Goal: Complete application form: Complete application form

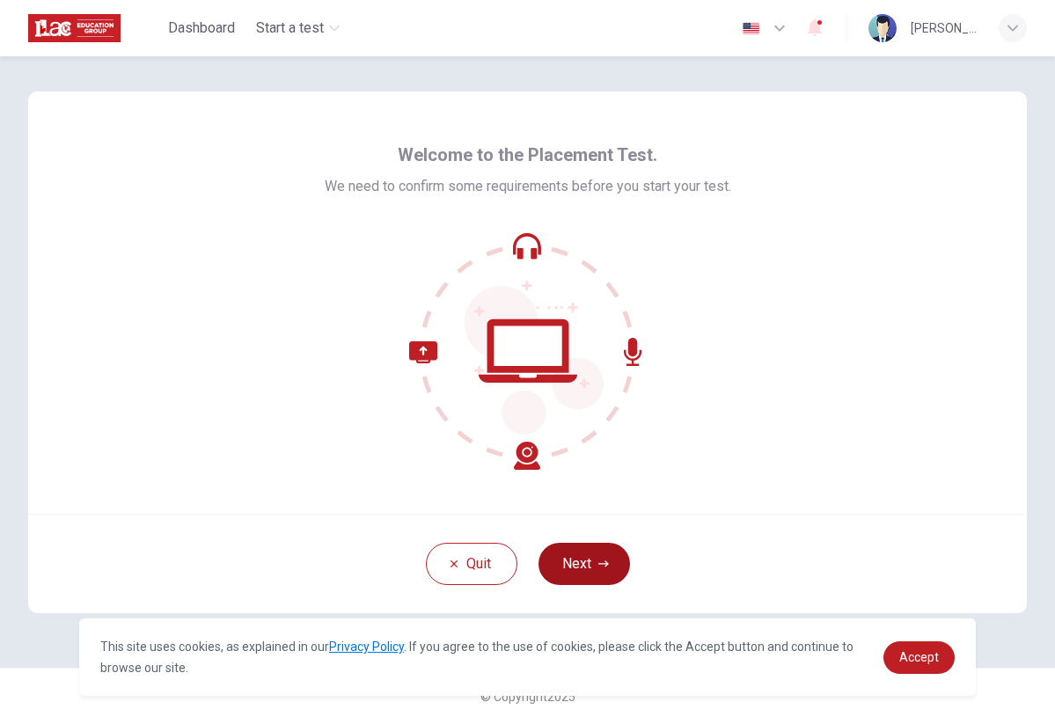
click at [590, 563] on button "Next" at bounding box center [583, 564] width 91 height 42
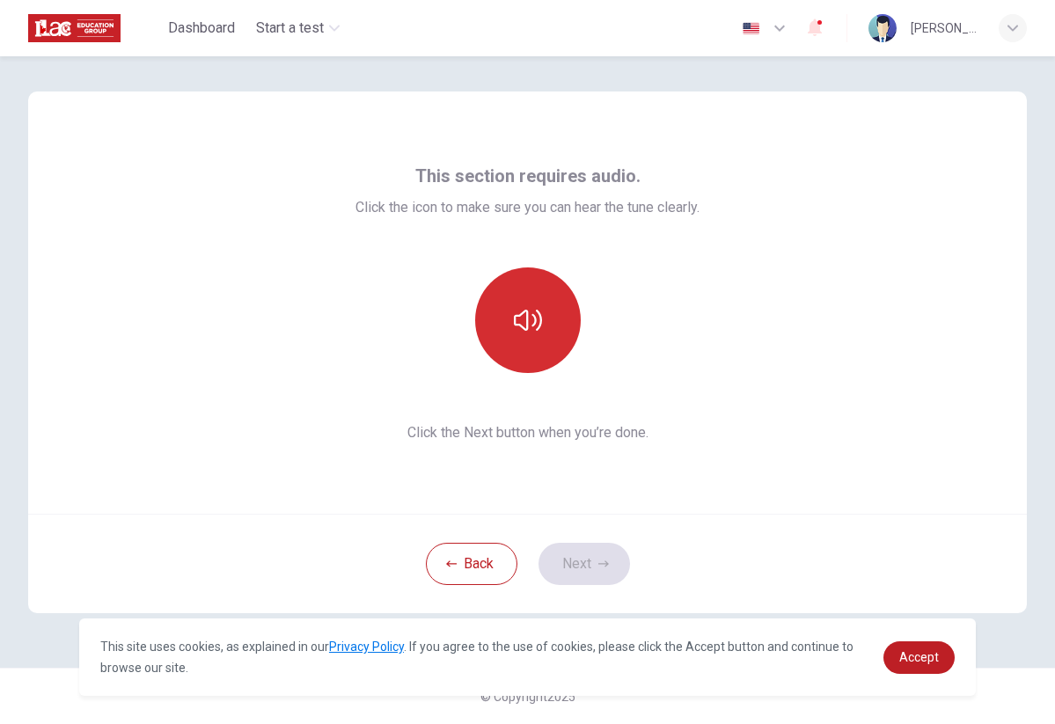
click at [506, 365] on button "button" at bounding box center [528, 320] width 106 height 106
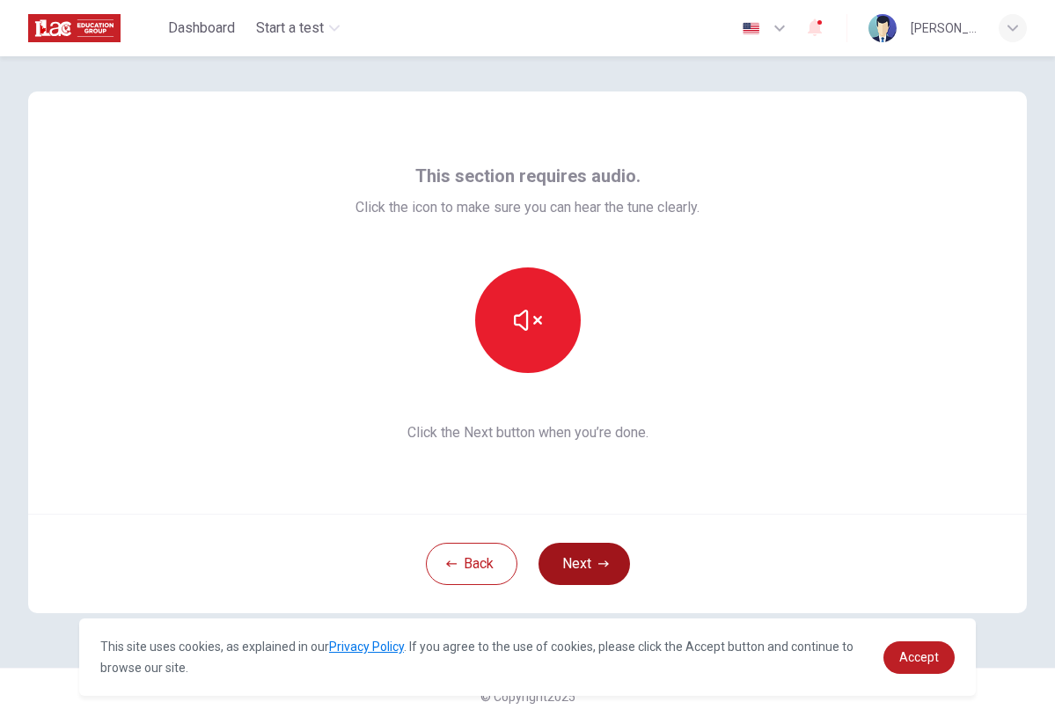
click at [585, 553] on button "Next" at bounding box center [583, 564] width 91 height 42
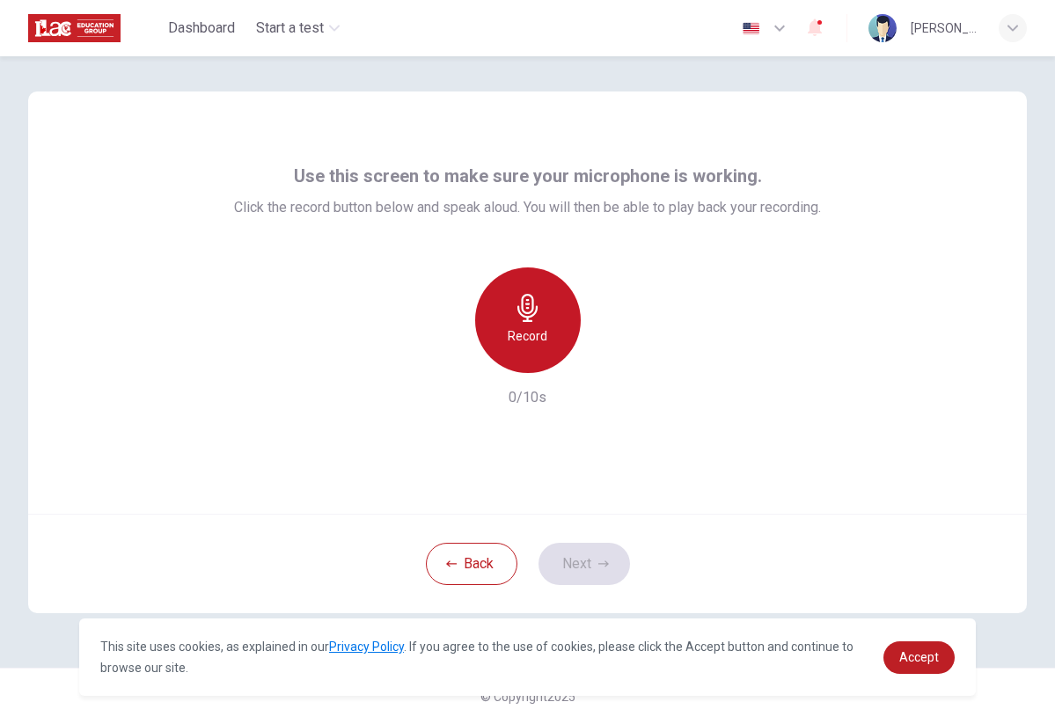
click at [535, 352] on div "Record" at bounding box center [528, 320] width 106 height 106
click at [534, 287] on div "Stop" at bounding box center [528, 320] width 106 height 106
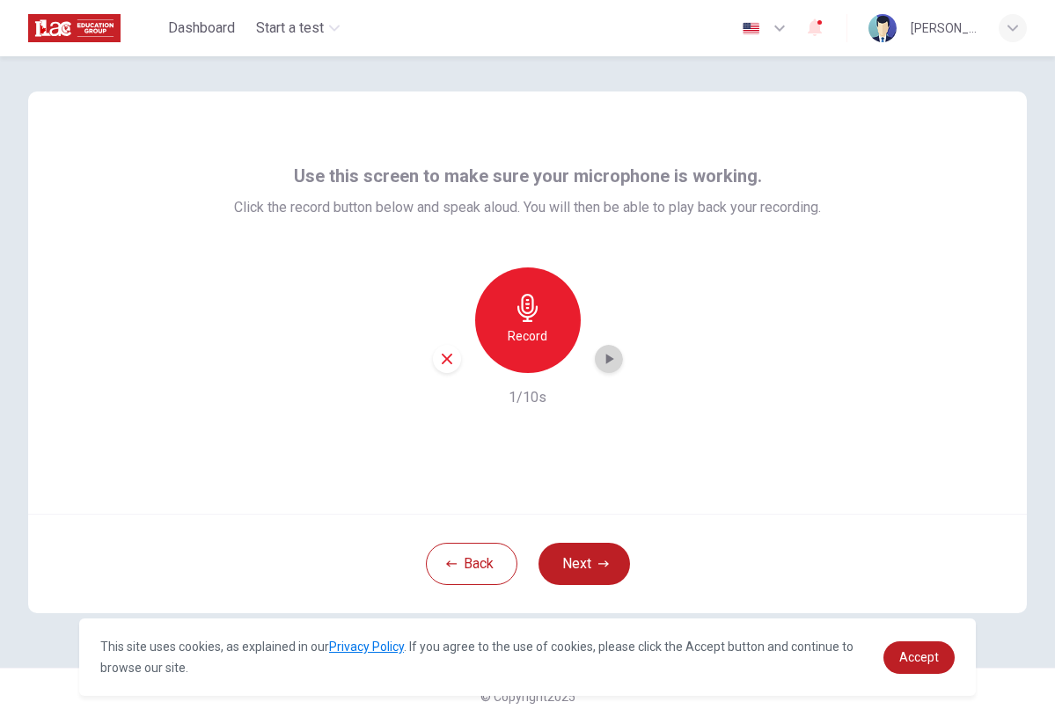
click at [608, 364] on icon "button" at bounding box center [609, 359] width 18 height 18
click at [550, 398] on div "Record 1/10s" at bounding box center [527, 337] width 587 height 141
click at [540, 314] on icon "button" at bounding box center [528, 308] width 28 height 28
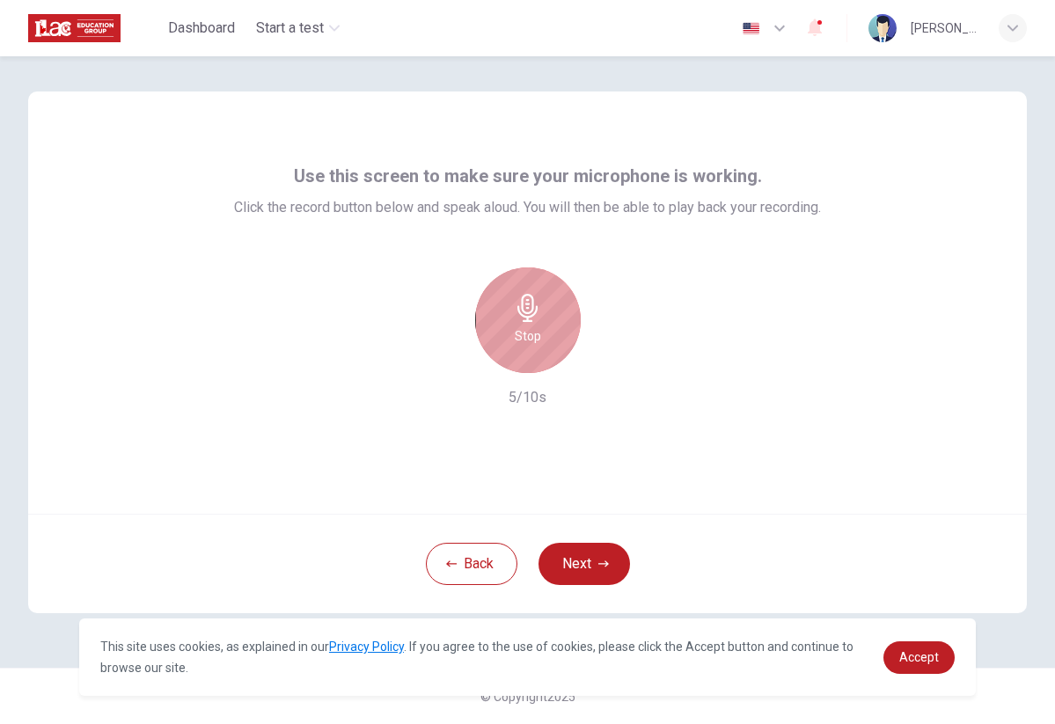
click at [524, 355] on div "Stop" at bounding box center [528, 320] width 106 height 106
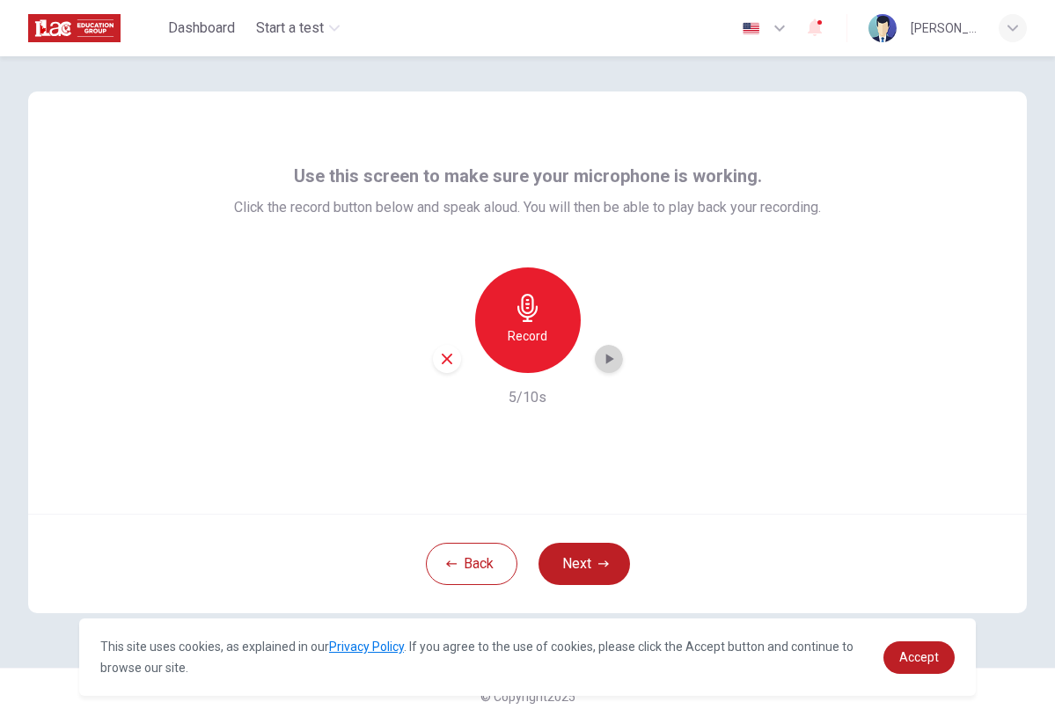
click at [606, 357] on icon "button" at bounding box center [609, 359] width 8 height 11
click at [608, 358] on icon "button" at bounding box center [609, 359] width 8 height 11
click at [558, 563] on button "Next" at bounding box center [583, 564] width 91 height 42
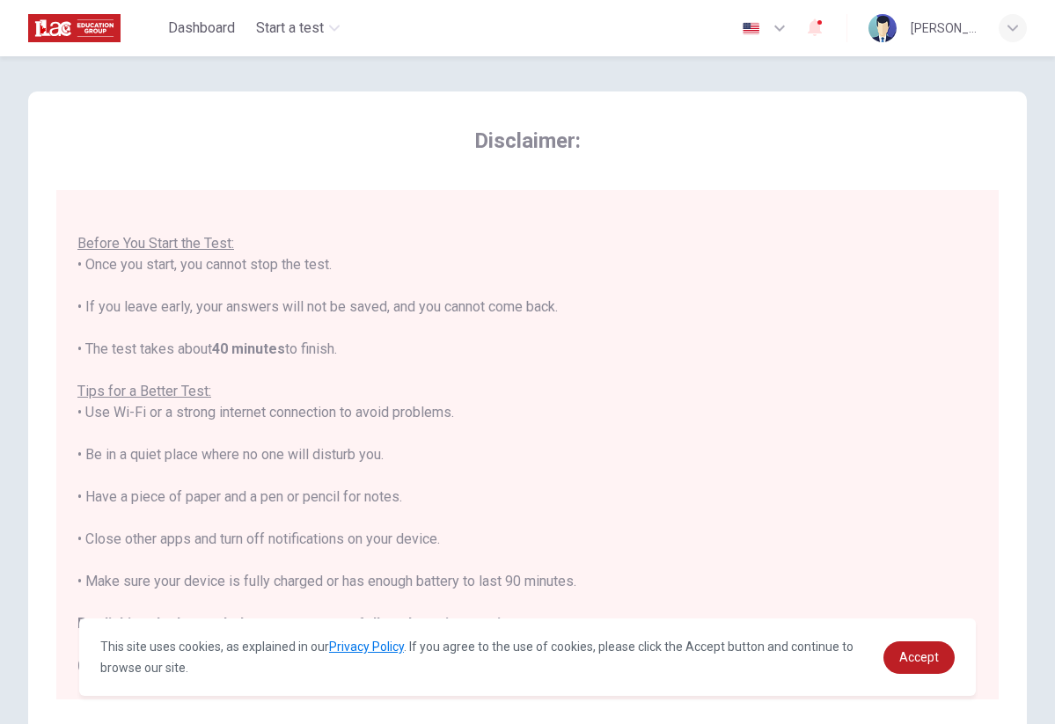
scroll to position [18, 0]
click at [911, 655] on span "Accept" at bounding box center [919, 657] width 40 height 14
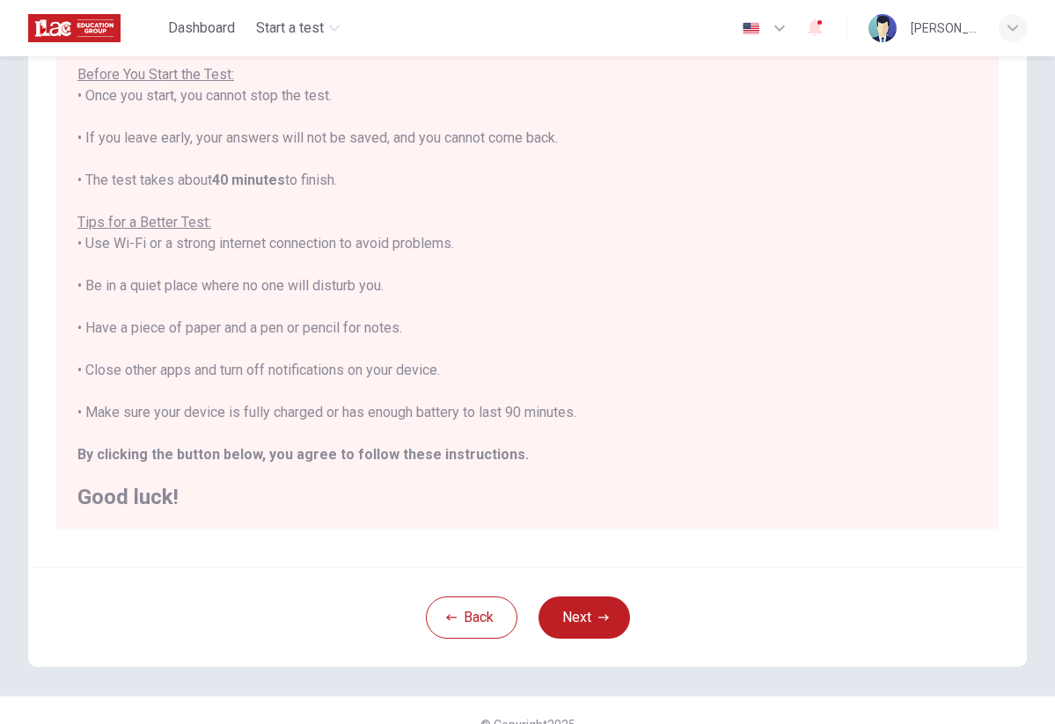
scroll to position [181, 0]
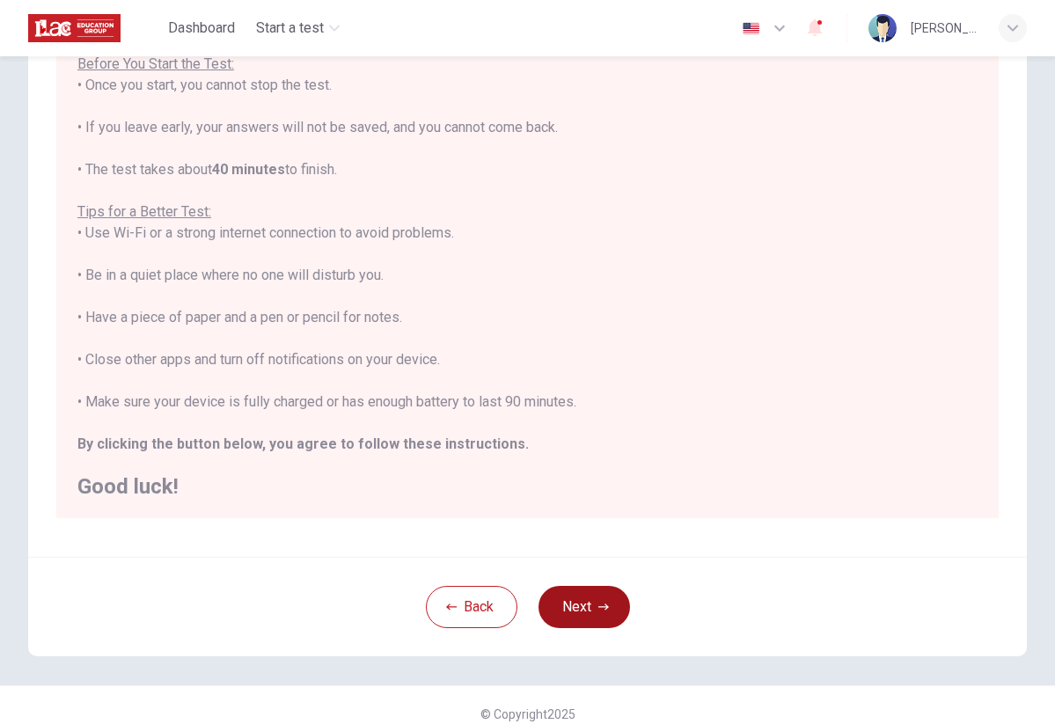
click at [585, 605] on button "Next" at bounding box center [583, 607] width 91 height 42
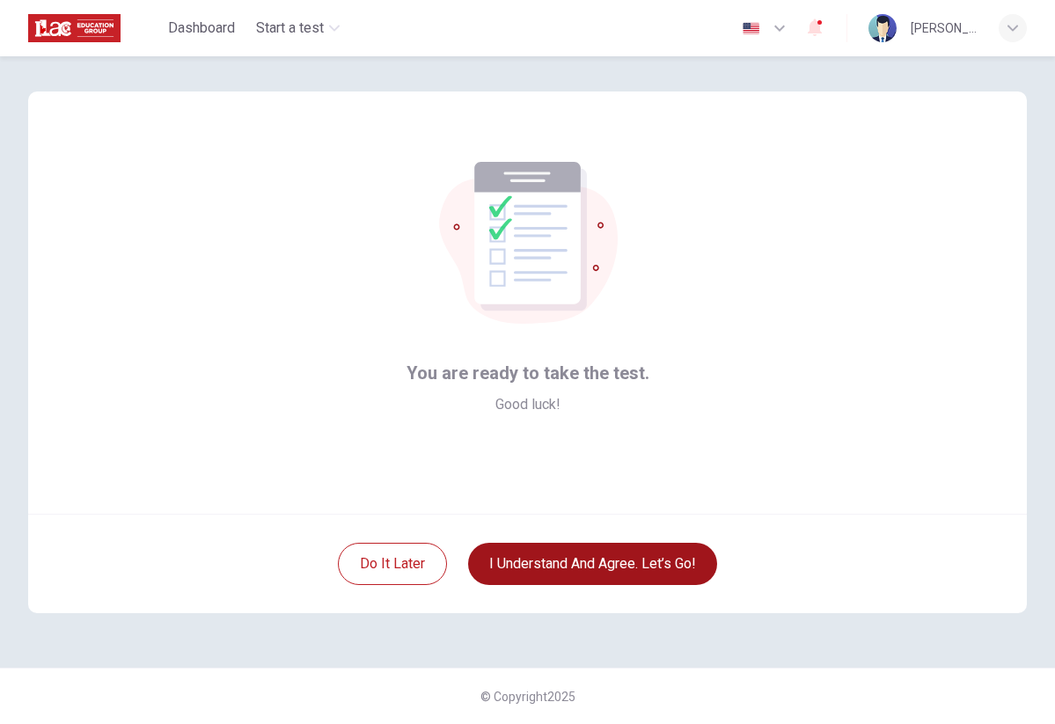
scroll to position [0, 0]
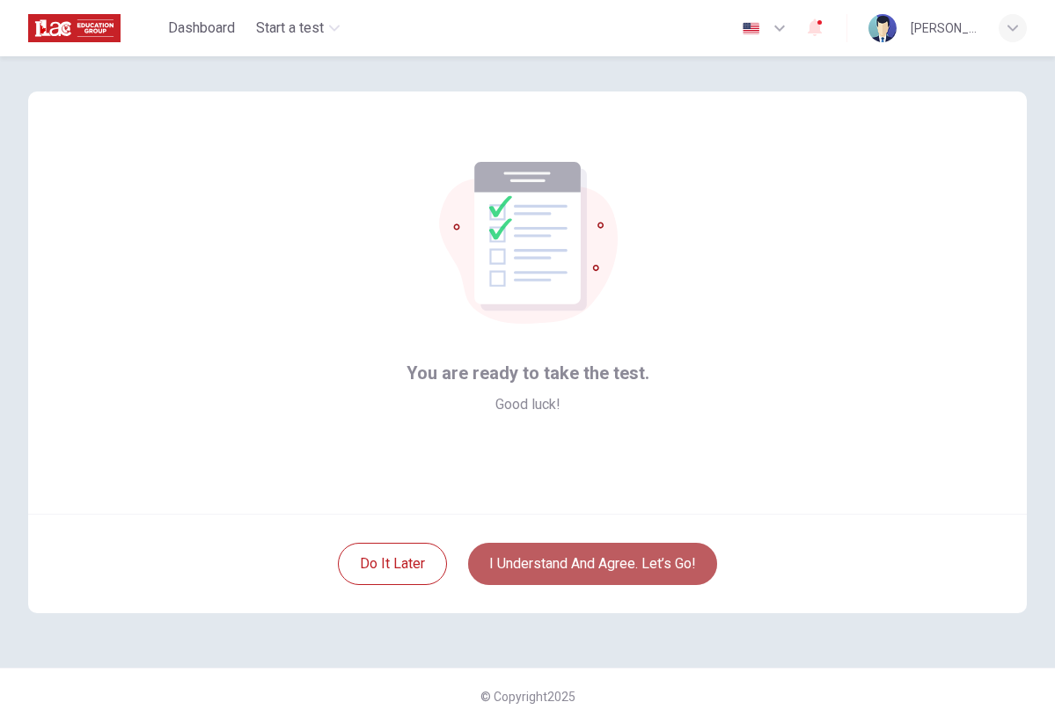
click at [558, 574] on button "I understand and agree. Let’s go!" at bounding box center [592, 564] width 249 height 42
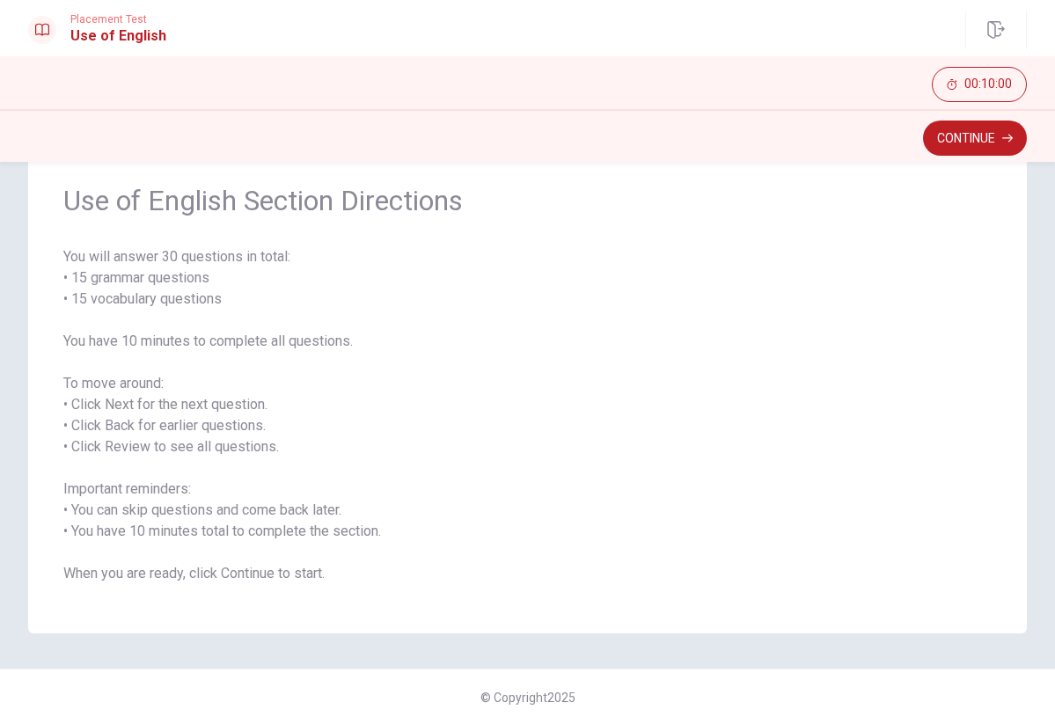
scroll to position [64, 0]
click at [970, 143] on button "Continue" at bounding box center [975, 138] width 104 height 35
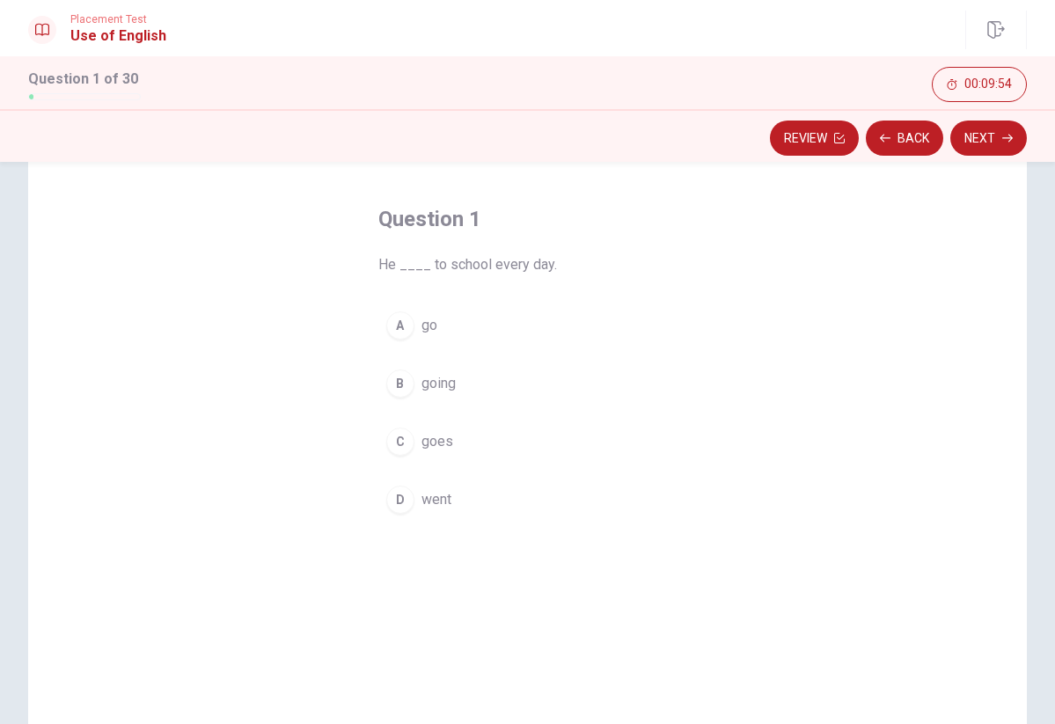
click at [453, 445] on button "C goes" at bounding box center [527, 442] width 299 height 44
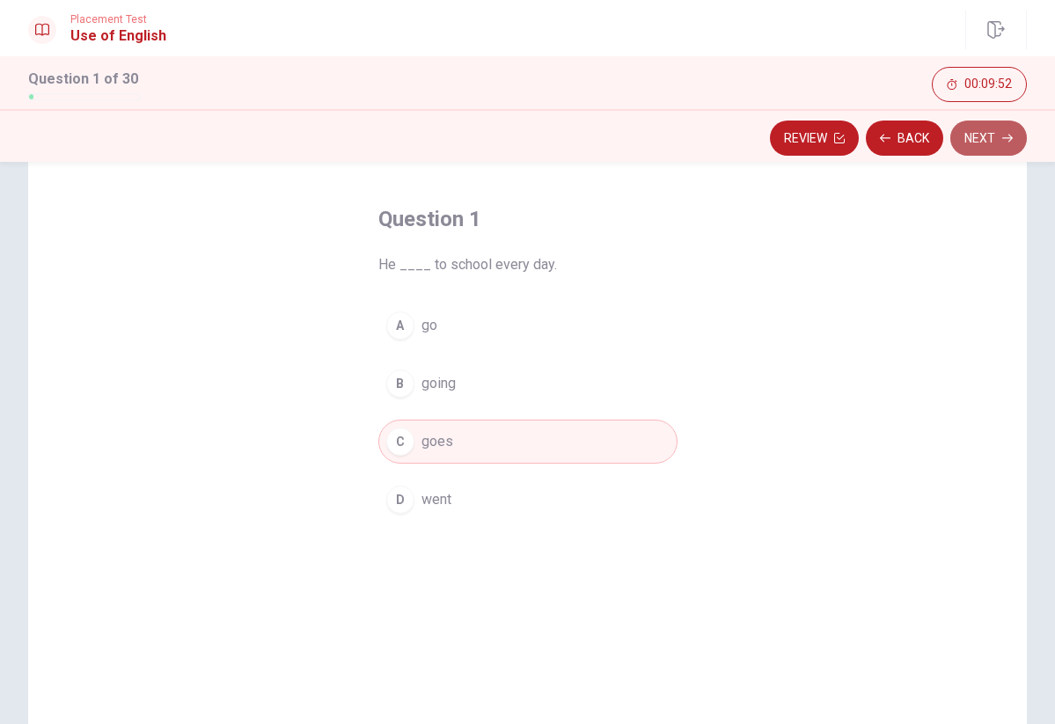
click at [979, 149] on button "Next" at bounding box center [988, 138] width 77 height 35
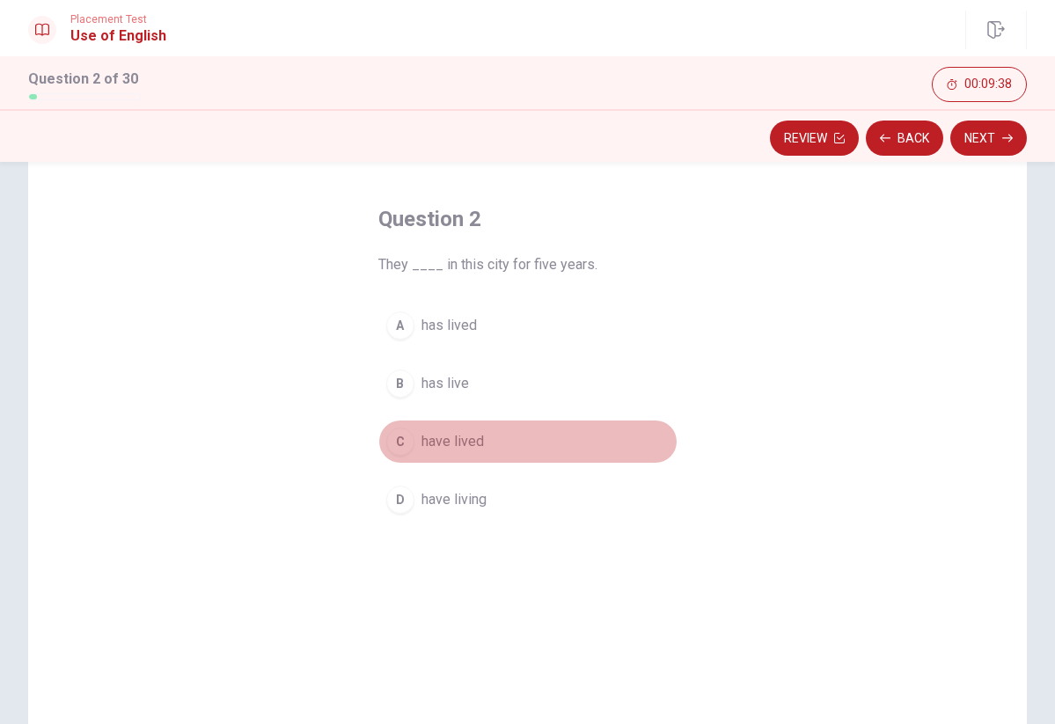
click at [449, 437] on span "have lived" at bounding box center [452, 441] width 62 height 21
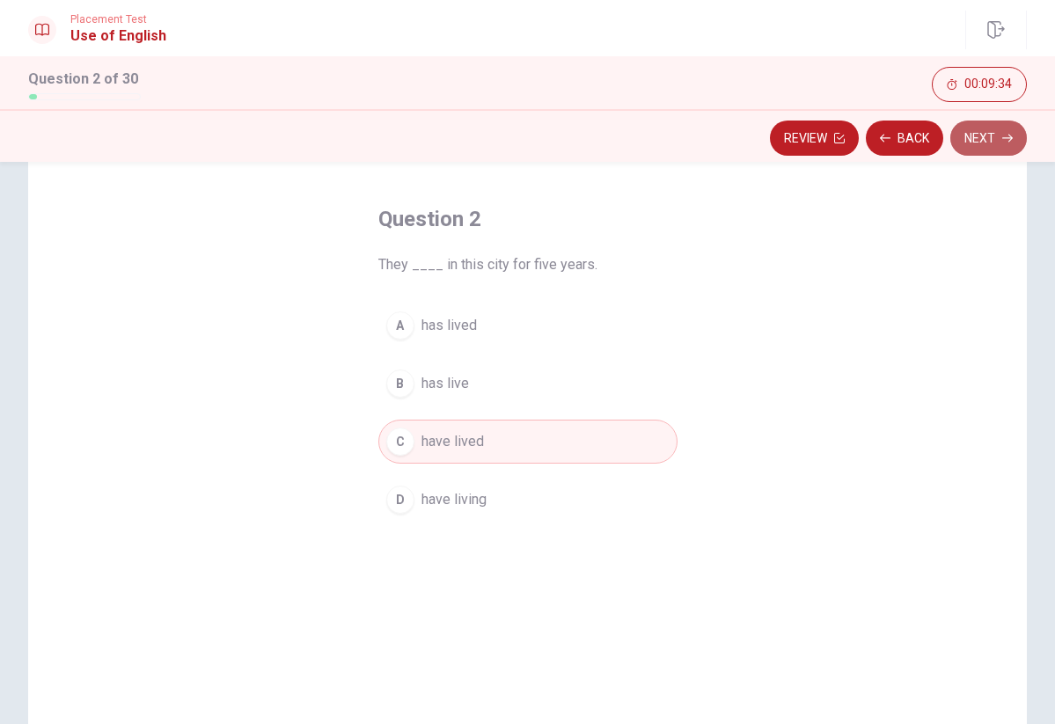
click at [1000, 131] on button "Next" at bounding box center [988, 138] width 77 height 35
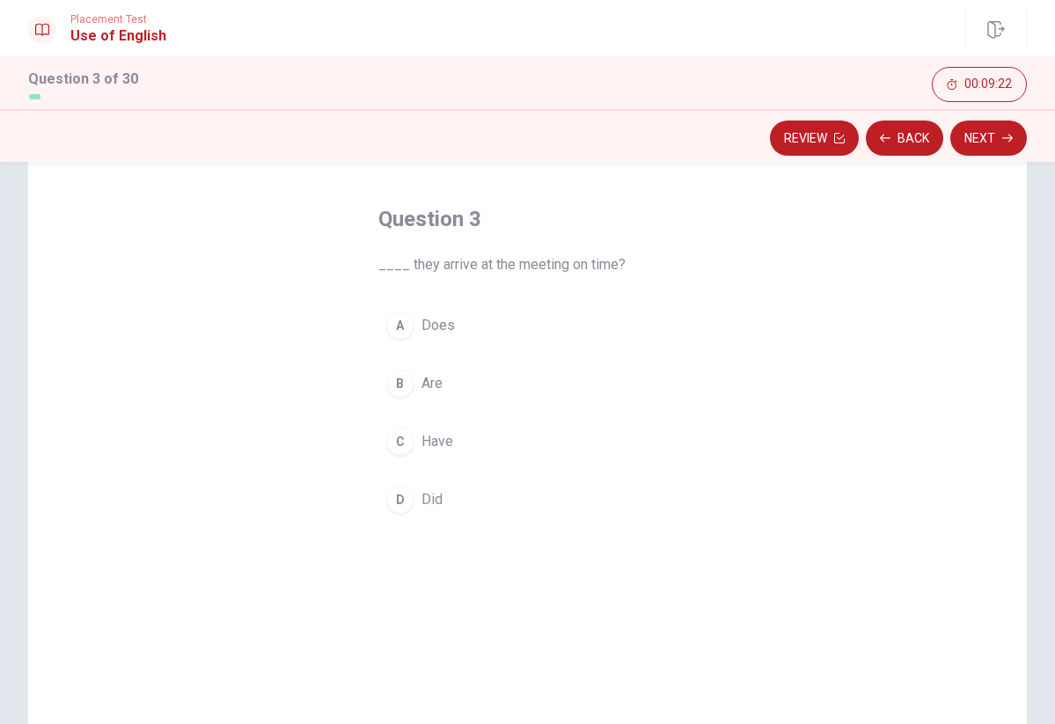
click at [437, 502] on span "Did" at bounding box center [431, 499] width 21 height 21
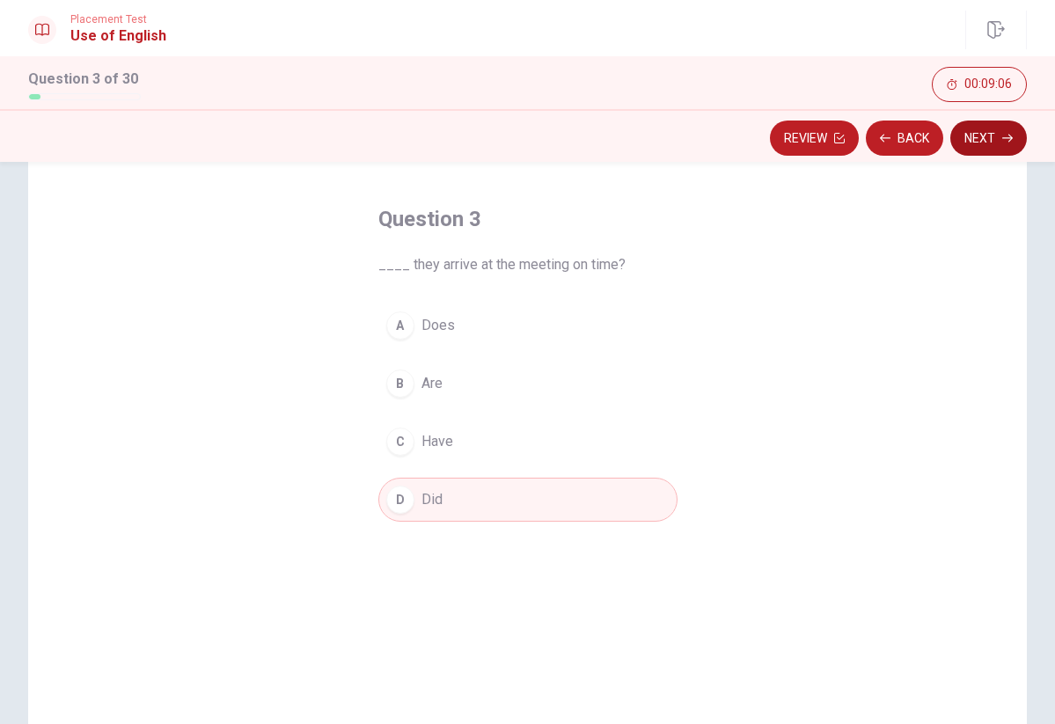
click at [994, 143] on button "Next" at bounding box center [988, 138] width 77 height 35
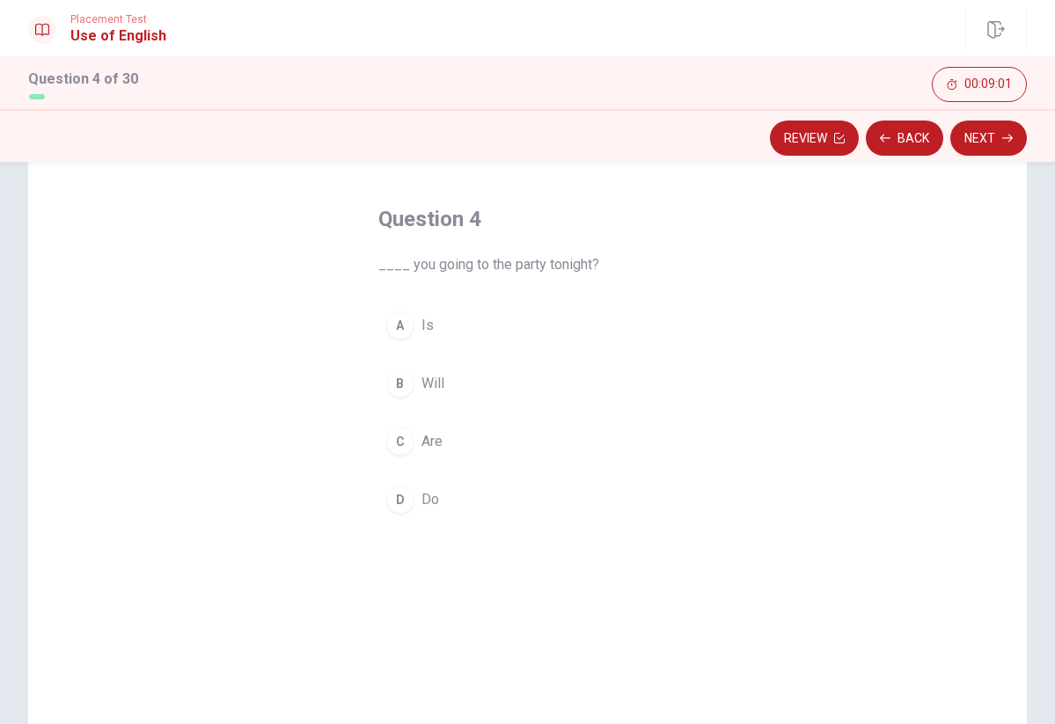
click at [429, 434] on span "Are" at bounding box center [431, 441] width 21 height 21
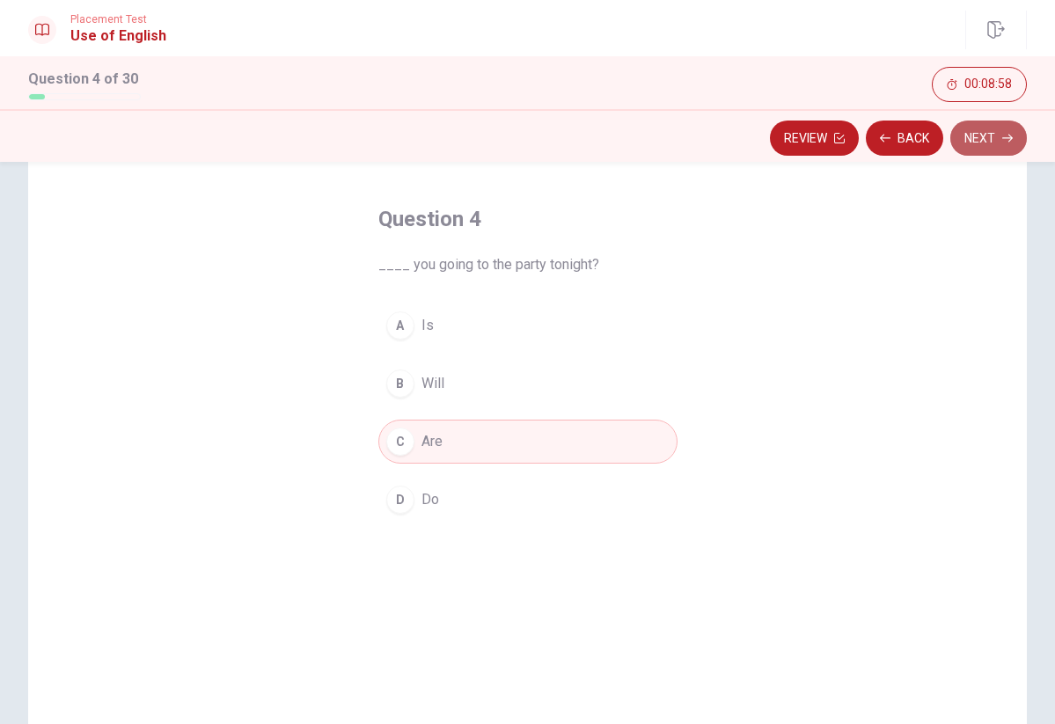
click at [981, 142] on button "Next" at bounding box center [988, 138] width 77 height 35
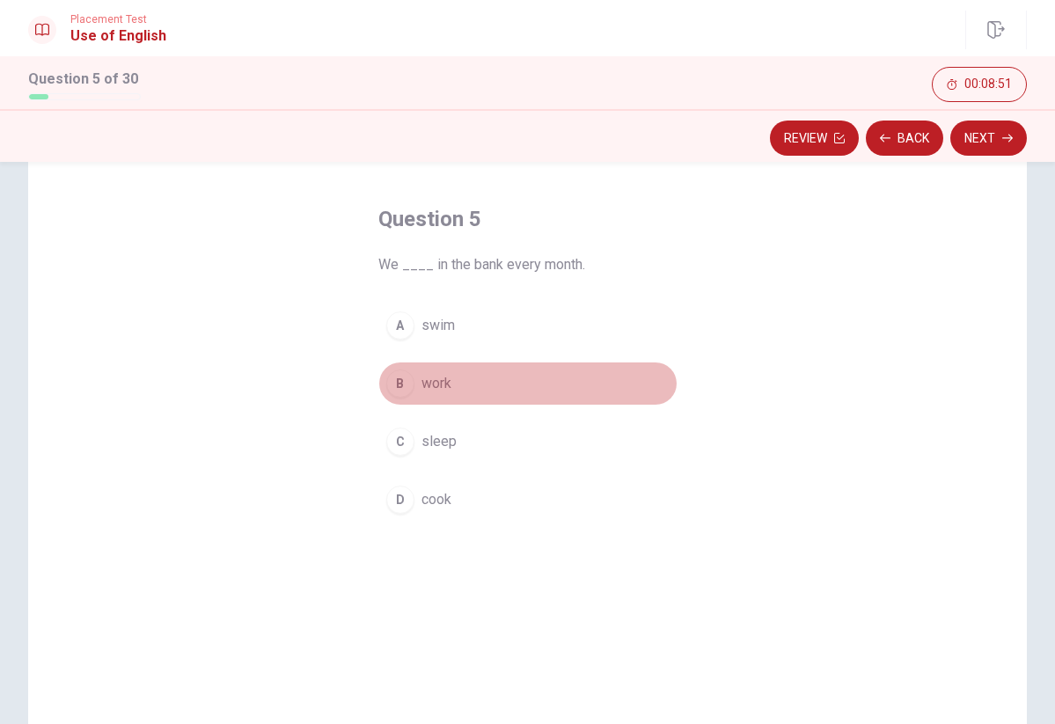
click at [434, 384] on span "work" at bounding box center [436, 383] width 30 height 21
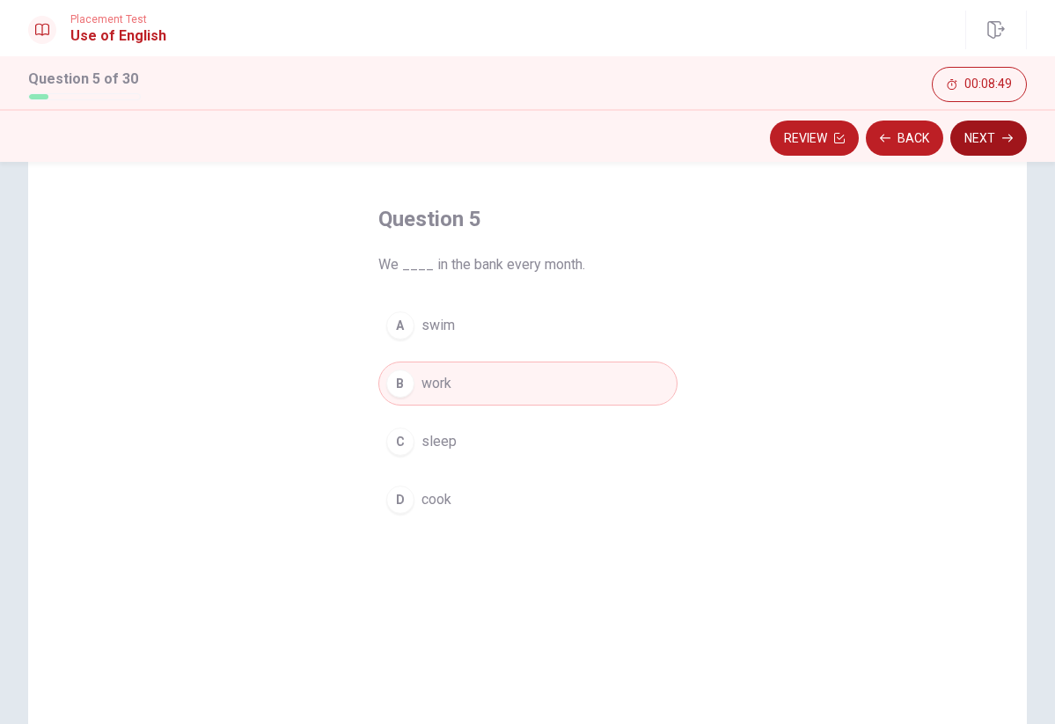
click at [977, 142] on button "Next" at bounding box center [988, 138] width 77 height 35
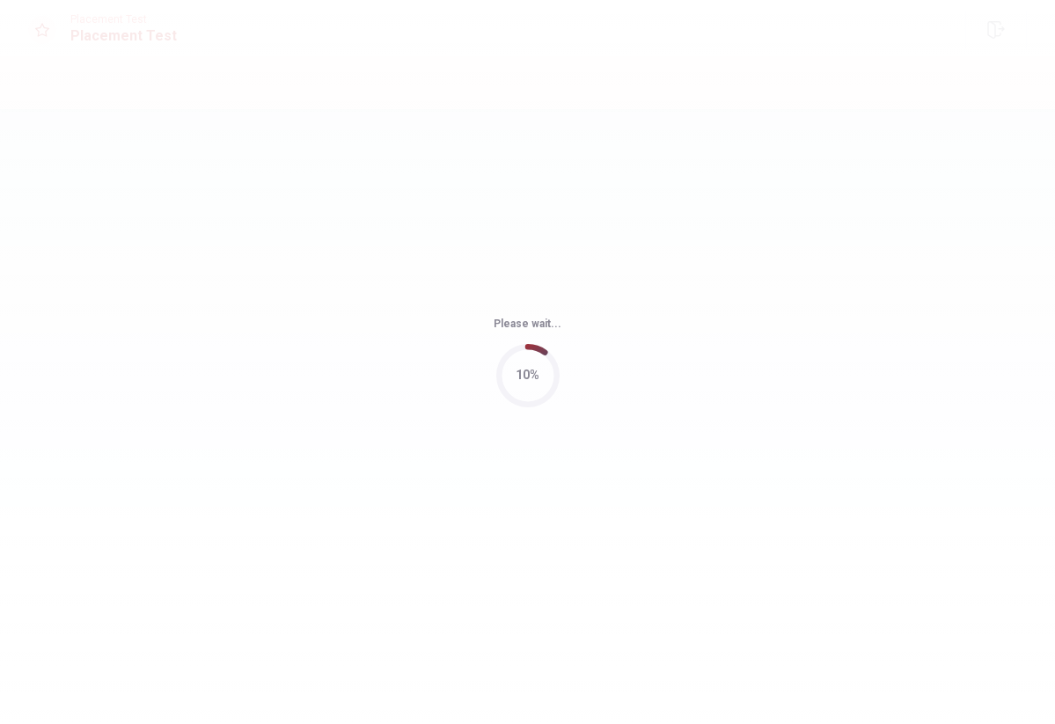
scroll to position [0, 0]
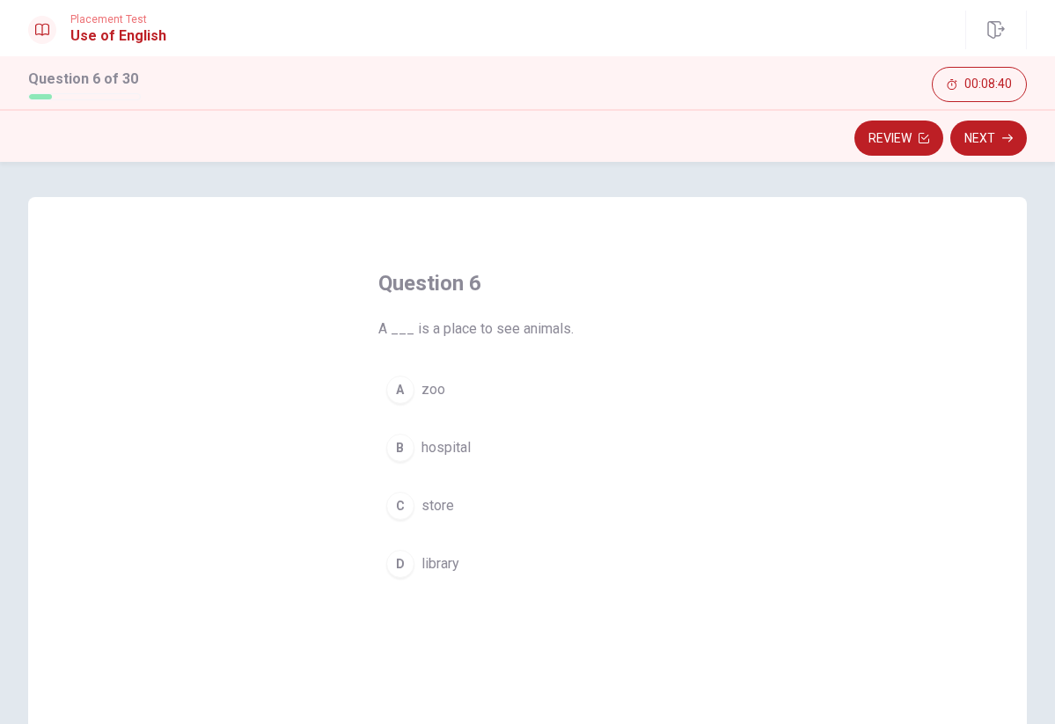
click at [431, 383] on span "zoo" at bounding box center [433, 389] width 24 height 21
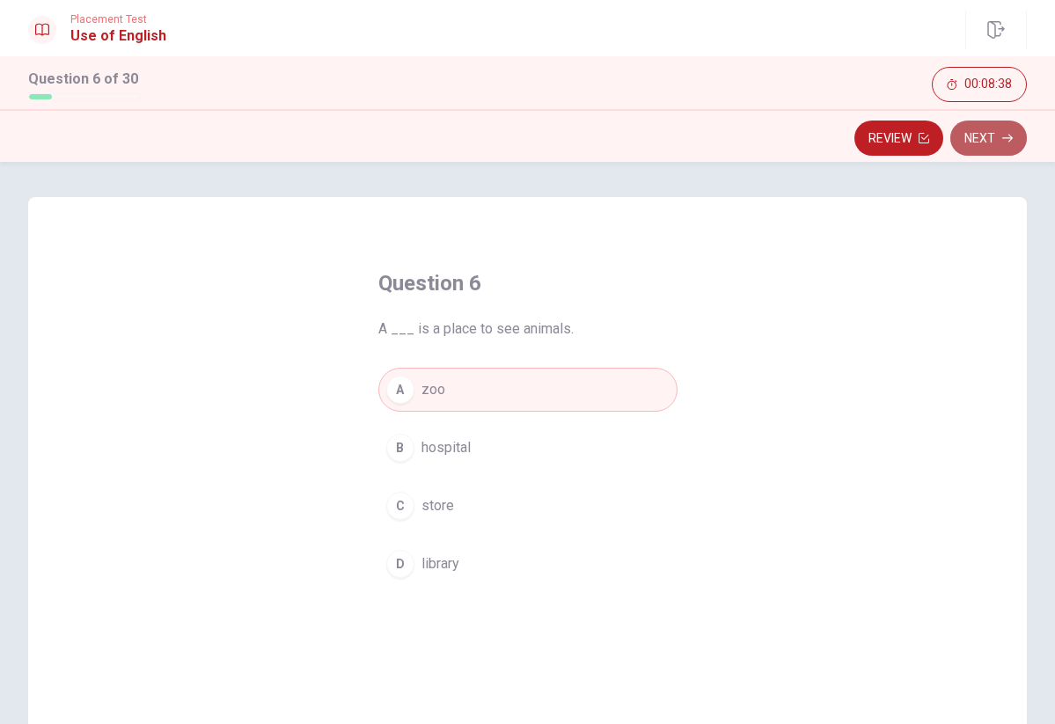
click at [981, 133] on button "Next" at bounding box center [988, 138] width 77 height 35
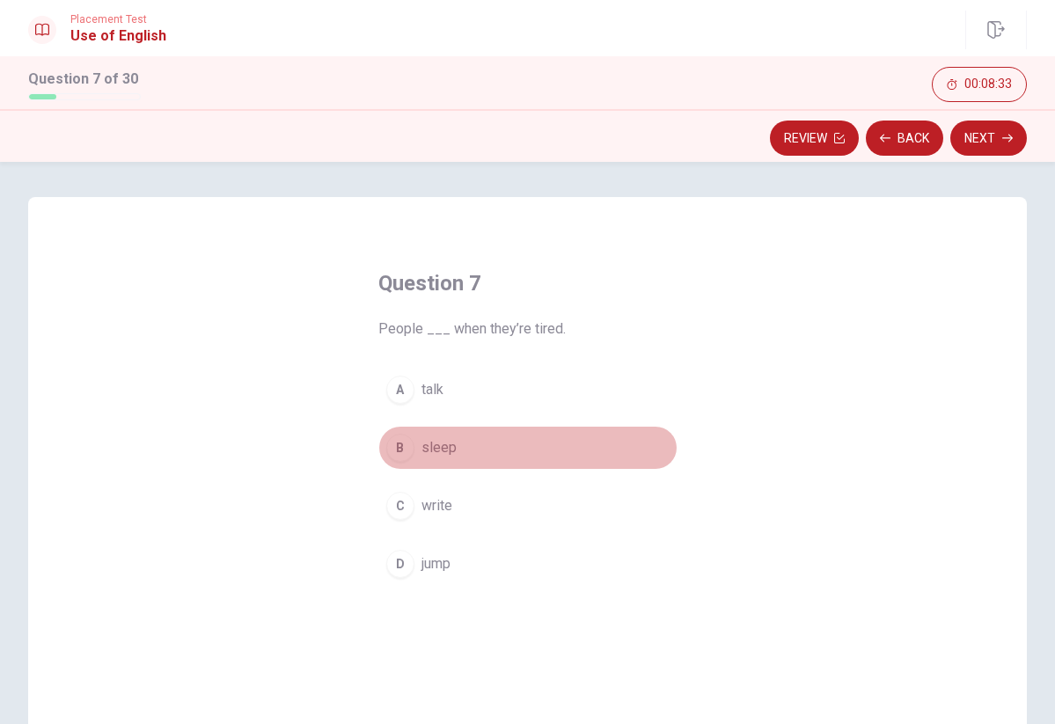
click at [430, 452] on span "sleep" at bounding box center [438, 447] width 35 height 21
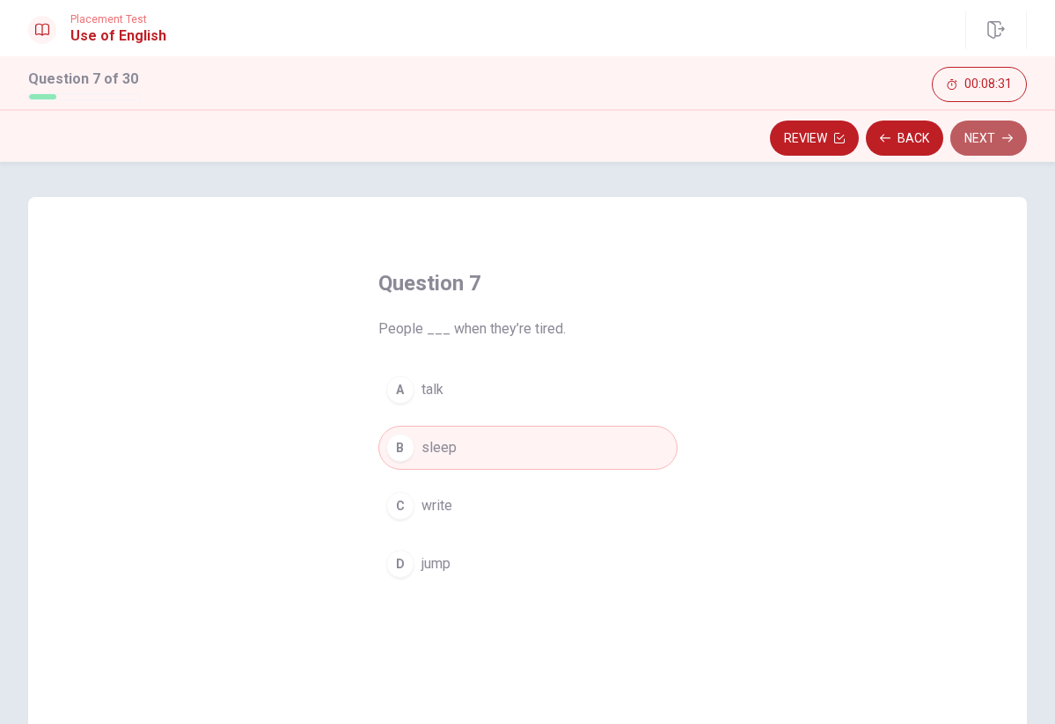
click at [976, 139] on button "Next" at bounding box center [988, 138] width 77 height 35
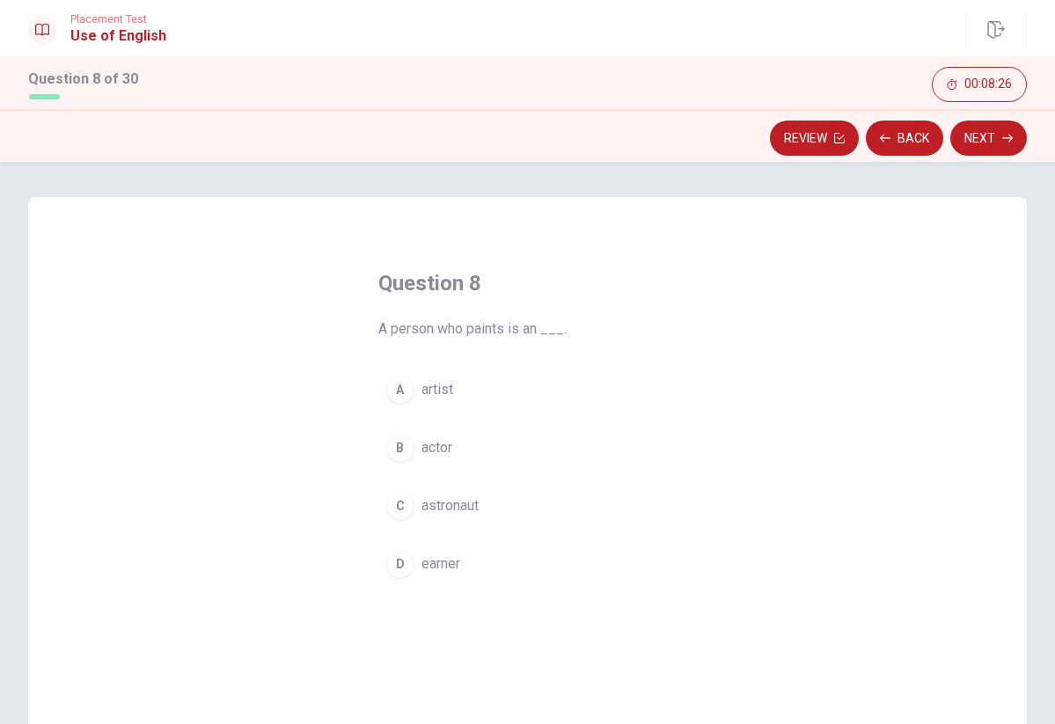
click at [444, 394] on span "artist" at bounding box center [437, 389] width 32 height 21
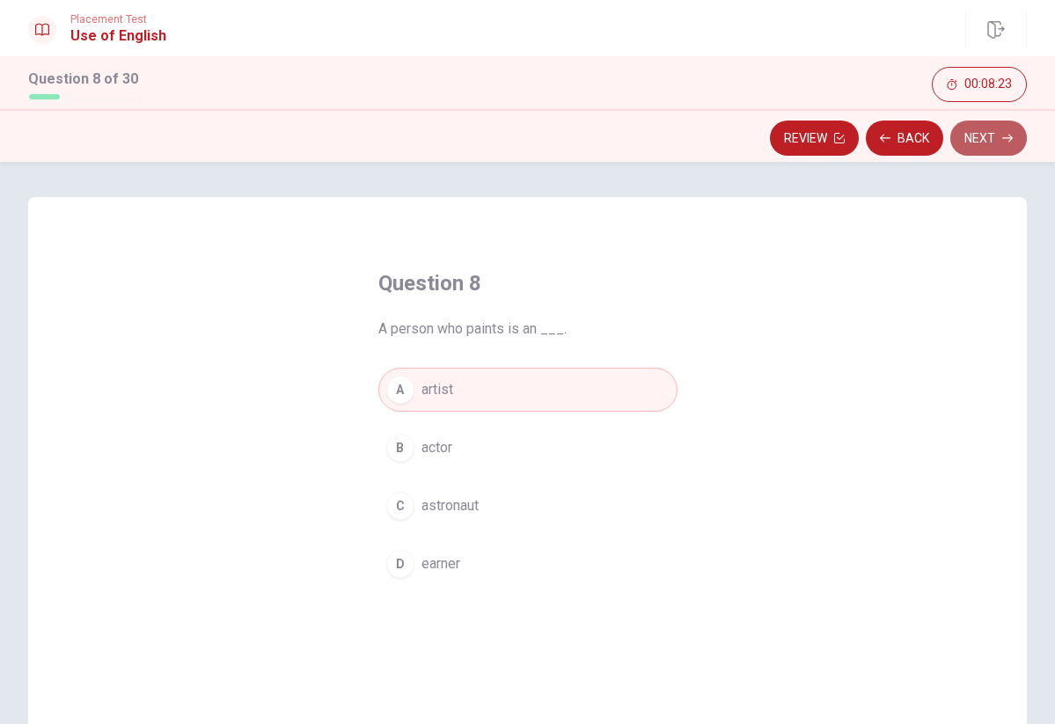
click at [981, 139] on button "Next" at bounding box center [988, 138] width 77 height 35
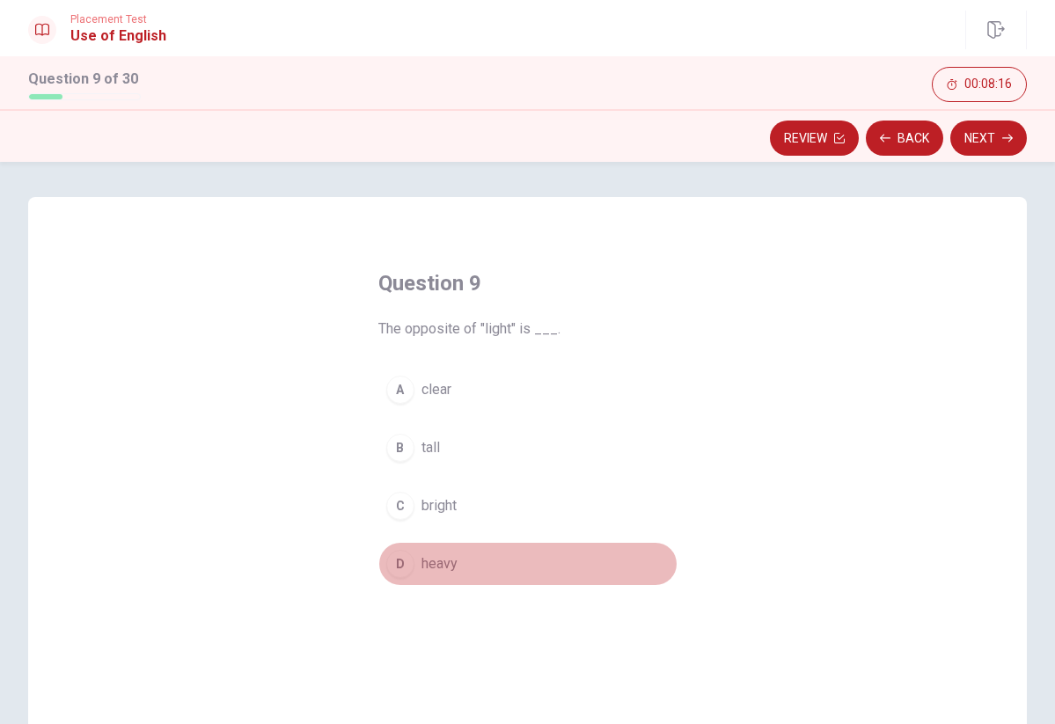
click at [440, 567] on span "heavy" at bounding box center [439, 563] width 36 height 21
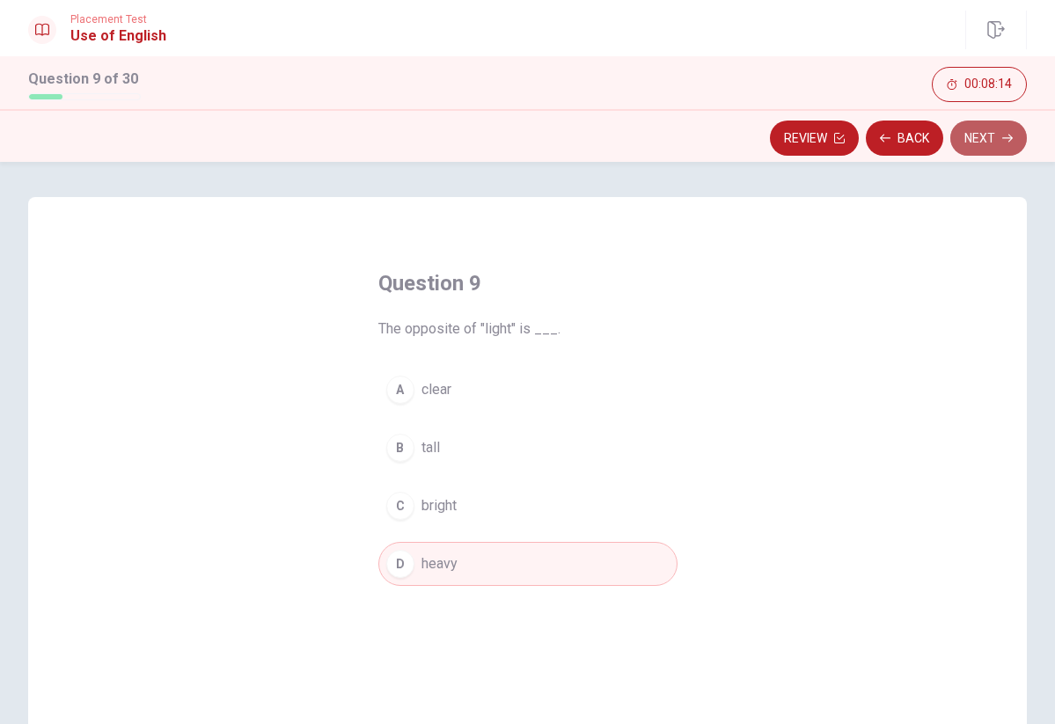
click at [977, 143] on button "Next" at bounding box center [988, 138] width 77 height 35
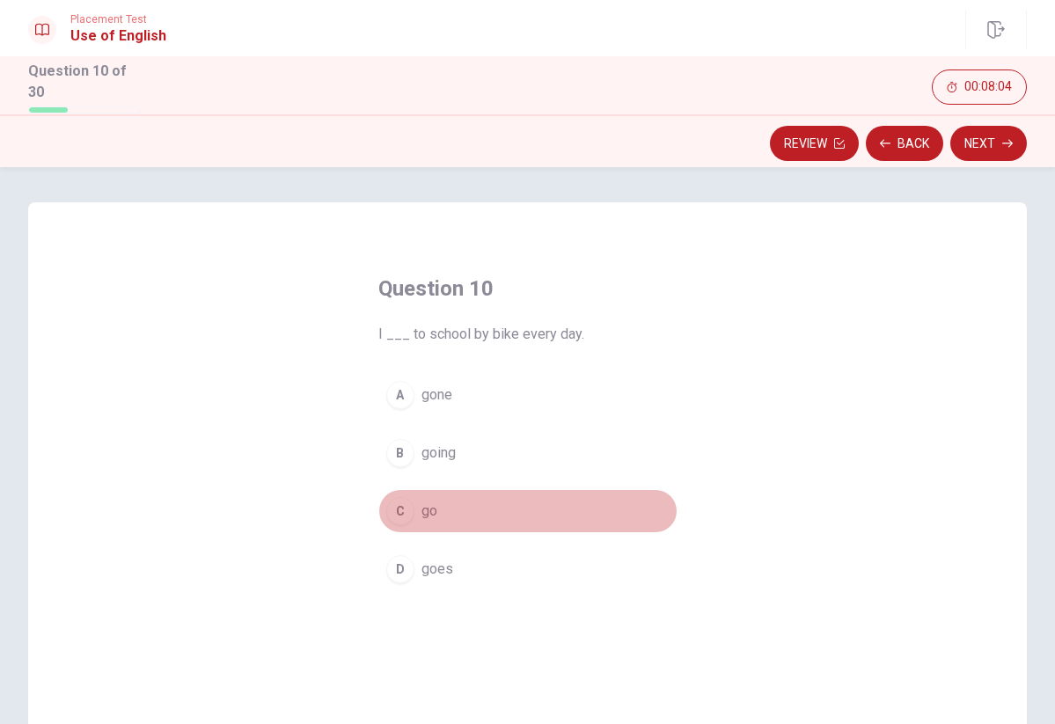
click at [434, 501] on span "go" at bounding box center [429, 511] width 16 height 21
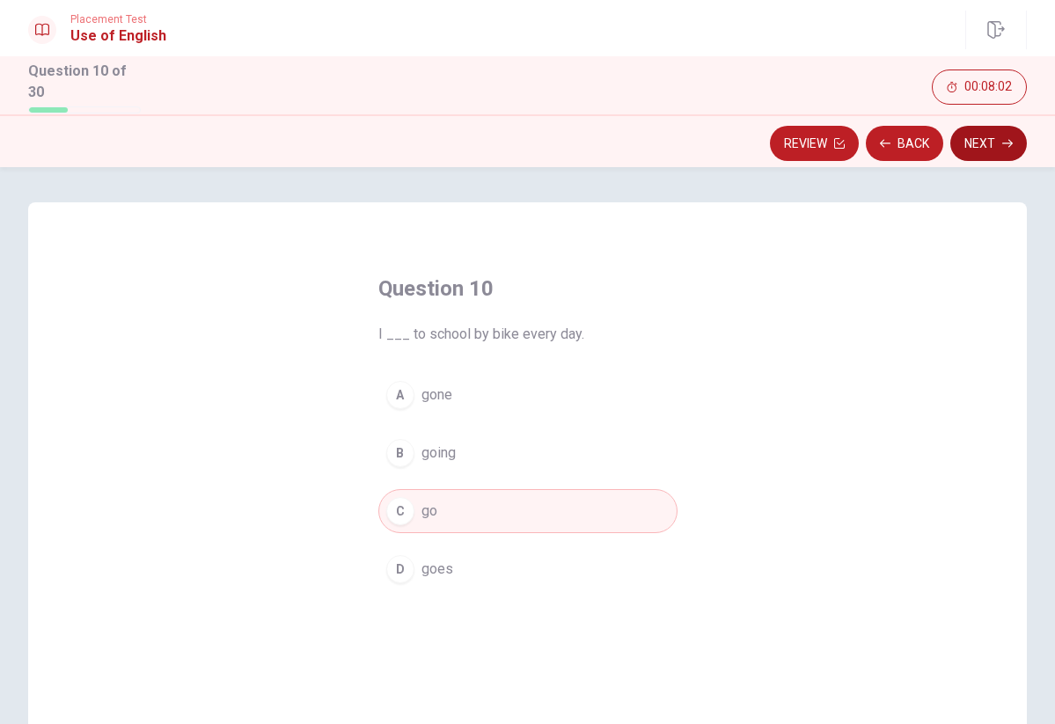
click at [984, 136] on button "Next" at bounding box center [988, 143] width 77 height 35
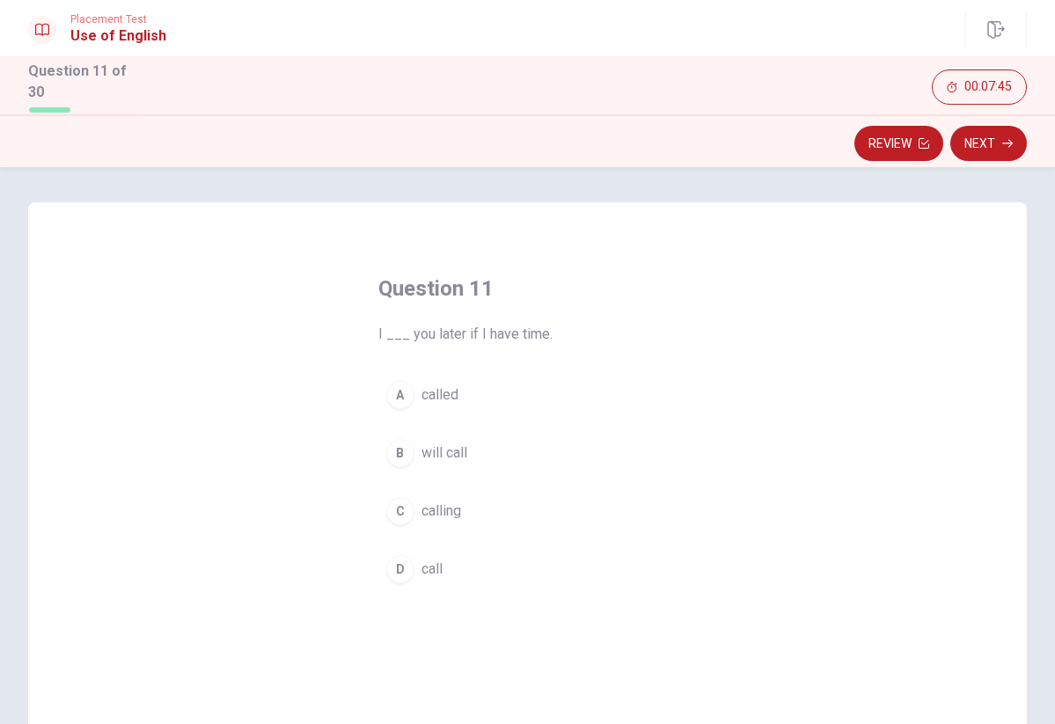
click at [451, 559] on button "D call" at bounding box center [527, 569] width 299 height 44
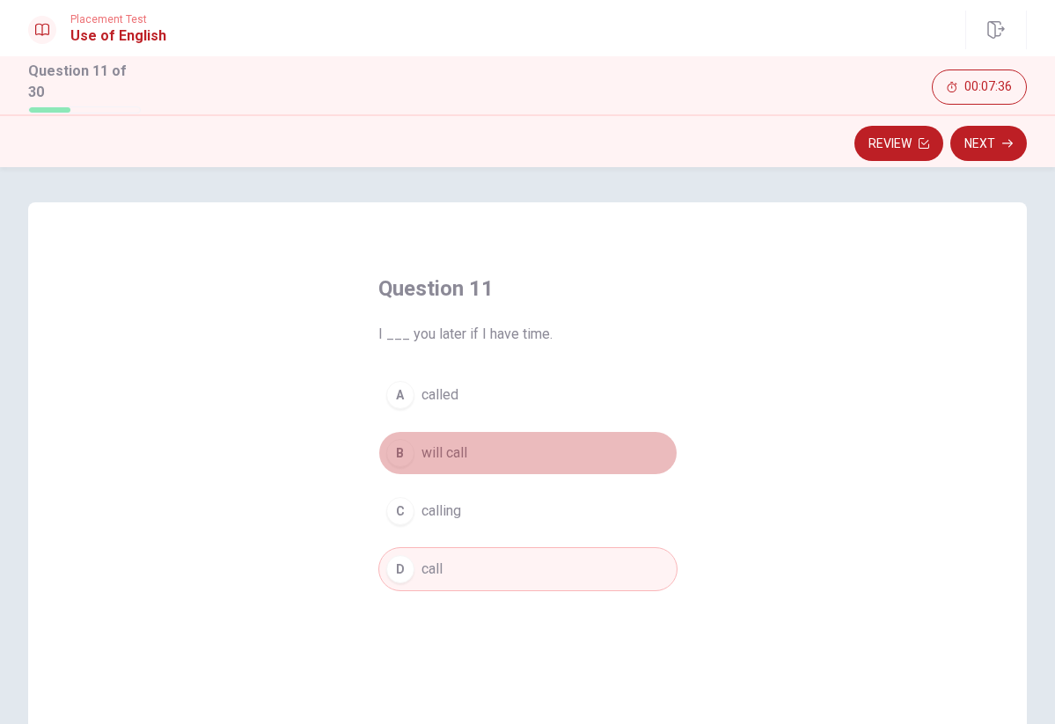
click at [442, 443] on span "will call" at bounding box center [444, 452] width 46 height 21
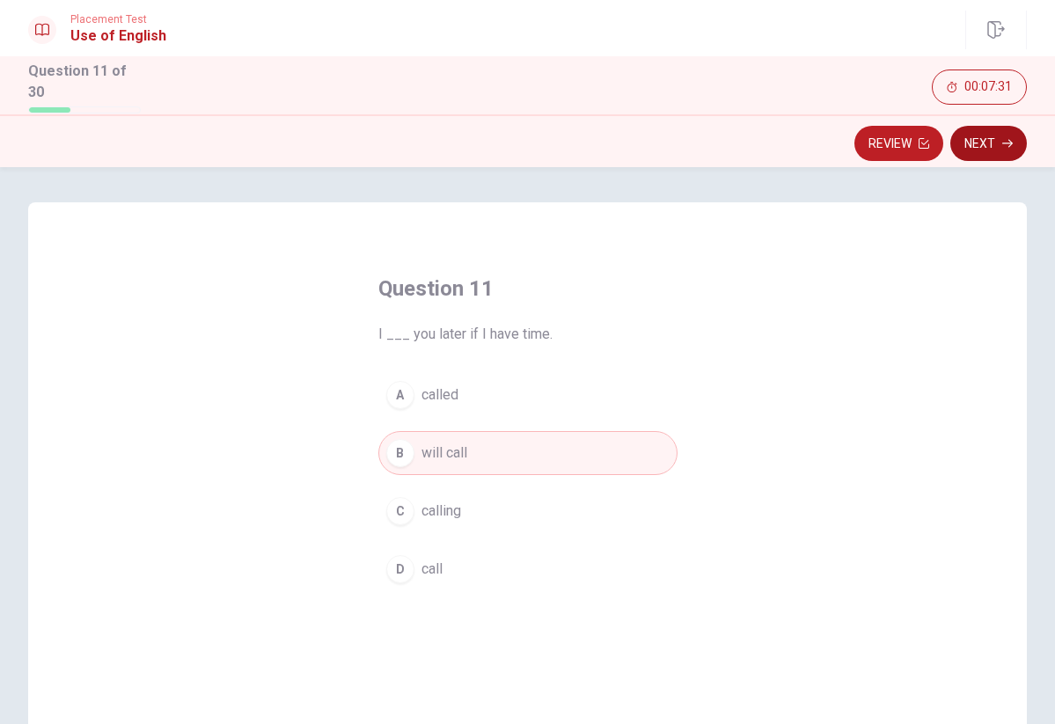
click at [984, 137] on button "Next" at bounding box center [988, 143] width 77 height 35
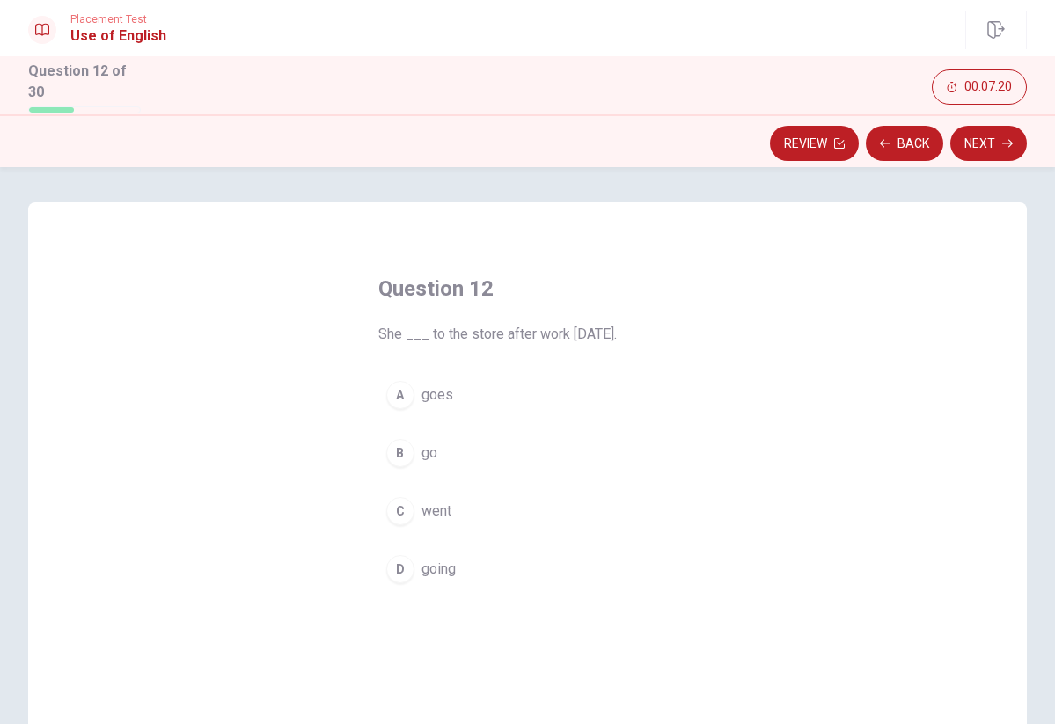
click at [441, 502] on span "went" at bounding box center [436, 511] width 30 height 21
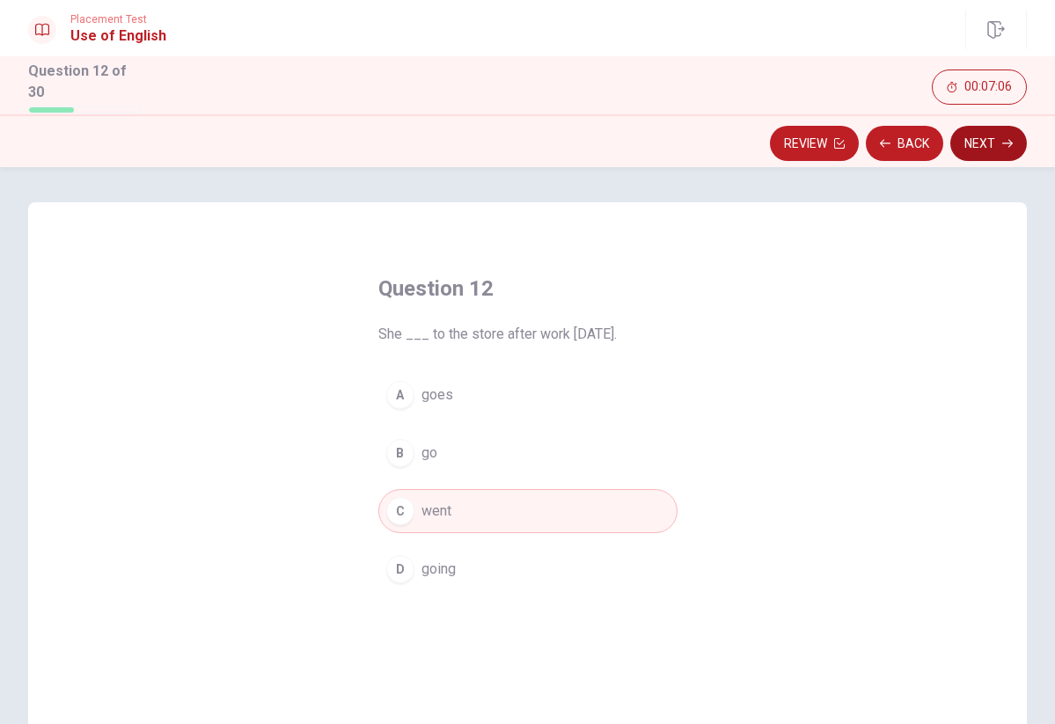
click at [979, 134] on button "Next" at bounding box center [988, 143] width 77 height 35
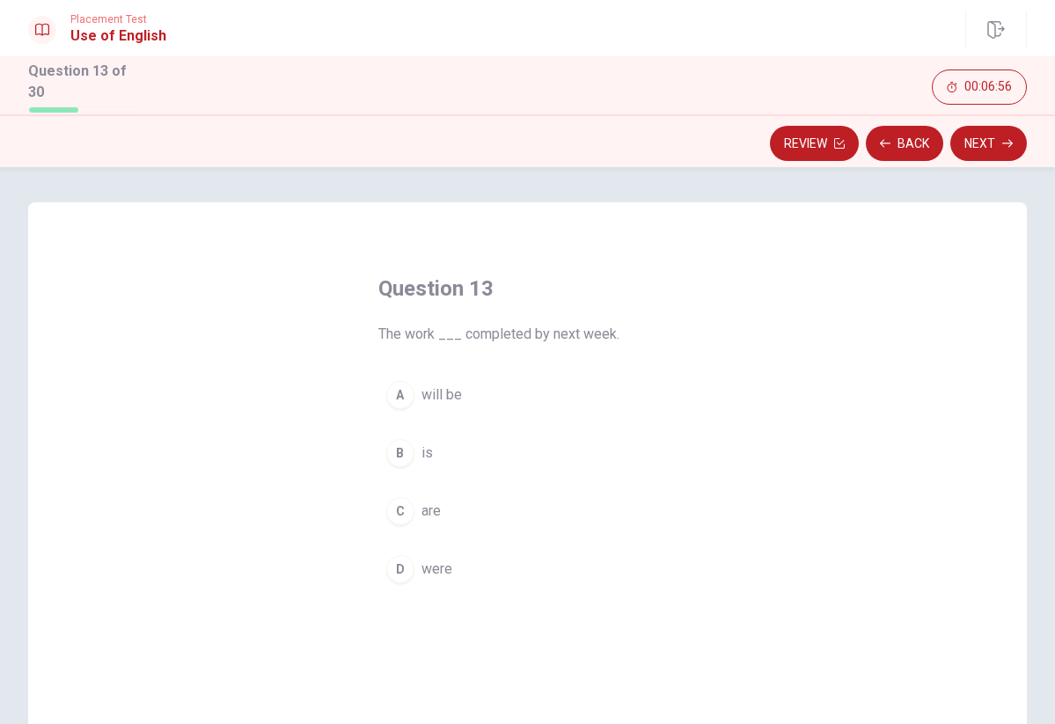
click at [453, 394] on span "will be" at bounding box center [441, 394] width 40 height 21
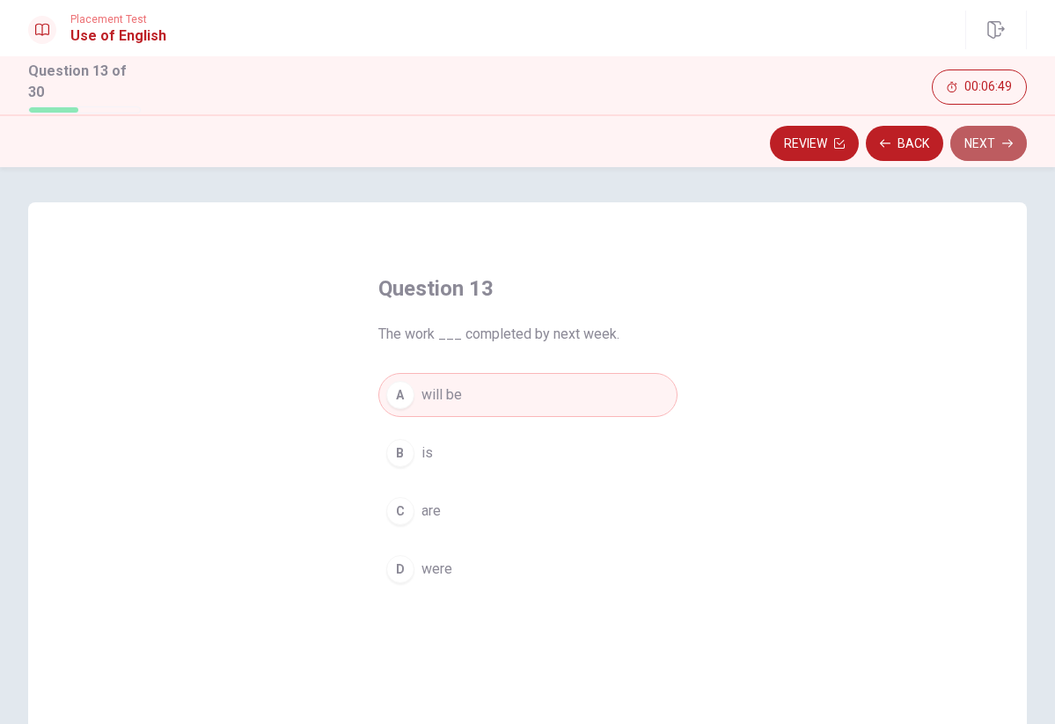
click at [978, 142] on button "Next" at bounding box center [988, 143] width 77 height 35
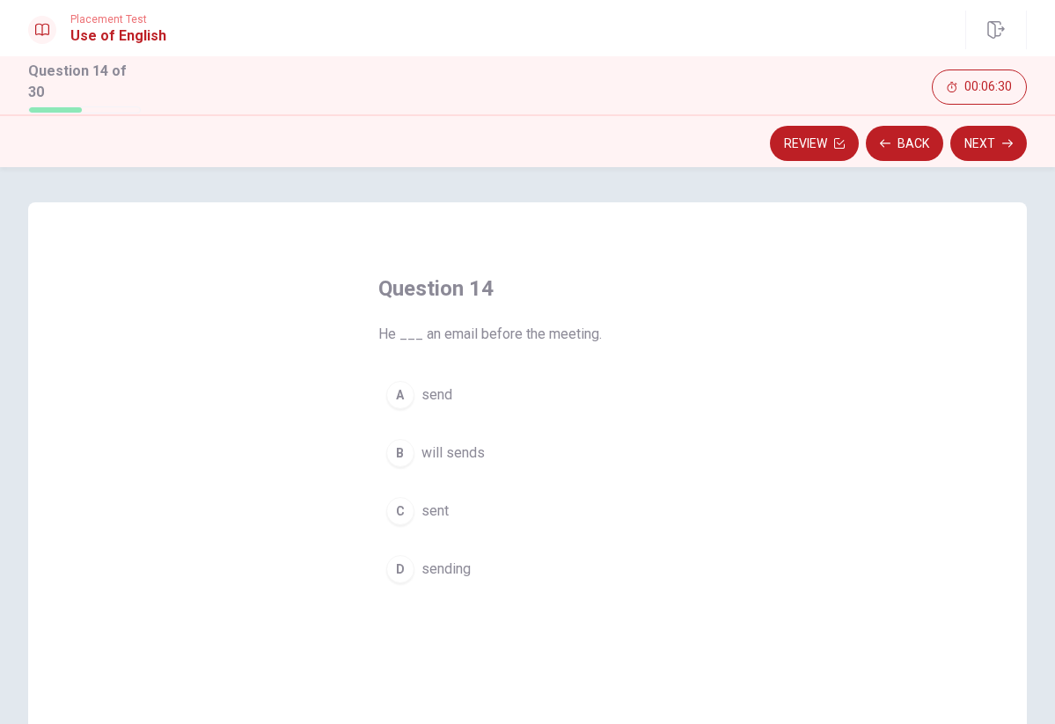
click at [453, 506] on button "C sent" at bounding box center [527, 511] width 299 height 44
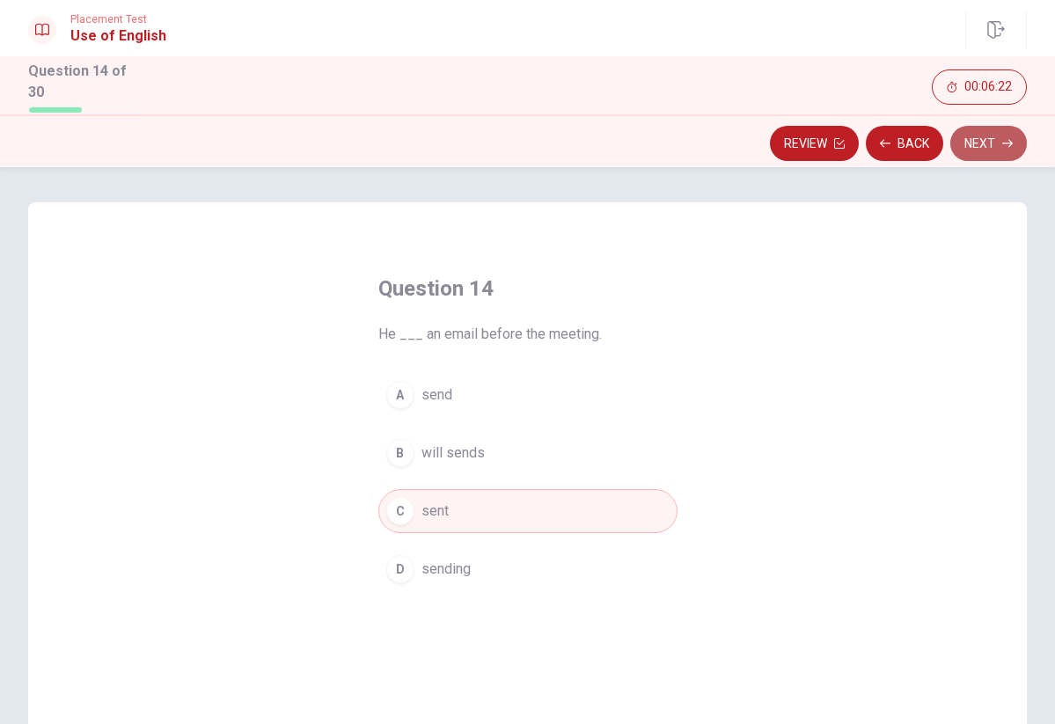
click at [970, 144] on button "Next" at bounding box center [988, 143] width 77 height 35
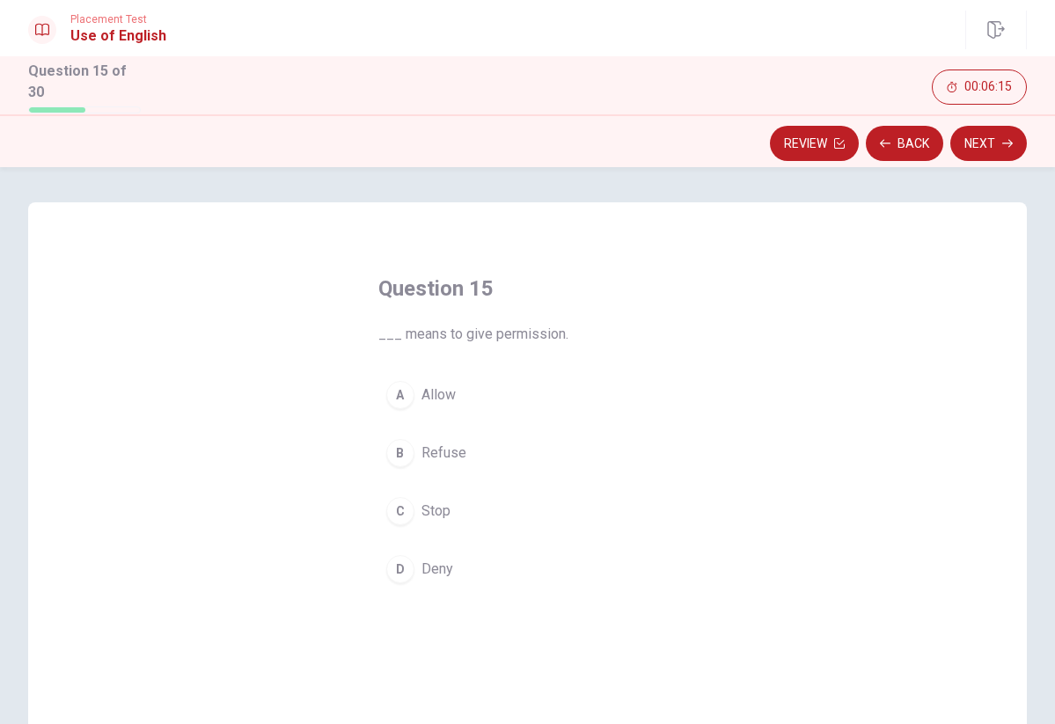
click at [443, 393] on span "Allow" at bounding box center [438, 394] width 34 height 21
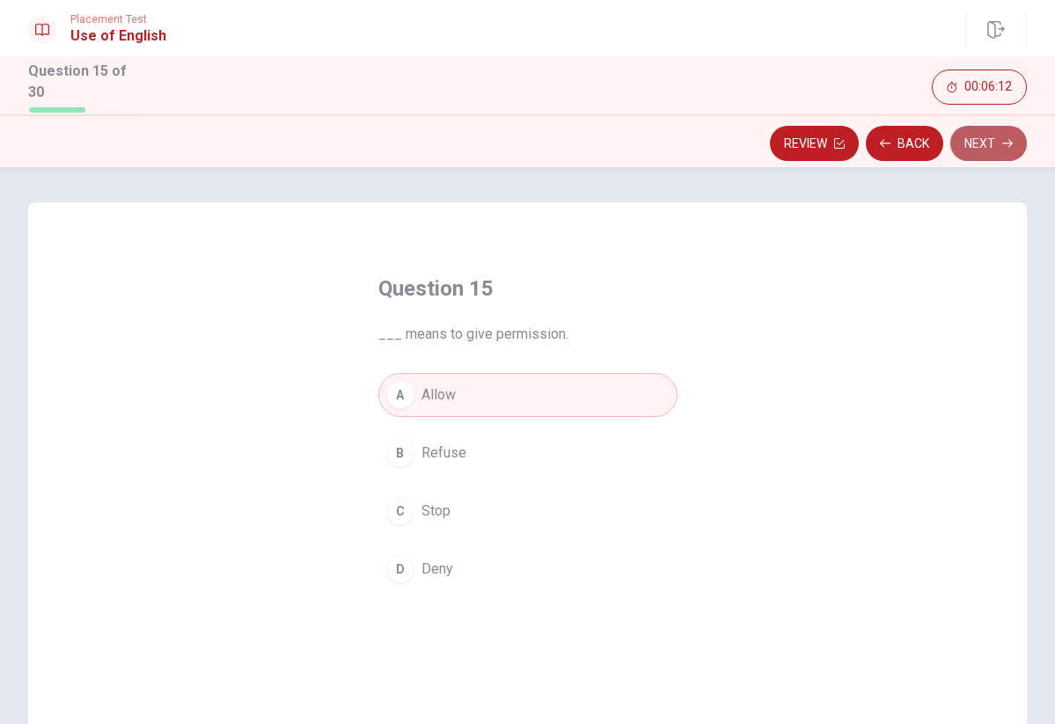
click at [979, 139] on button "Next" at bounding box center [988, 143] width 77 height 35
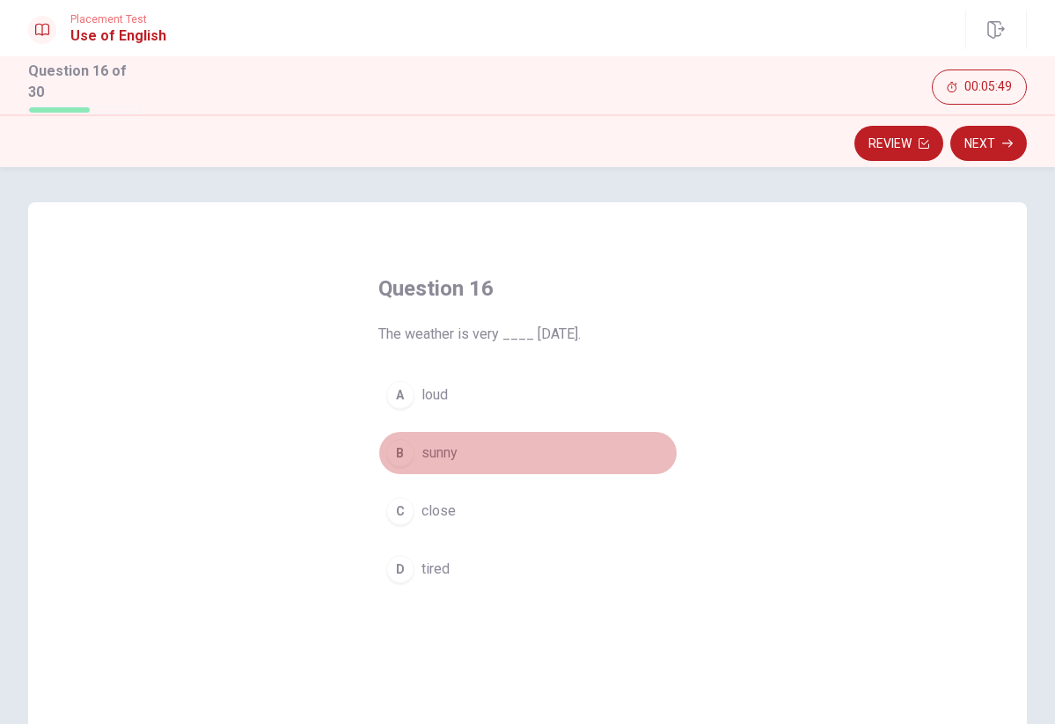
click at [437, 452] on span "sunny" at bounding box center [439, 452] width 36 height 21
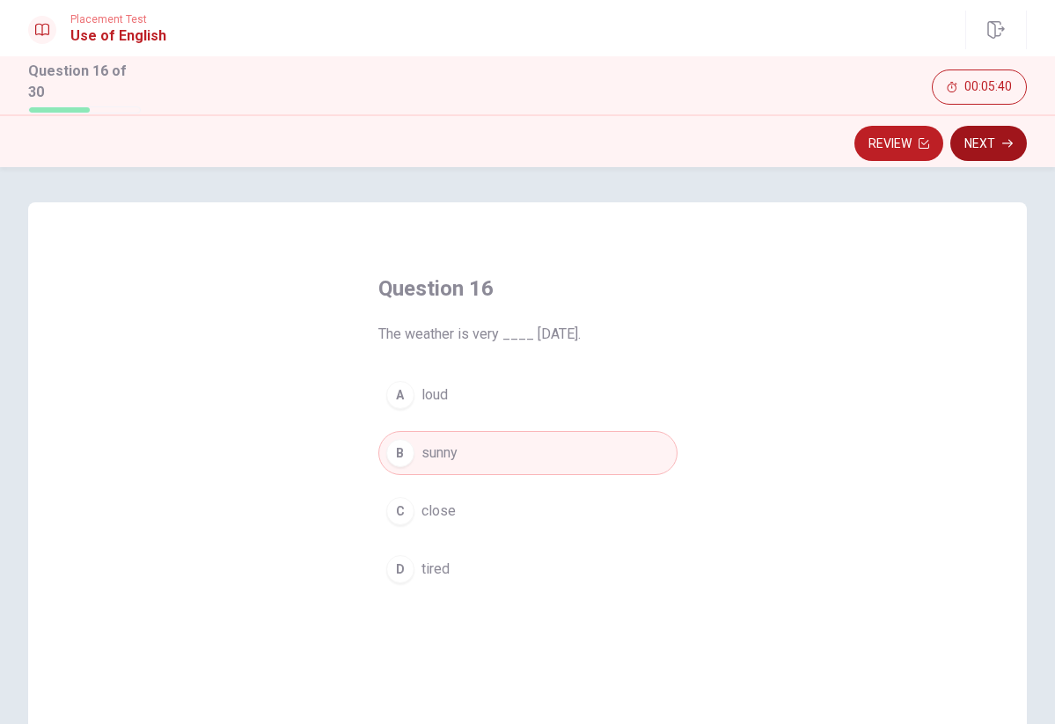
click at [982, 142] on button "Next" at bounding box center [988, 143] width 77 height 35
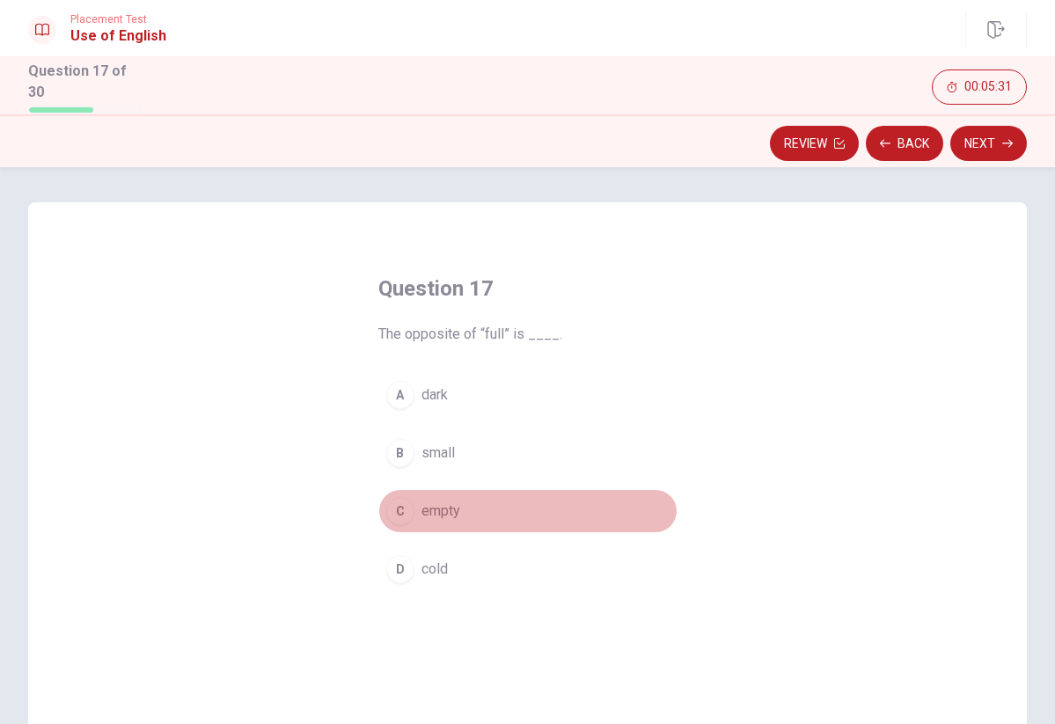
click at [447, 508] on span "empty" at bounding box center [440, 511] width 39 height 21
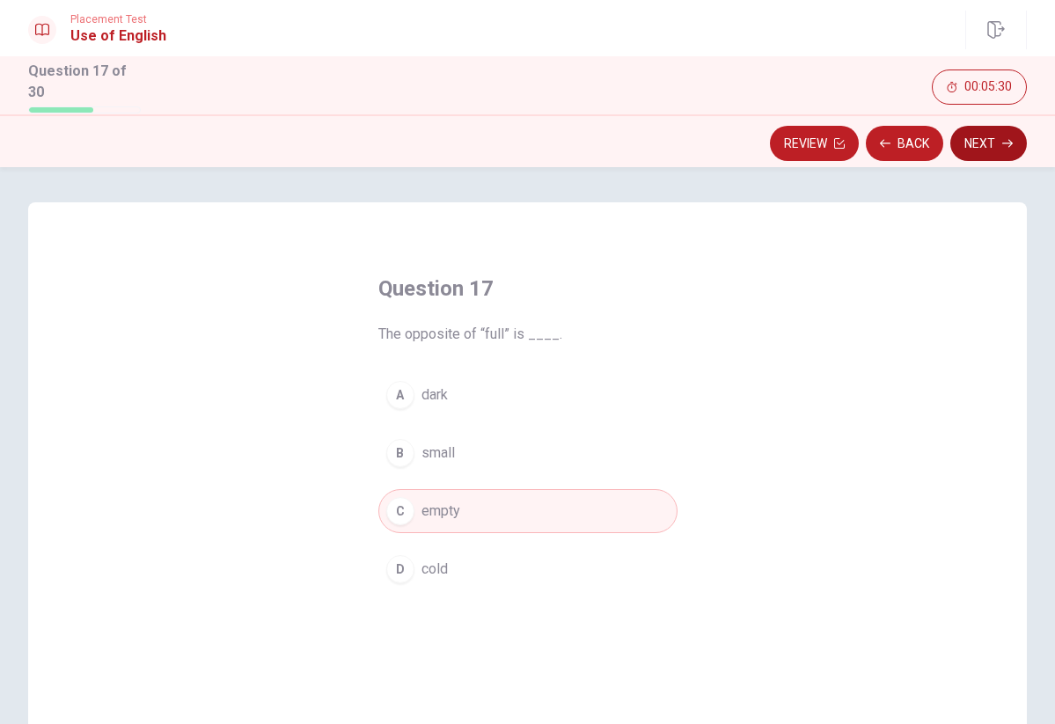
click at [994, 141] on button "Next" at bounding box center [988, 143] width 77 height 35
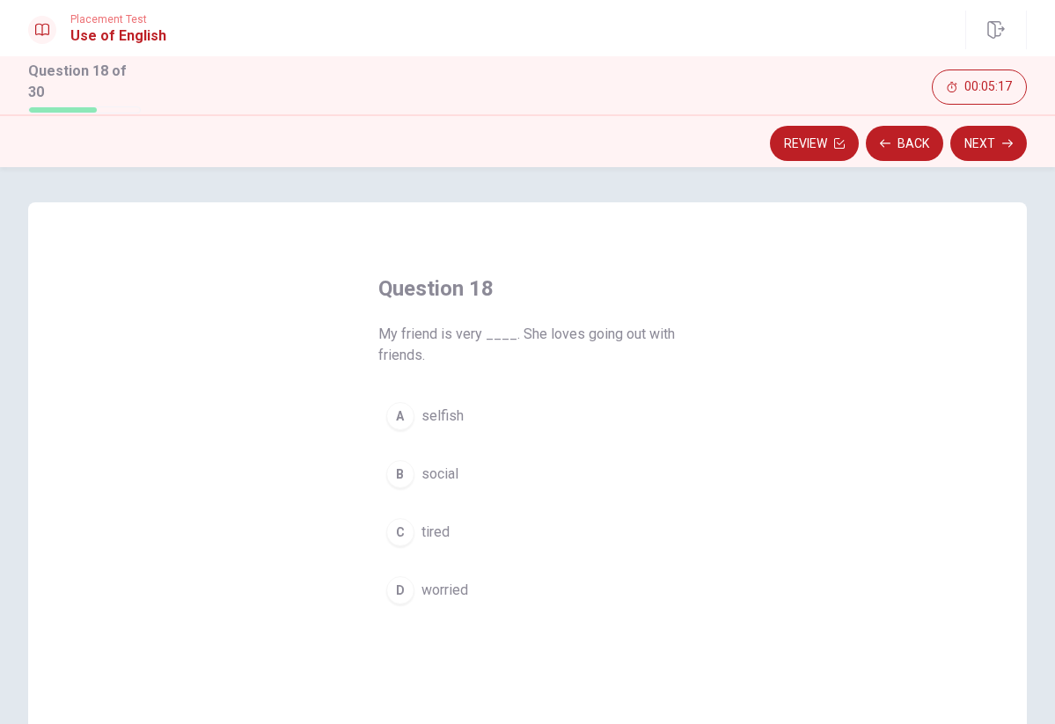
click at [442, 469] on span "social" at bounding box center [439, 474] width 37 height 21
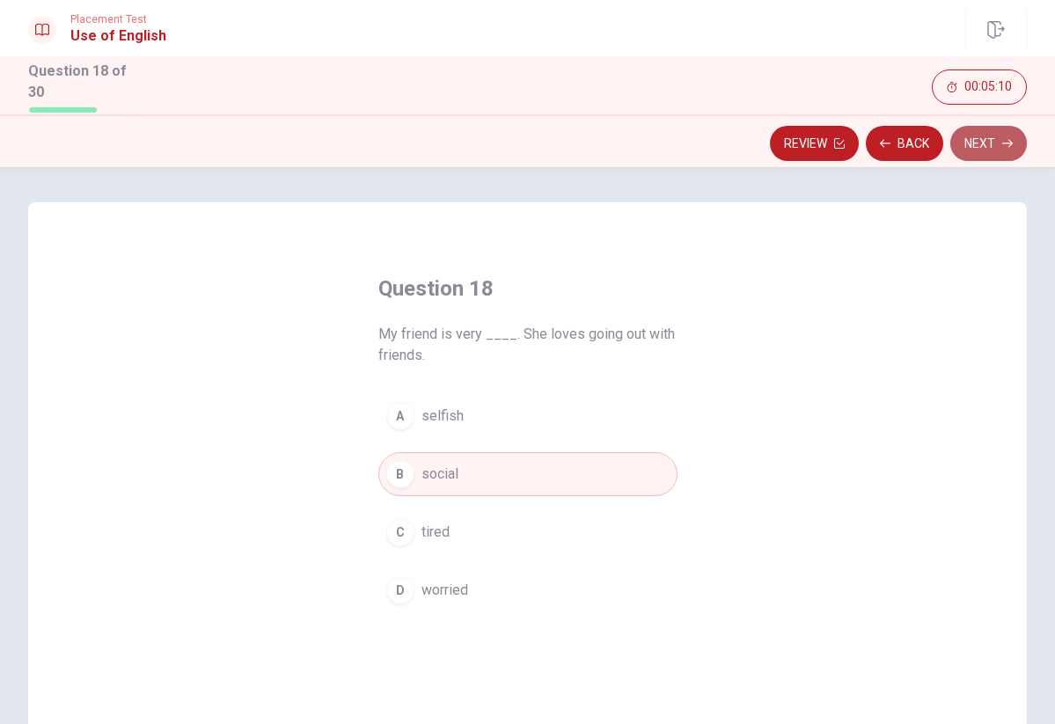
click at [982, 138] on button "Next" at bounding box center [988, 143] width 77 height 35
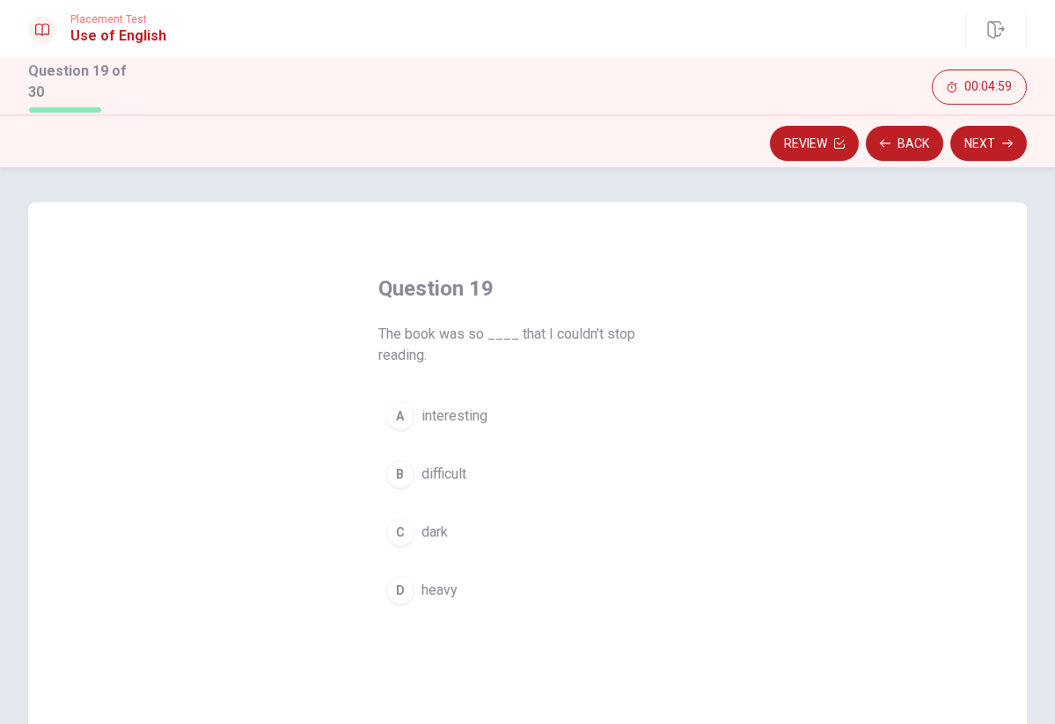
click at [442, 413] on span "interesting" at bounding box center [454, 416] width 66 height 21
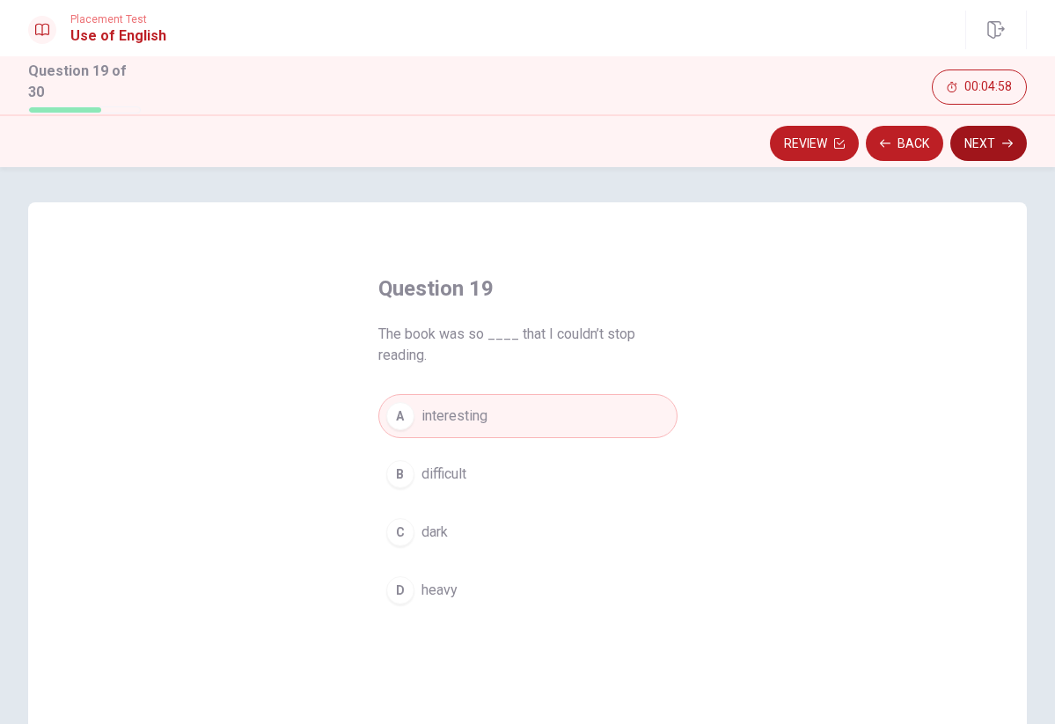
click at [972, 131] on button "Next" at bounding box center [988, 143] width 77 height 35
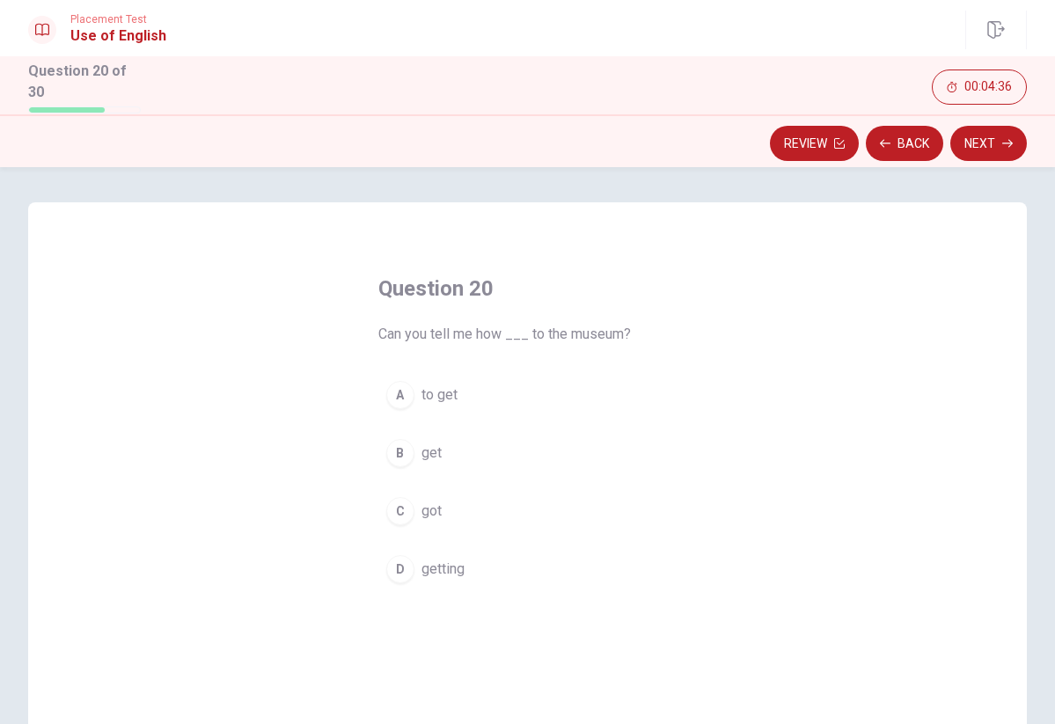
click at [435, 392] on span "to get" at bounding box center [439, 394] width 36 height 21
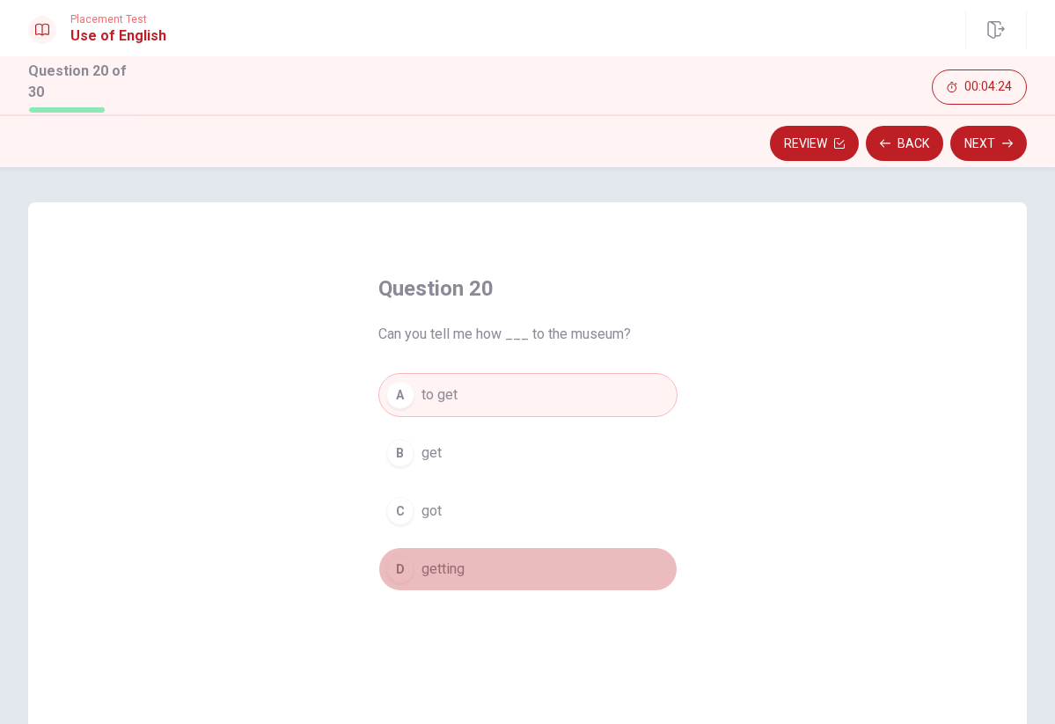
click at [494, 555] on button "D getting" at bounding box center [527, 569] width 299 height 44
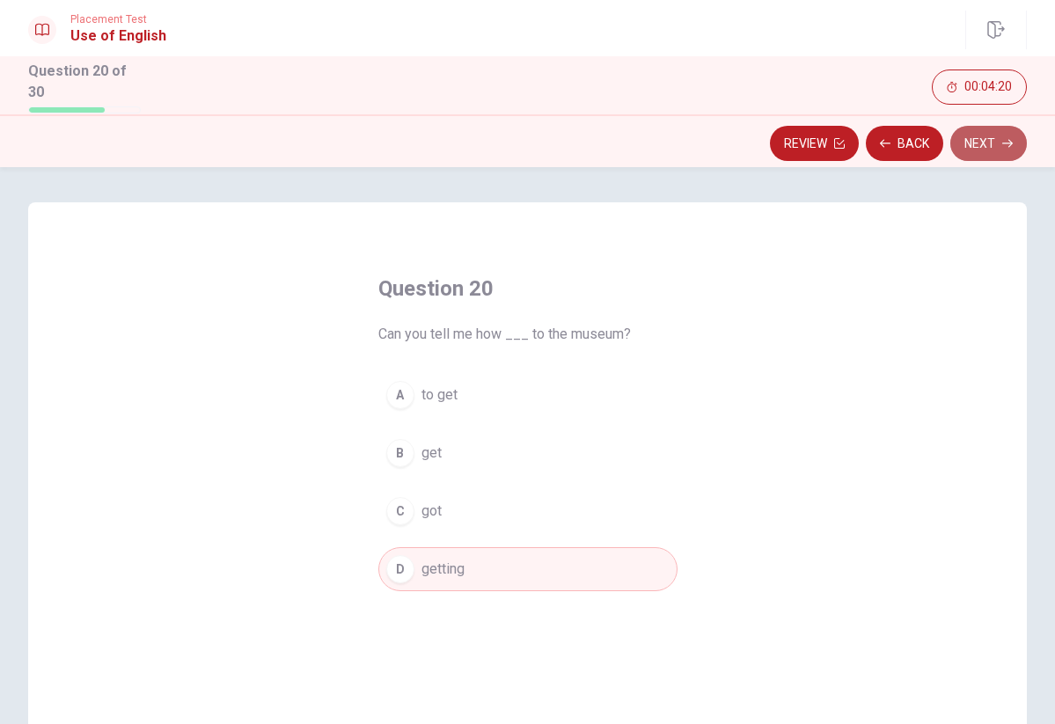
click at [1005, 146] on button "Next" at bounding box center [988, 143] width 77 height 35
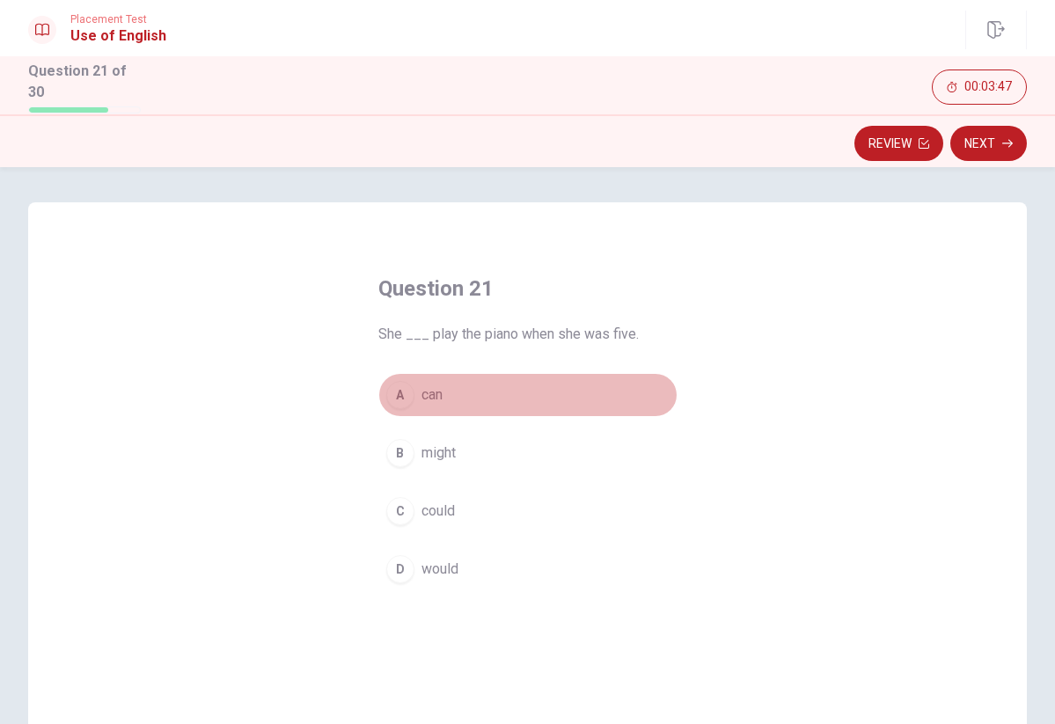
click at [431, 394] on span "can" at bounding box center [431, 394] width 21 height 21
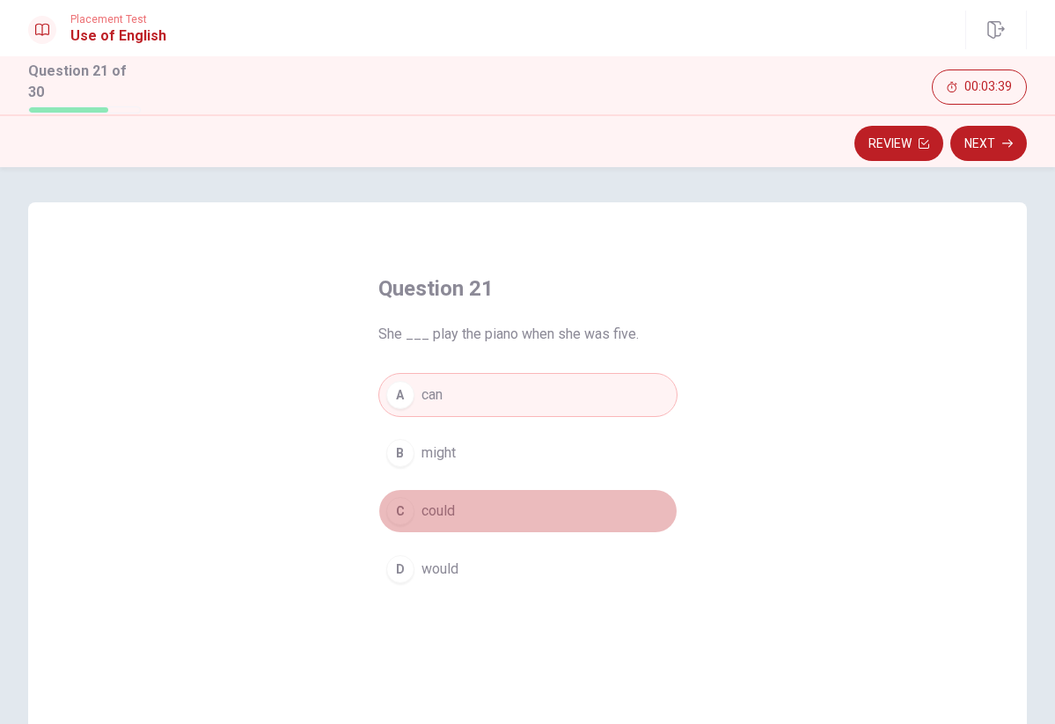
click at [448, 509] on span "could" at bounding box center [437, 511] width 33 height 21
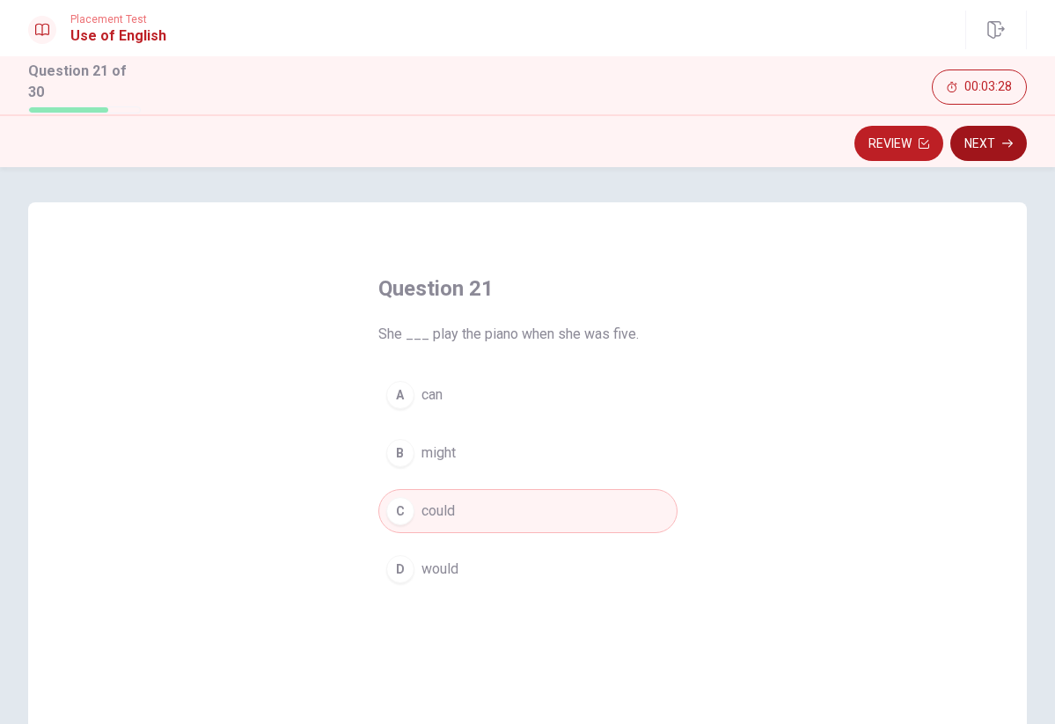
click at [987, 137] on button "Next" at bounding box center [988, 143] width 77 height 35
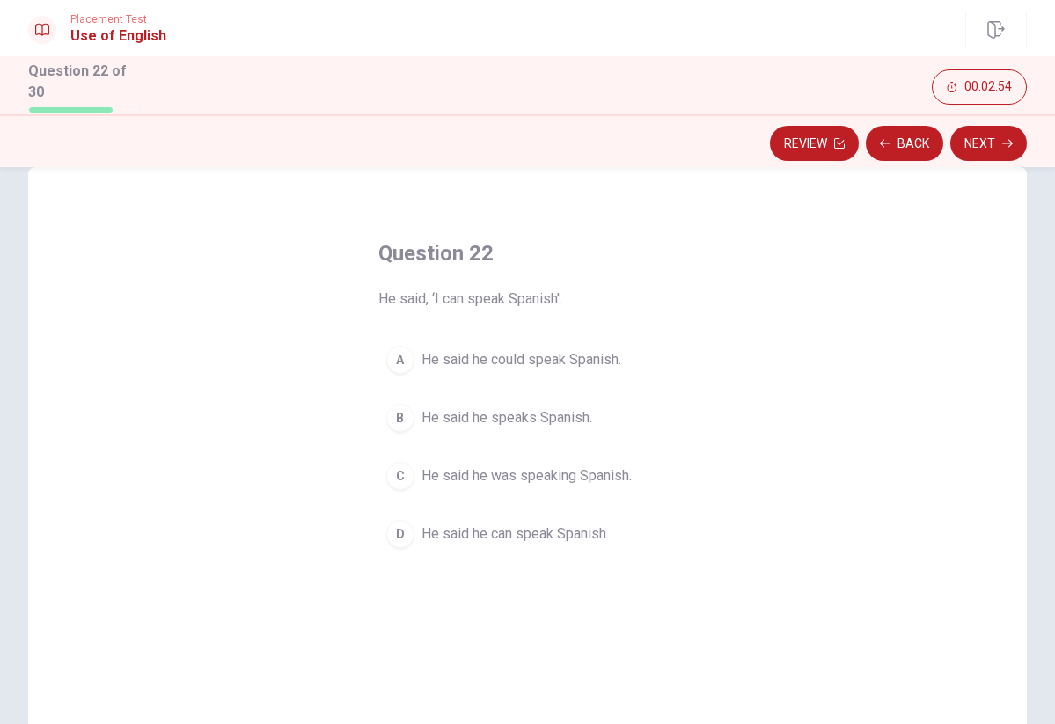
scroll to position [41, 0]
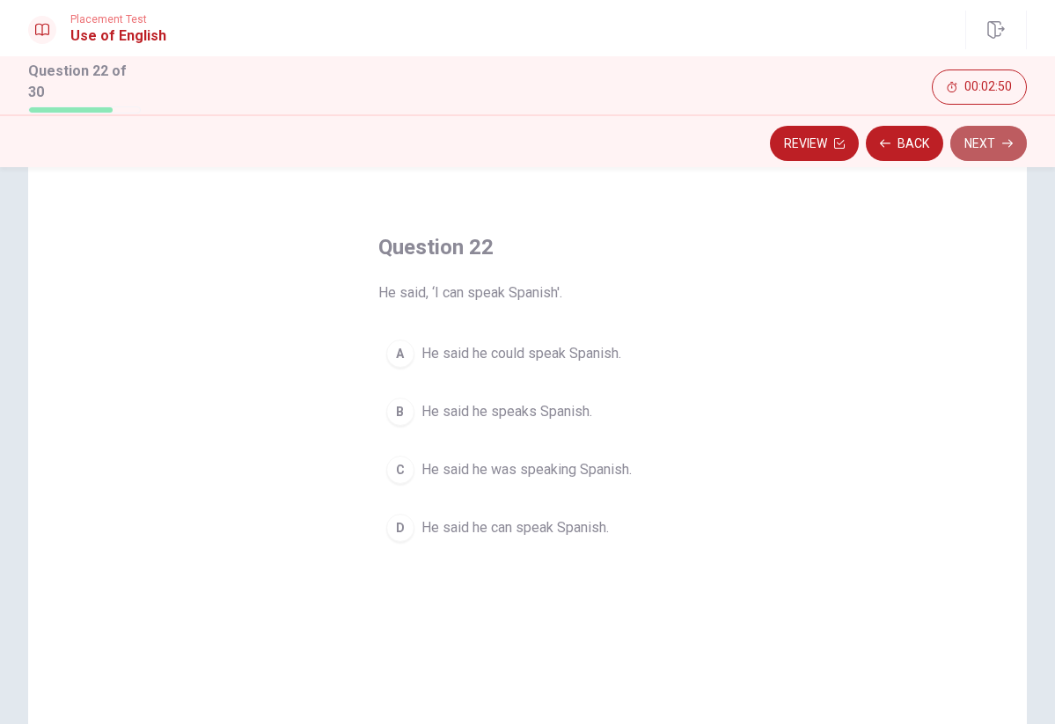
click at [991, 136] on button "Next" at bounding box center [988, 143] width 77 height 35
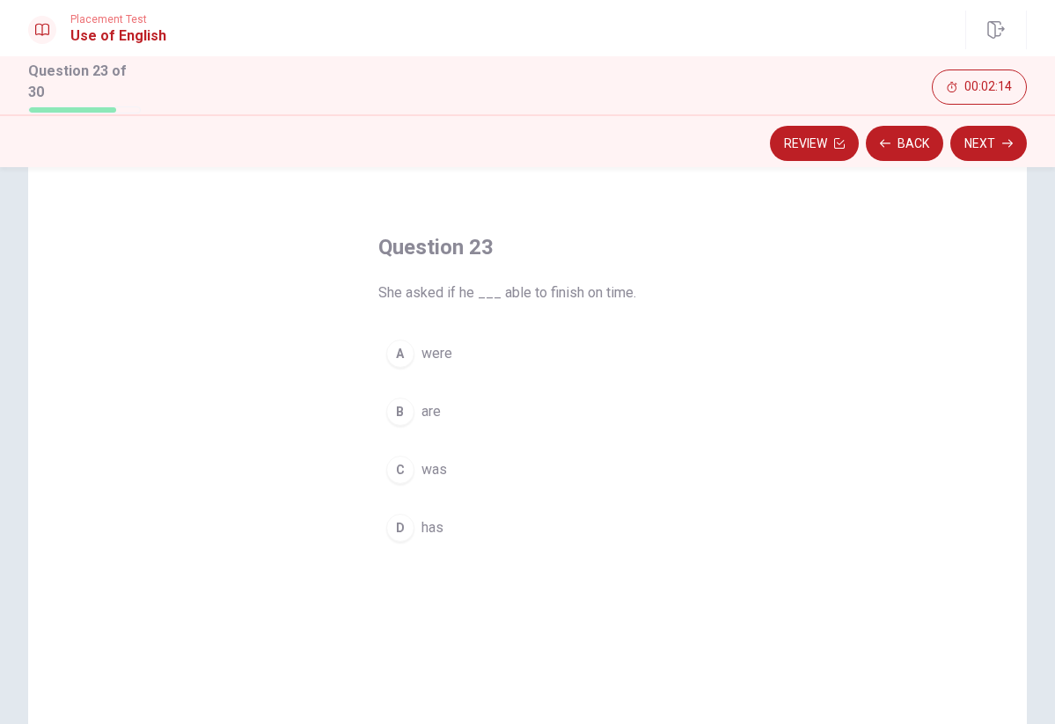
click at [526, 306] on div "Question 23 She asked if he ___ able to finish on time. A were B are C was D has" at bounding box center [527, 391] width 369 height 373
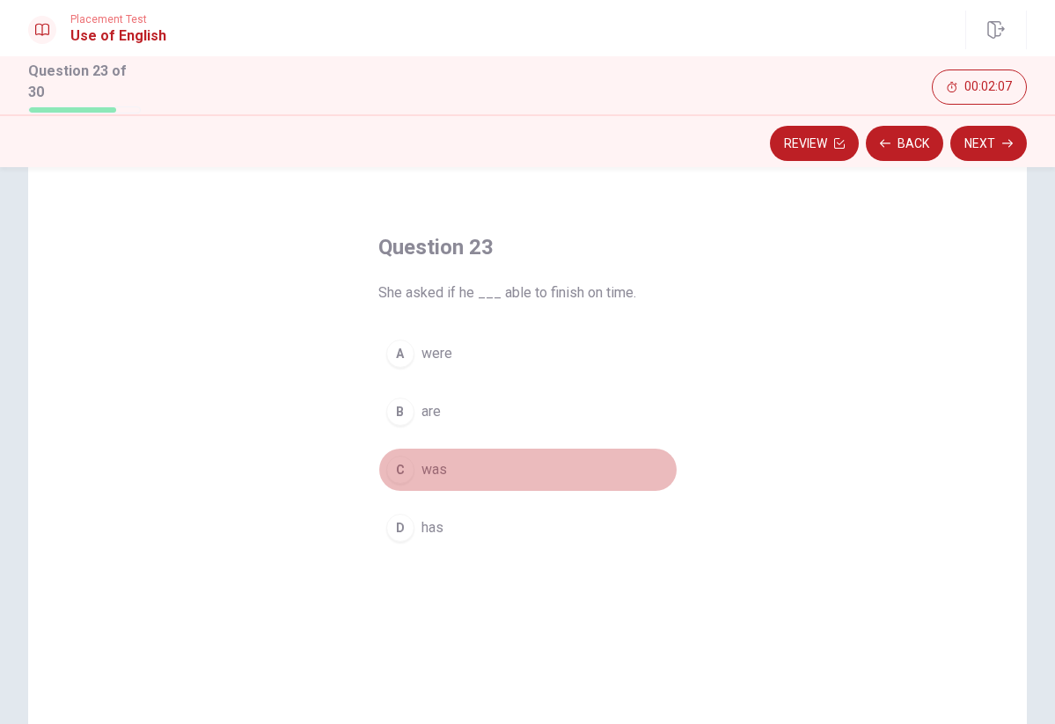
click at [435, 465] on span "was" at bounding box center [434, 469] width 26 height 21
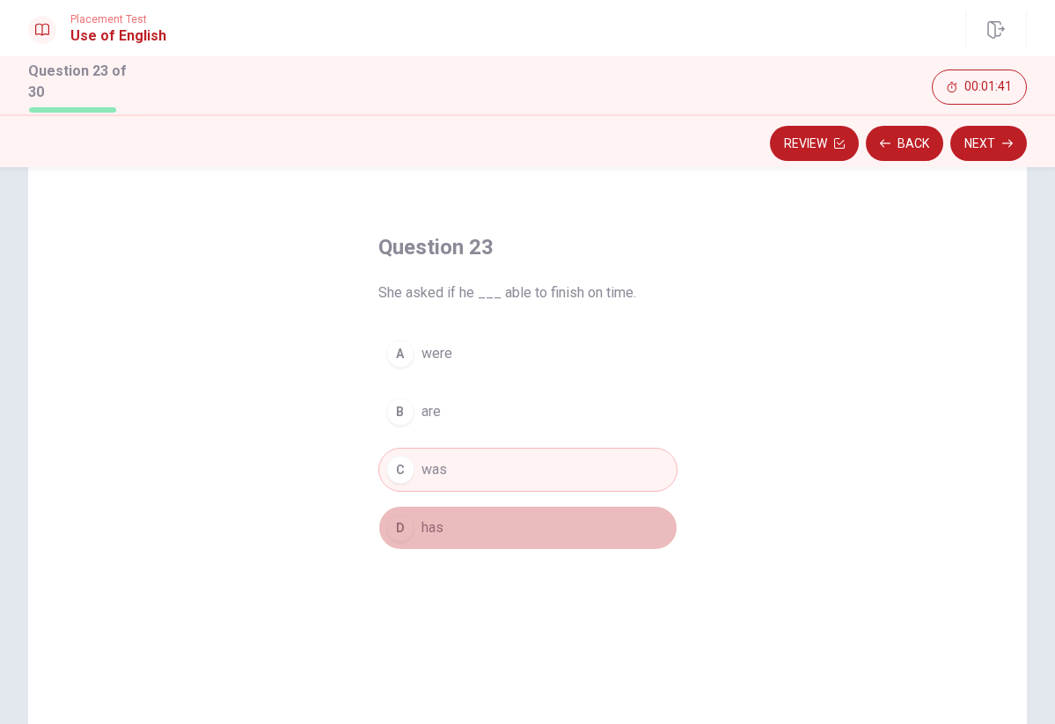
click at [435, 526] on span "has" at bounding box center [432, 527] width 22 height 21
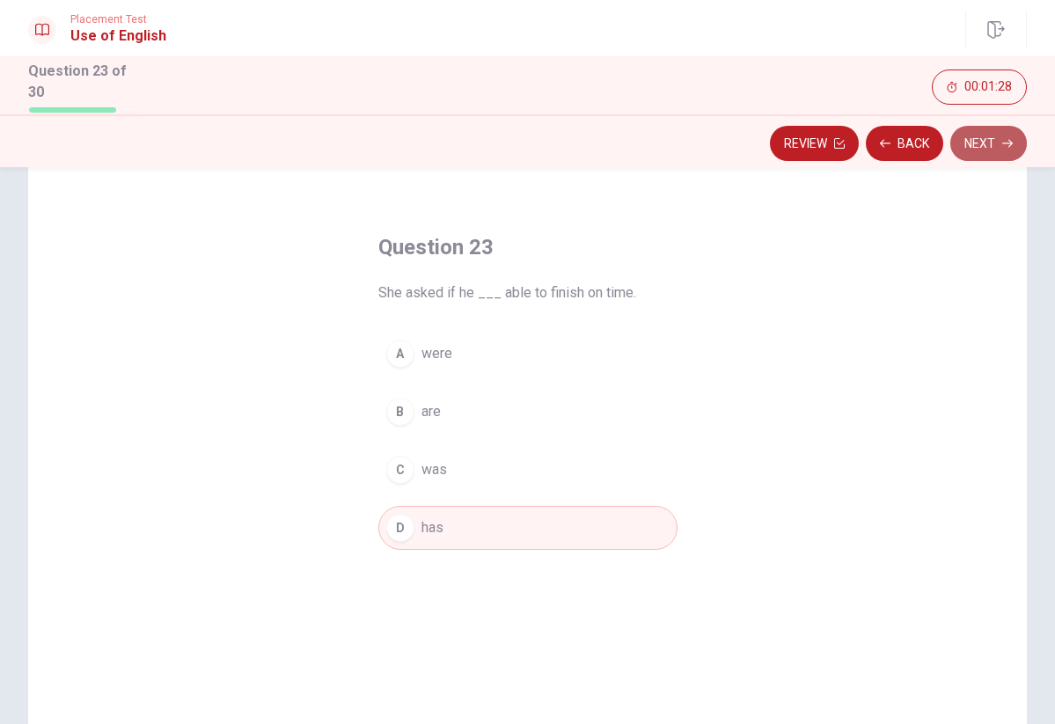
click at [990, 141] on button "Next" at bounding box center [988, 143] width 77 height 35
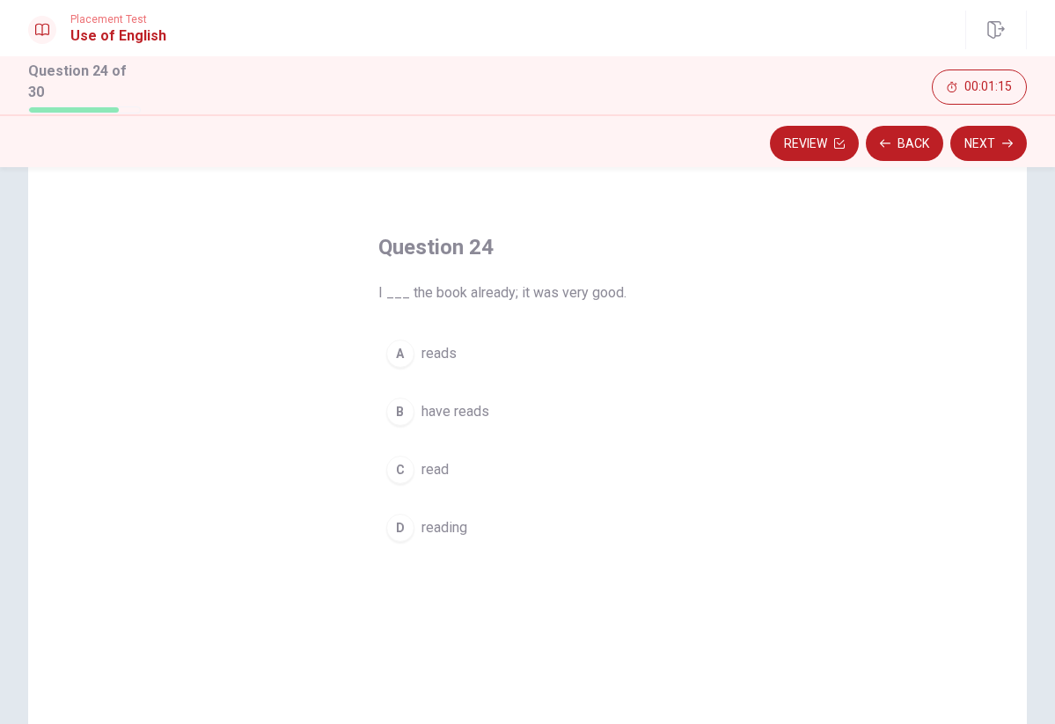
click at [436, 464] on span "read" at bounding box center [434, 469] width 27 height 21
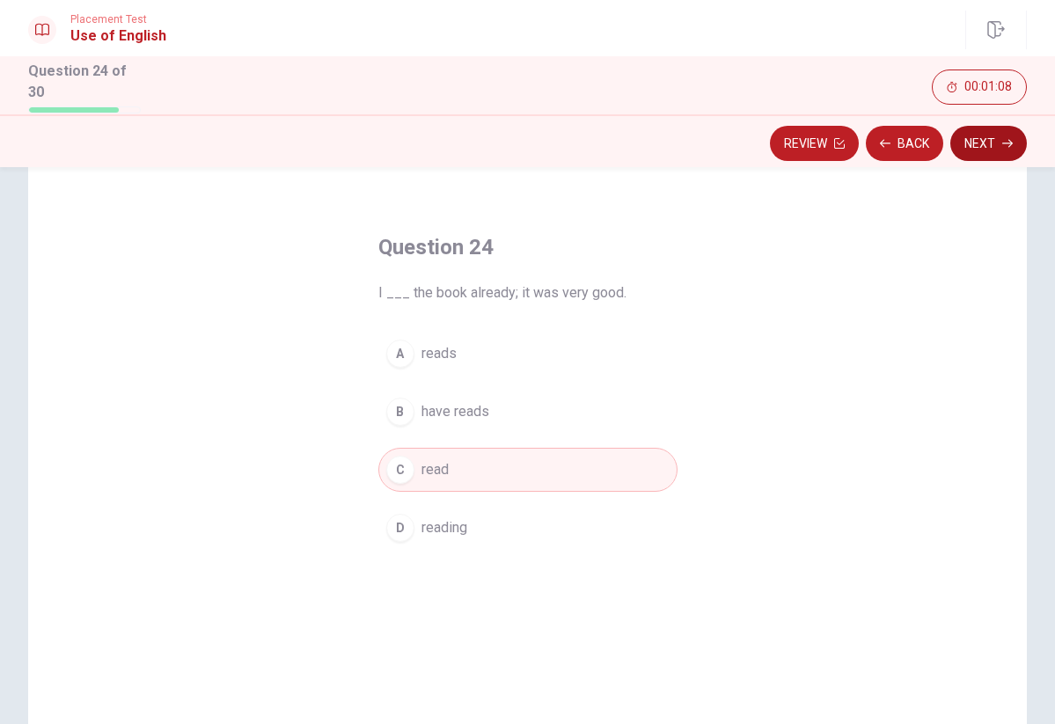
click at [978, 140] on button "Next" at bounding box center [988, 143] width 77 height 35
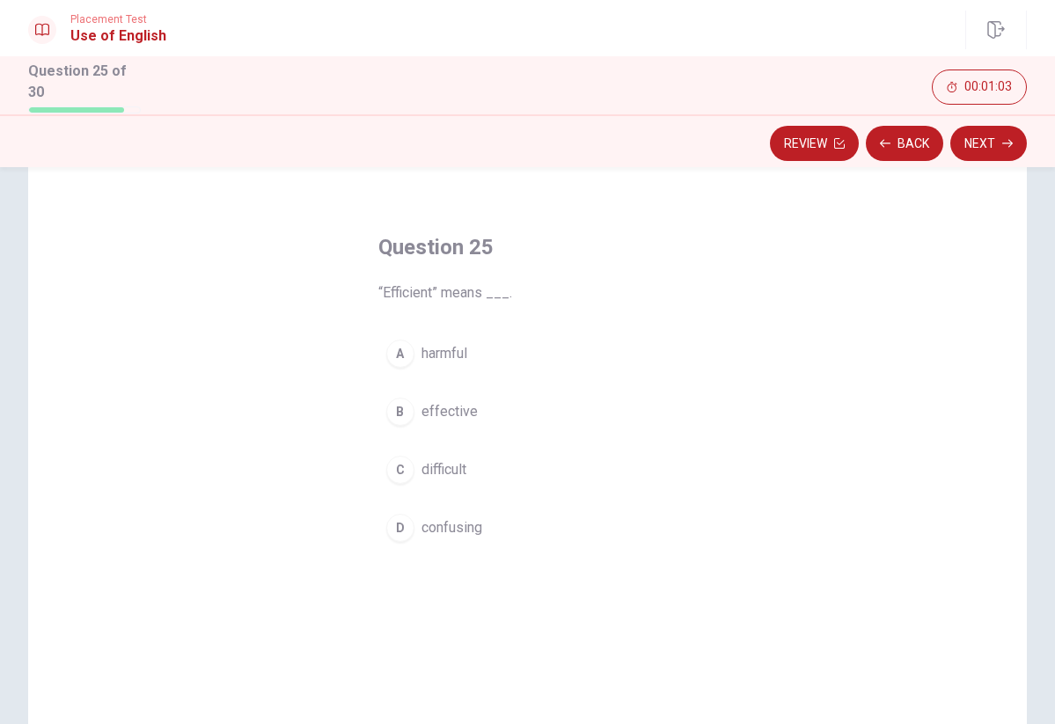
click at [452, 408] on span "effective" at bounding box center [449, 411] width 56 height 21
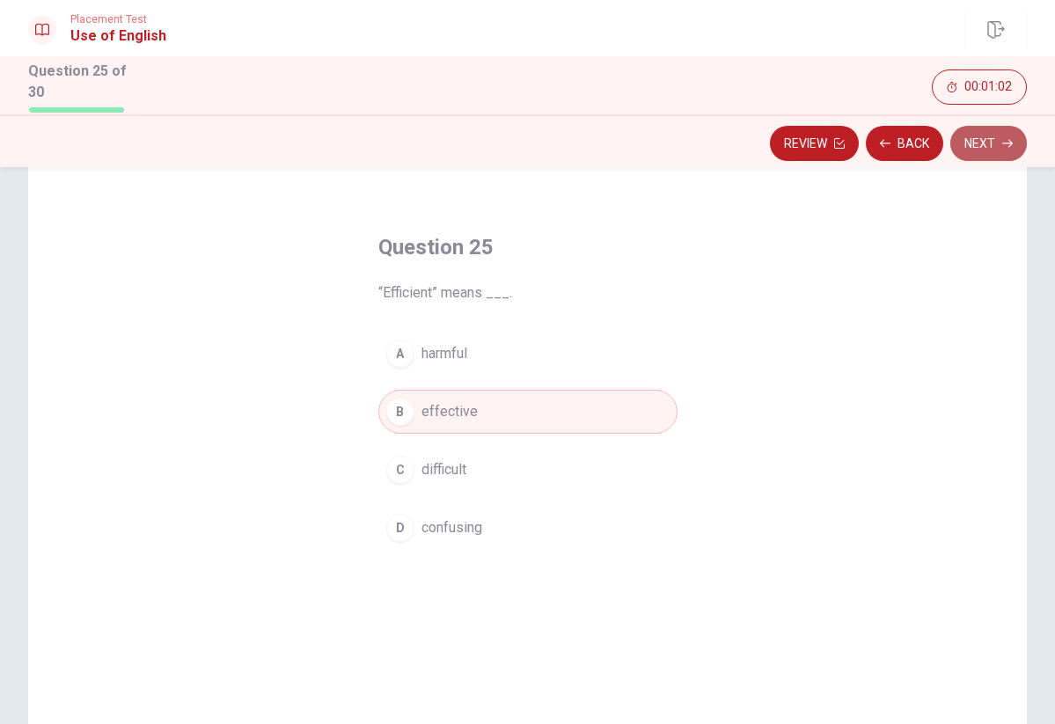
click at [983, 137] on button "Next" at bounding box center [988, 143] width 77 height 35
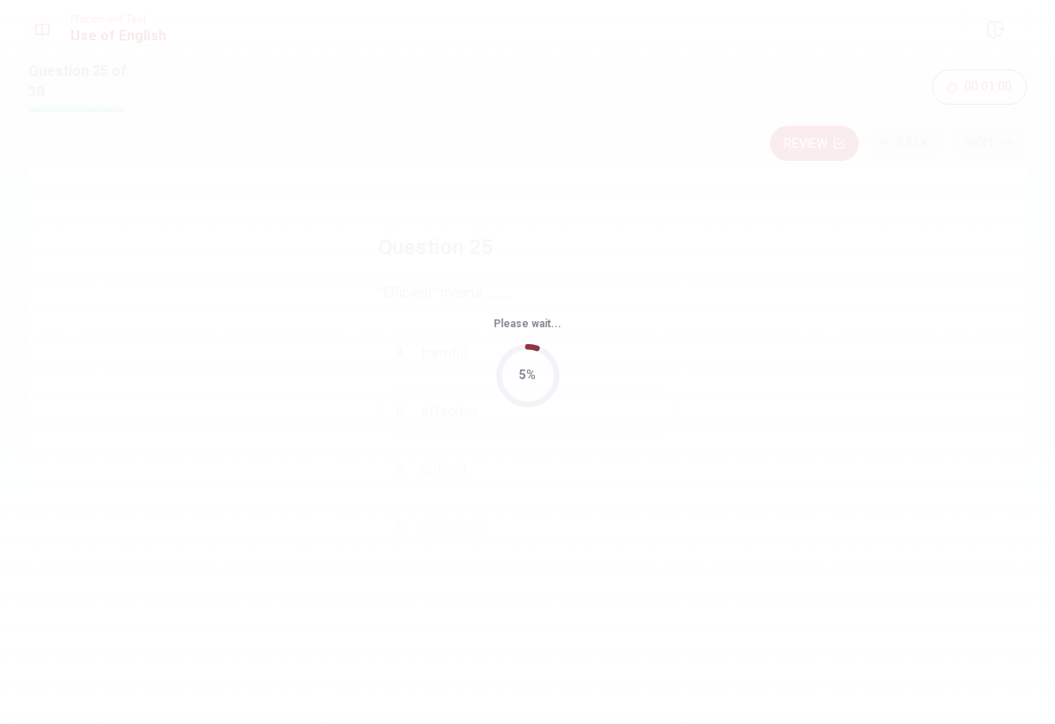
scroll to position [0, 0]
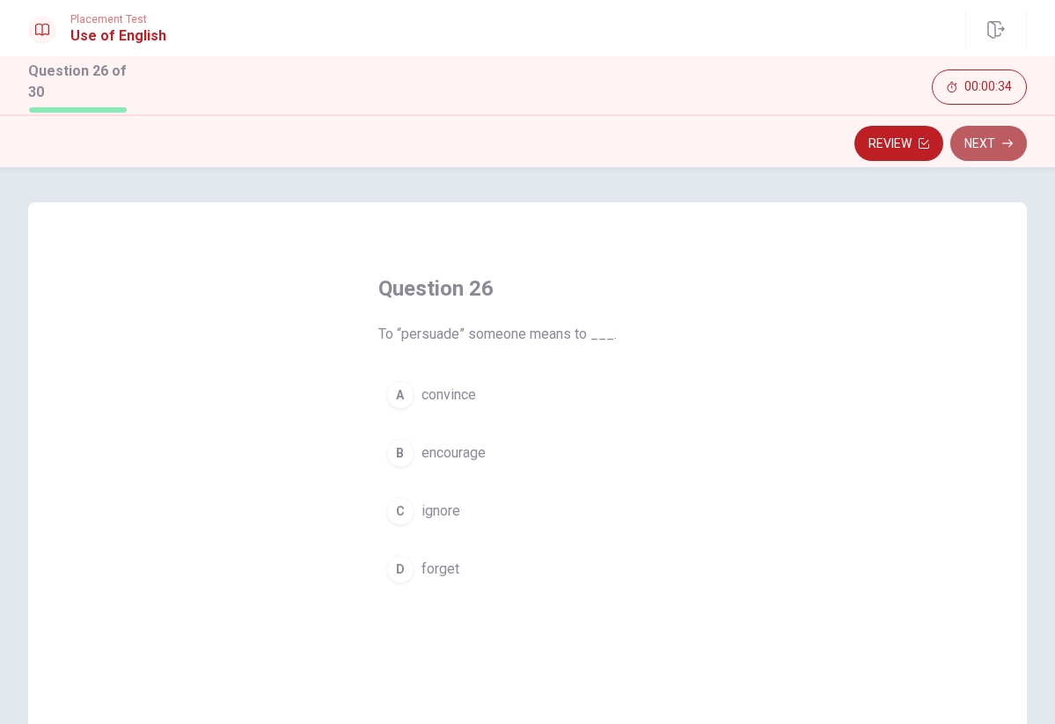
click at [967, 139] on button "Next" at bounding box center [988, 143] width 77 height 35
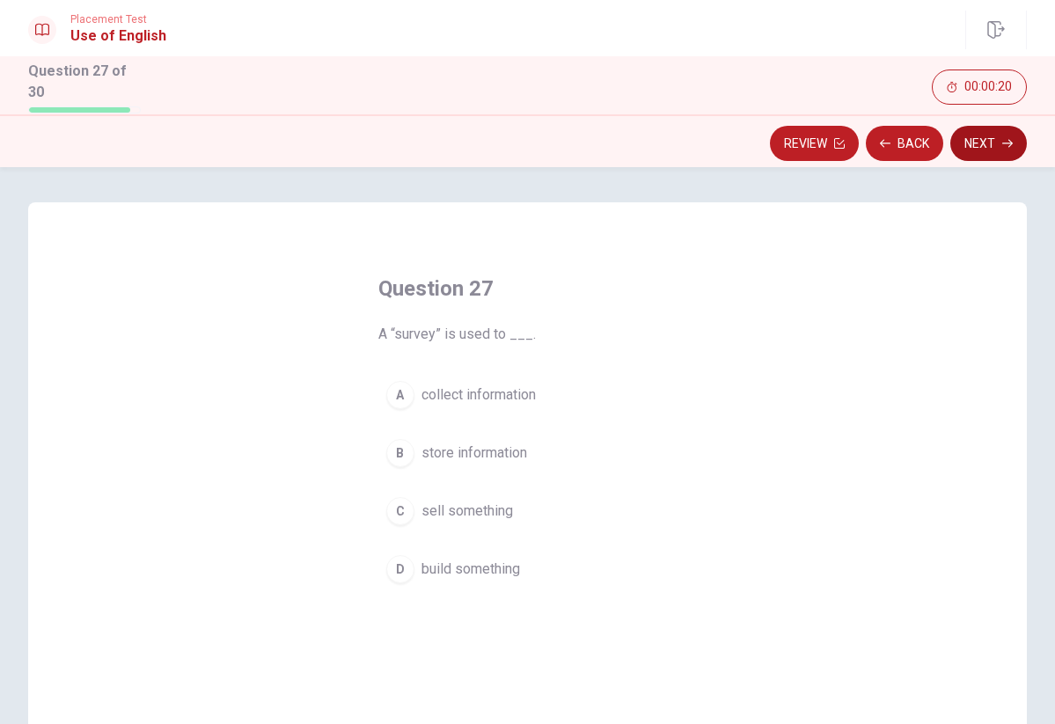
click at [973, 130] on button "Next" at bounding box center [988, 143] width 77 height 35
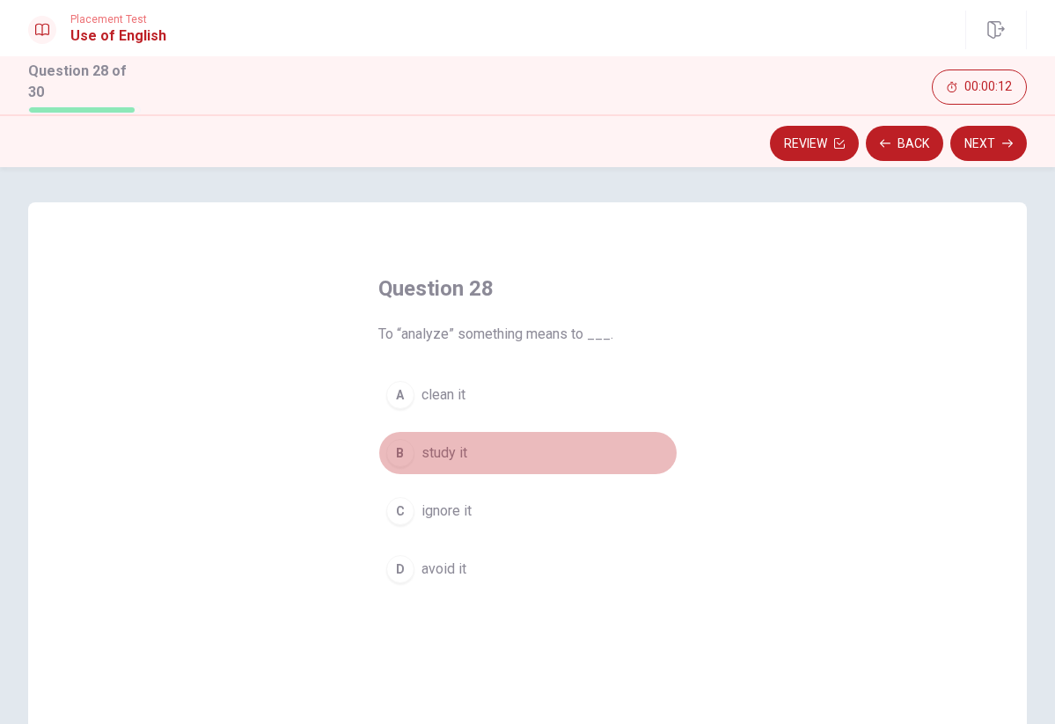
click at [445, 447] on span "study it" at bounding box center [444, 452] width 46 height 21
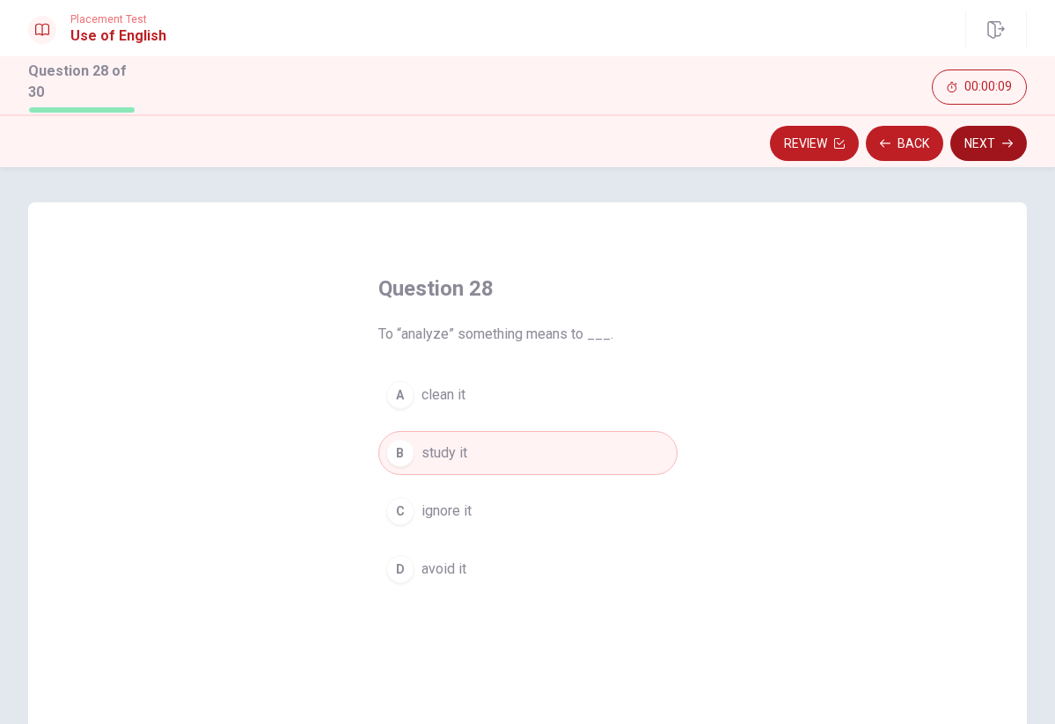
click at [991, 136] on button "Next" at bounding box center [988, 143] width 77 height 35
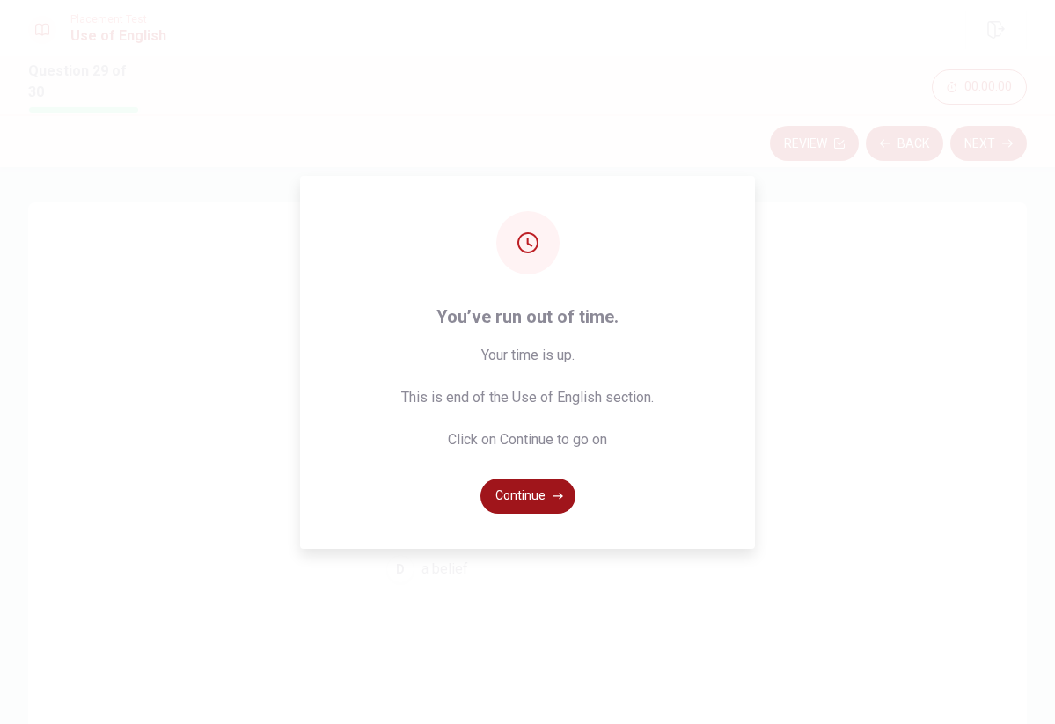
click at [529, 504] on button "Continue" at bounding box center [527, 496] width 95 height 35
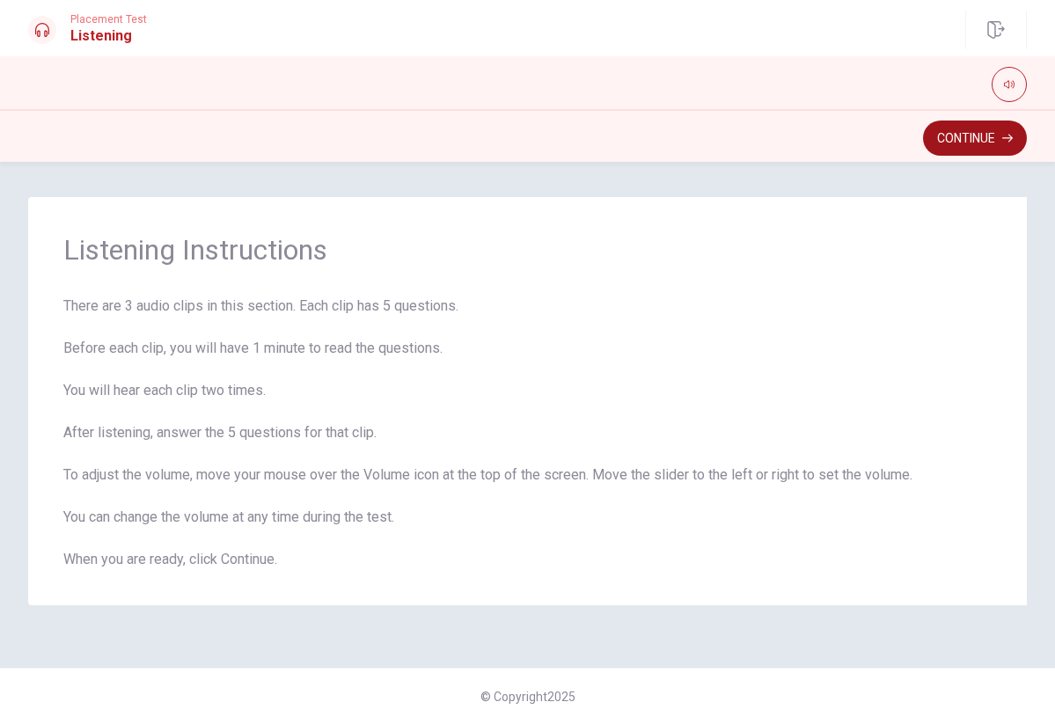
click at [956, 140] on button "Continue" at bounding box center [975, 138] width 104 height 35
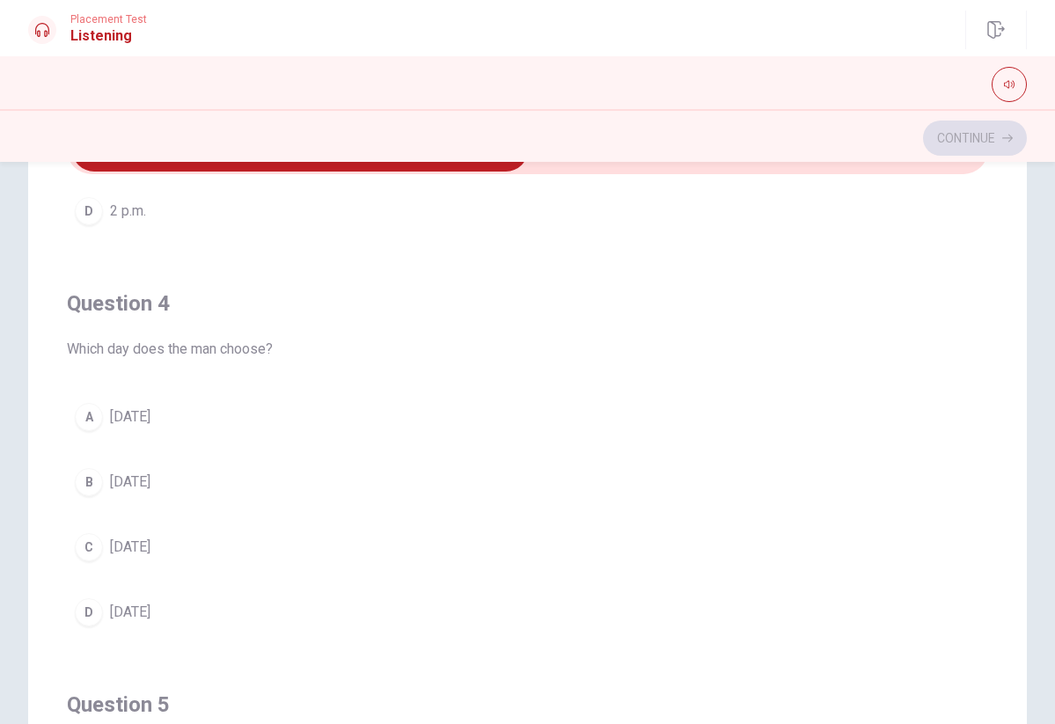
scroll to position [1119, 0]
click at [128, 545] on span "[DATE]" at bounding box center [130, 544] width 40 height 21
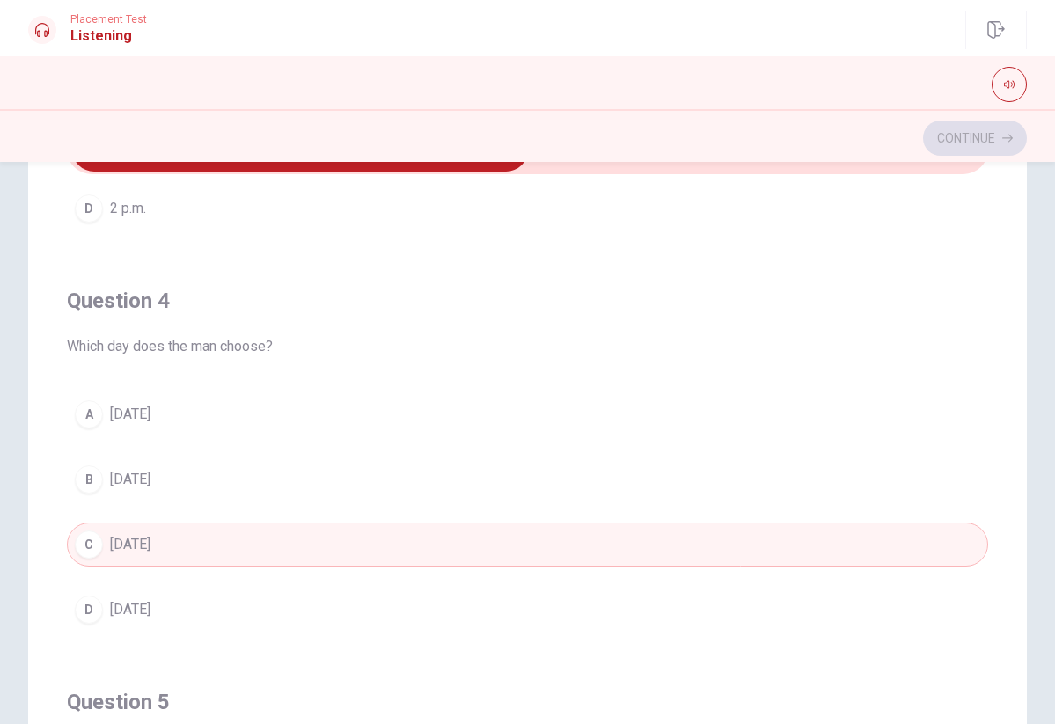
scroll to position [1099, 0]
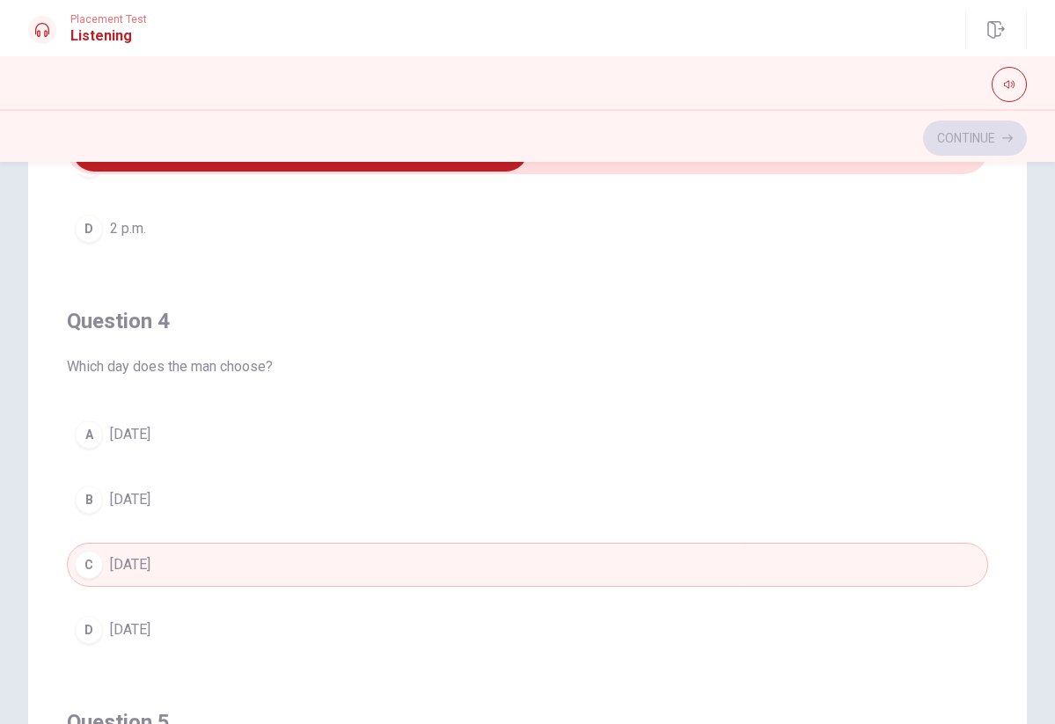
click at [129, 496] on span "[DATE]" at bounding box center [130, 499] width 40 height 21
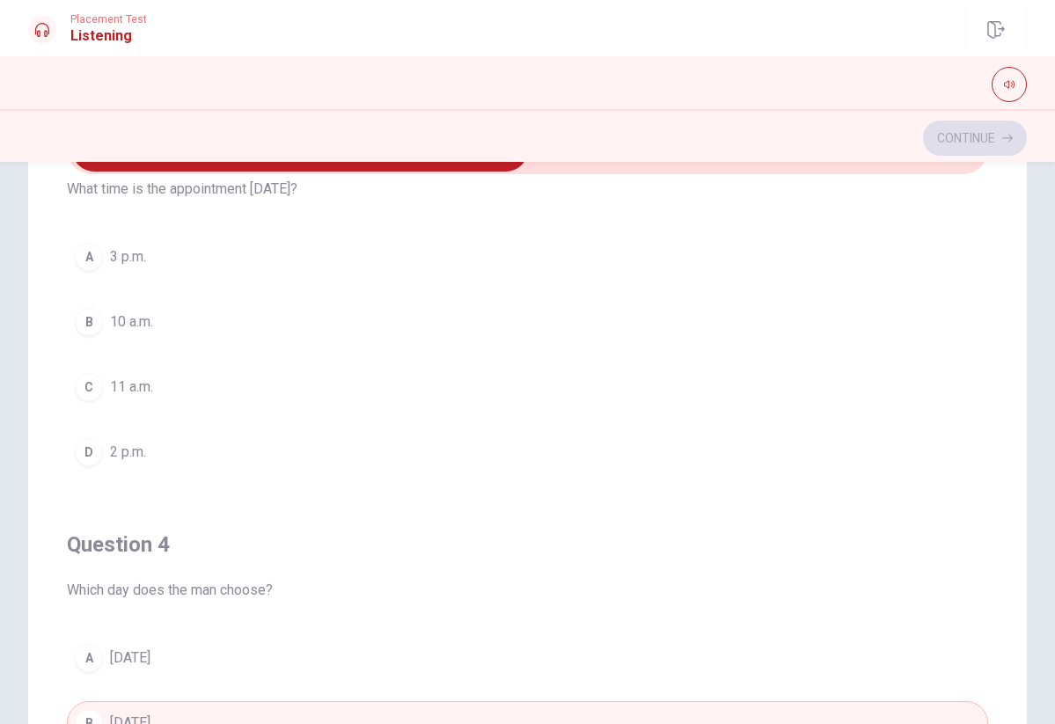
scroll to position [875, 0]
click at [191, 259] on button "A 3 p.m." at bounding box center [527, 257] width 921 height 44
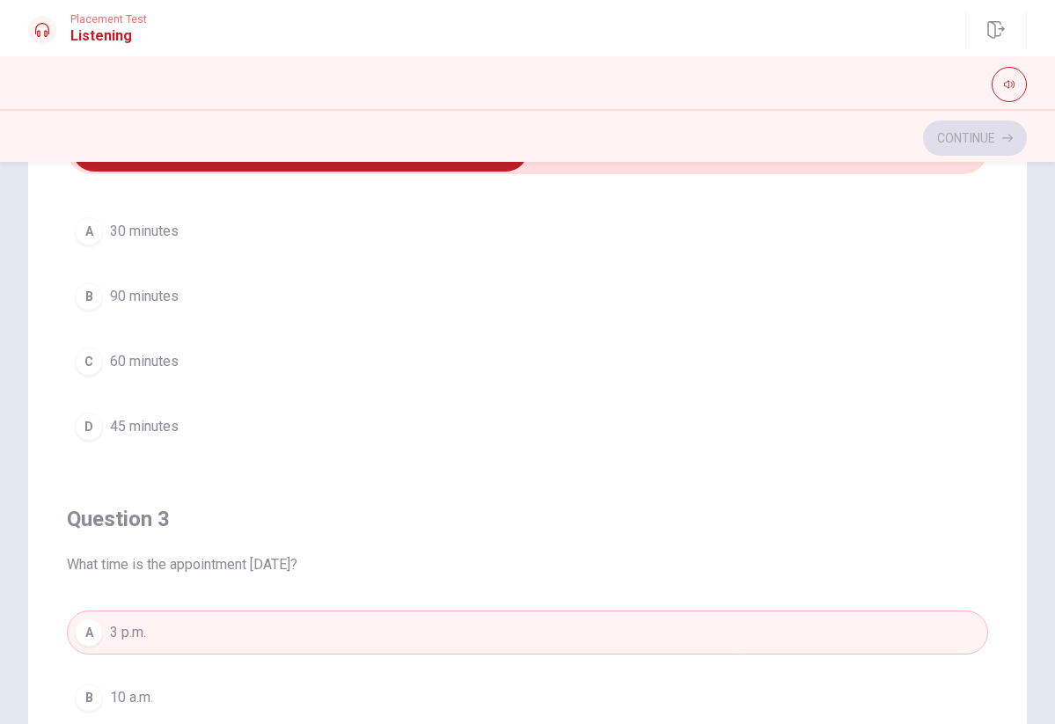
scroll to position [498, 0]
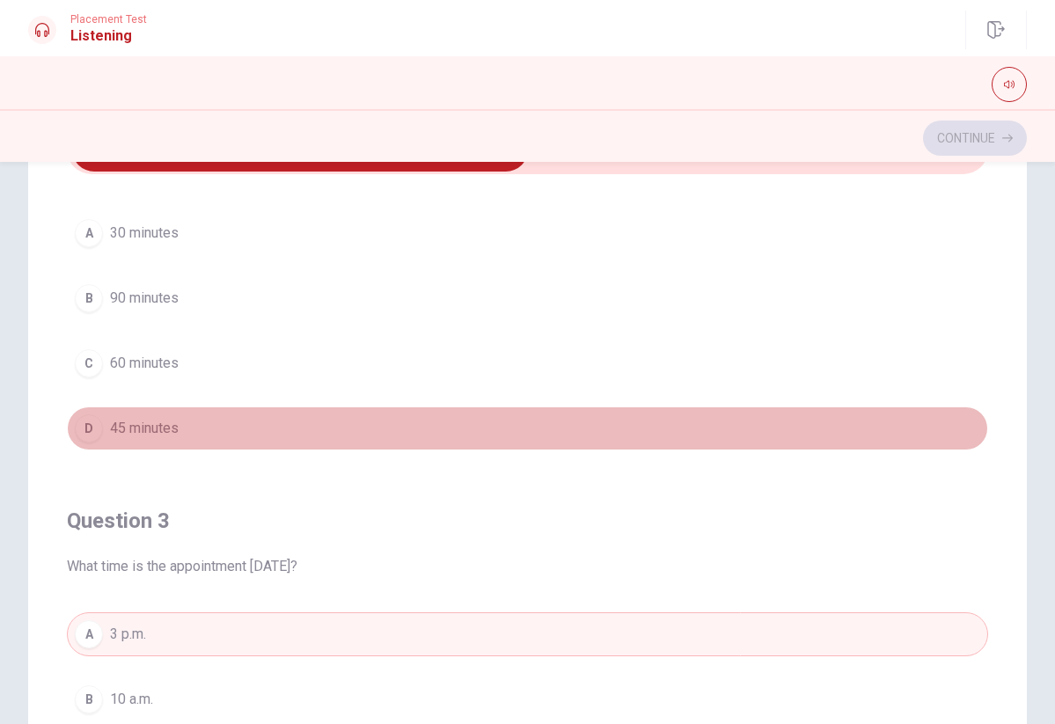
click at [111, 432] on span "45 minutes" at bounding box center [144, 428] width 69 height 21
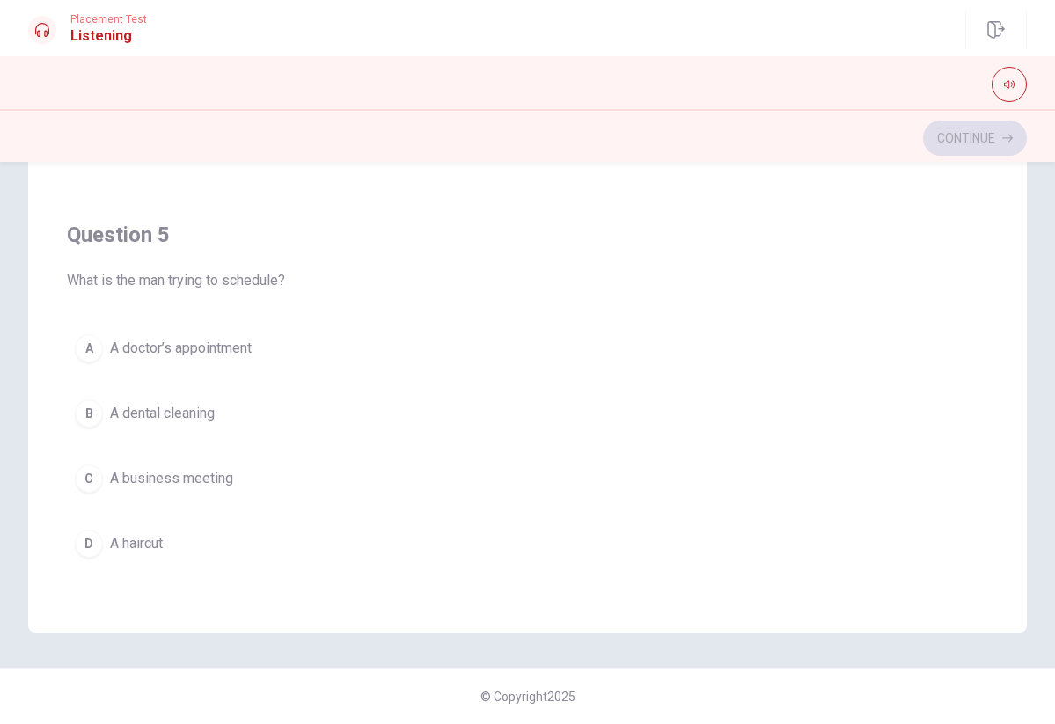
scroll to position [272, 0]
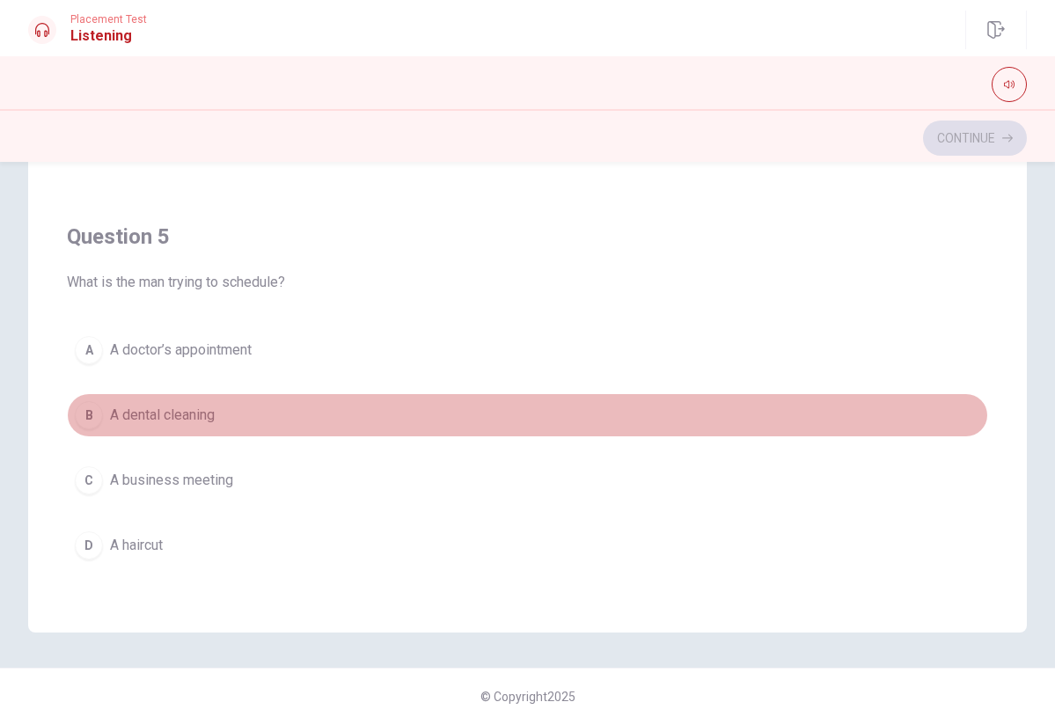
click at [205, 412] on span "A dental cleaning" at bounding box center [162, 415] width 105 height 21
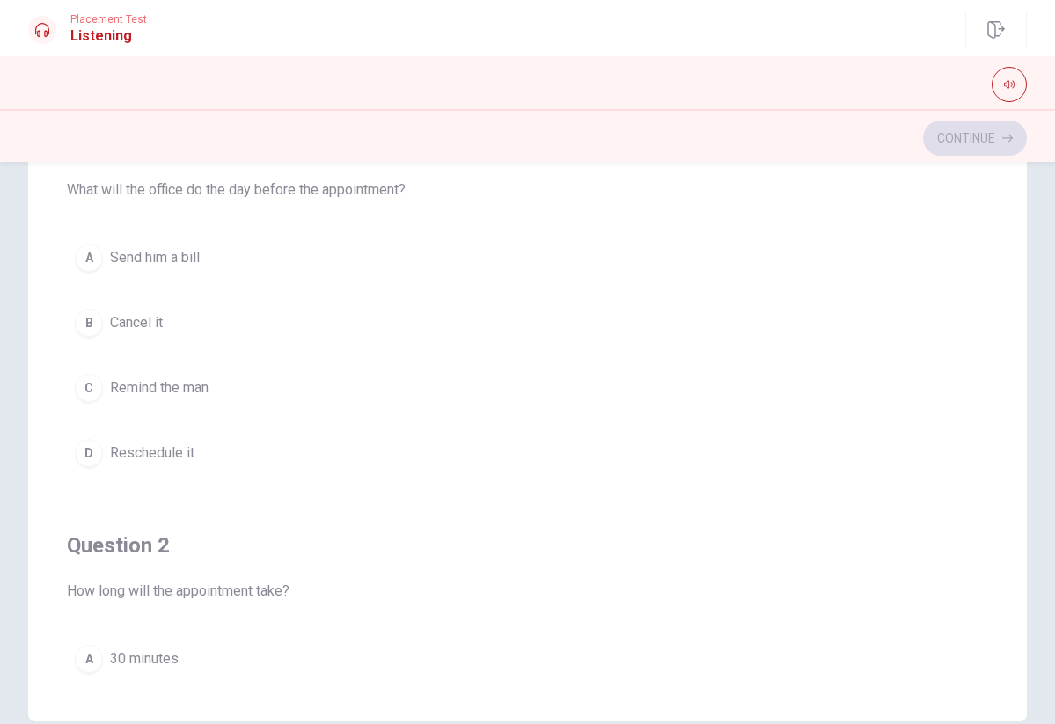
scroll to position [179, 0]
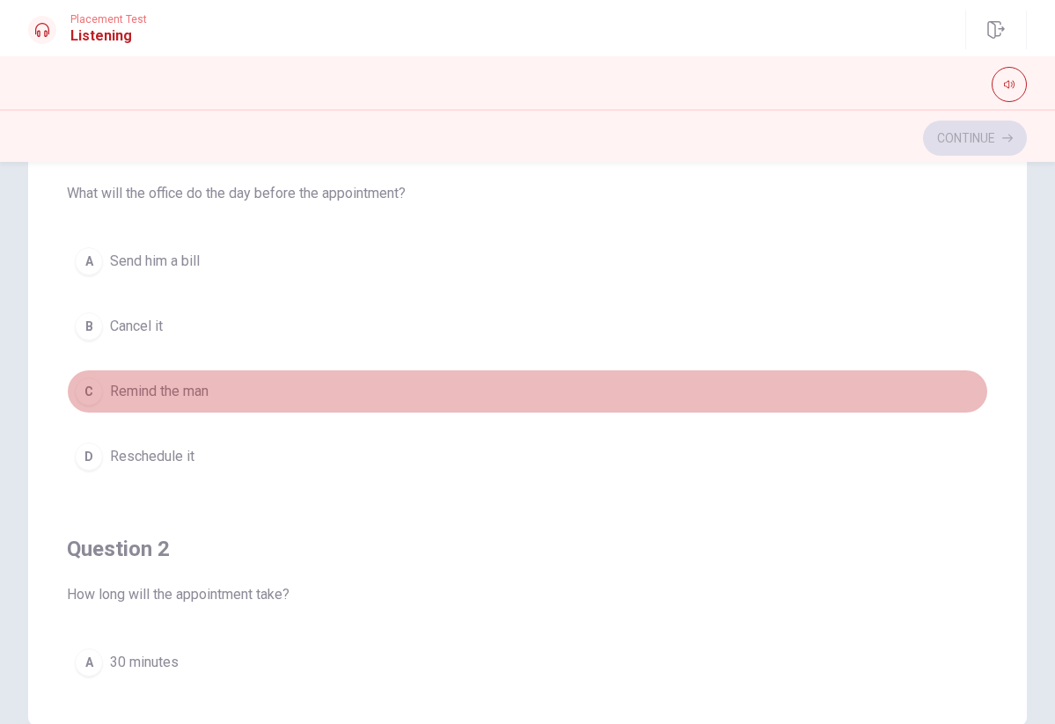
click at [164, 397] on span "Remind the man" at bounding box center [159, 391] width 99 height 21
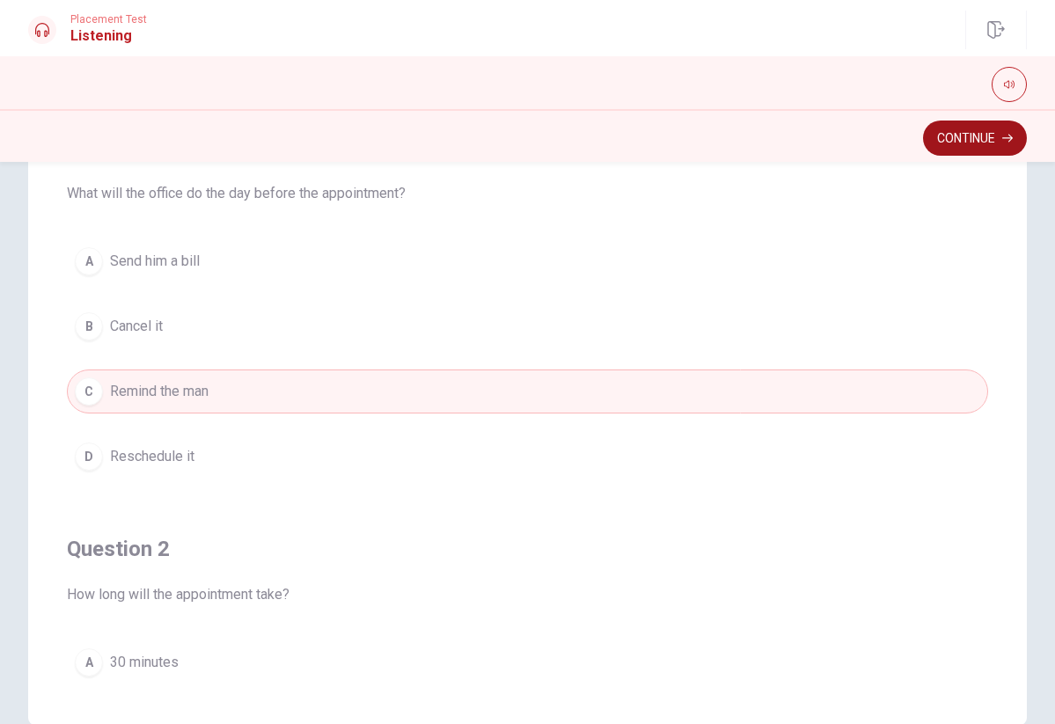
click at [960, 134] on button "Continue" at bounding box center [975, 138] width 104 height 35
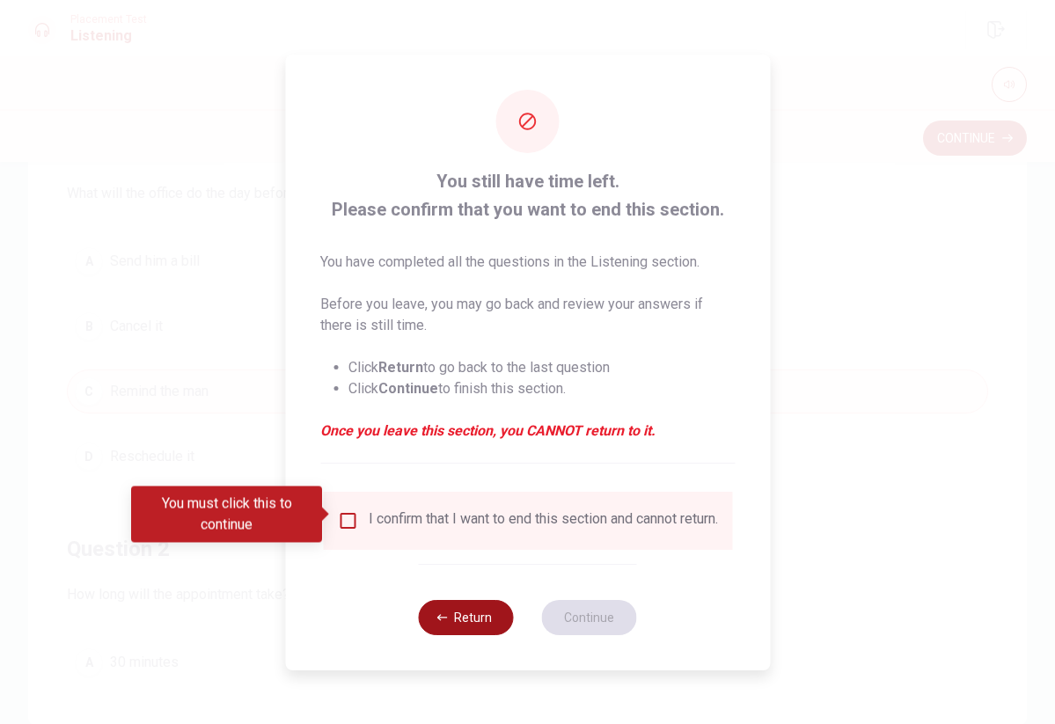
click at [464, 625] on button "Return" at bounding box center [466, 617] width 95 height 35
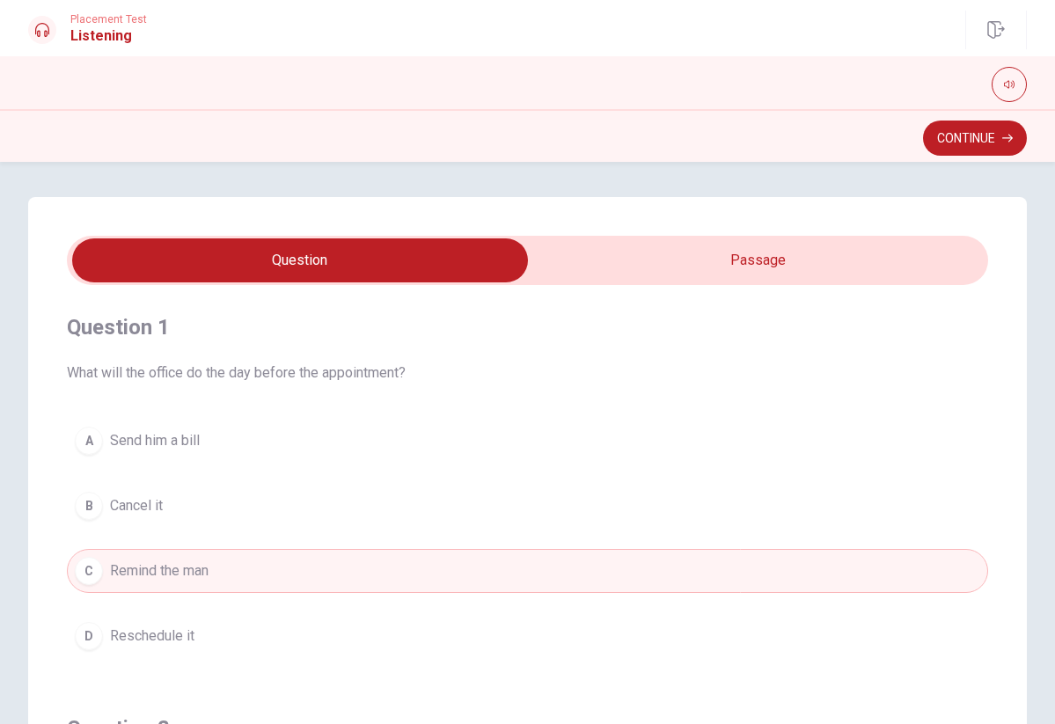
scroll to position [0, 0]
type input "74"
click at [794, 260] on input "checkbox" at bounding box center [300, 260] width 1382 height 44
checkbox input "true"
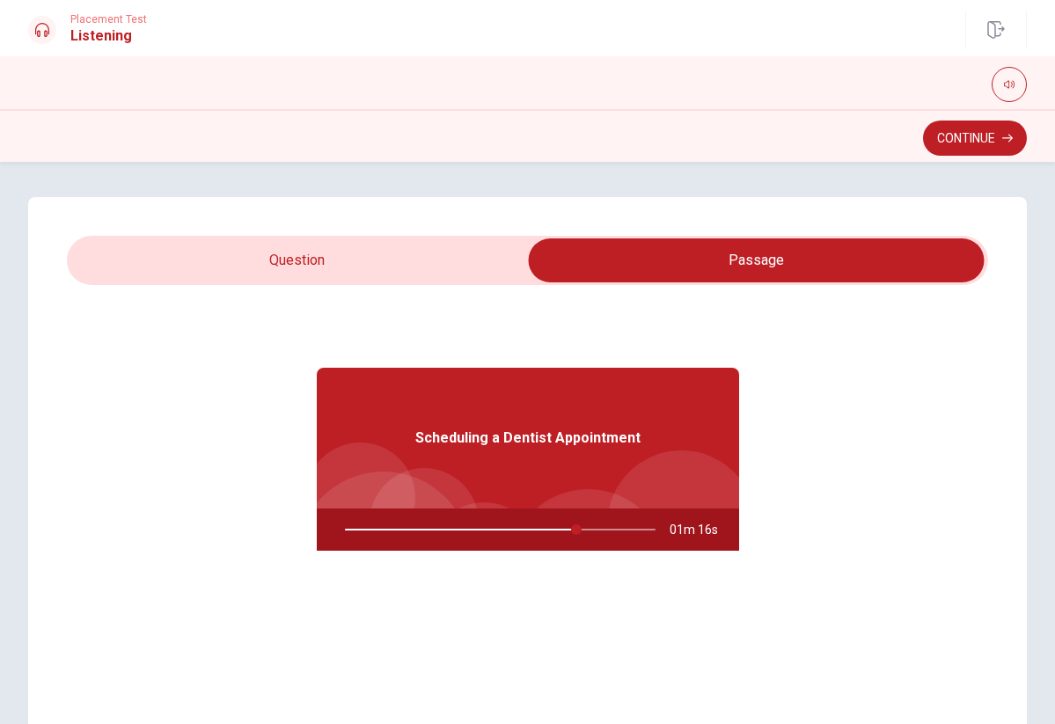
type input "75"
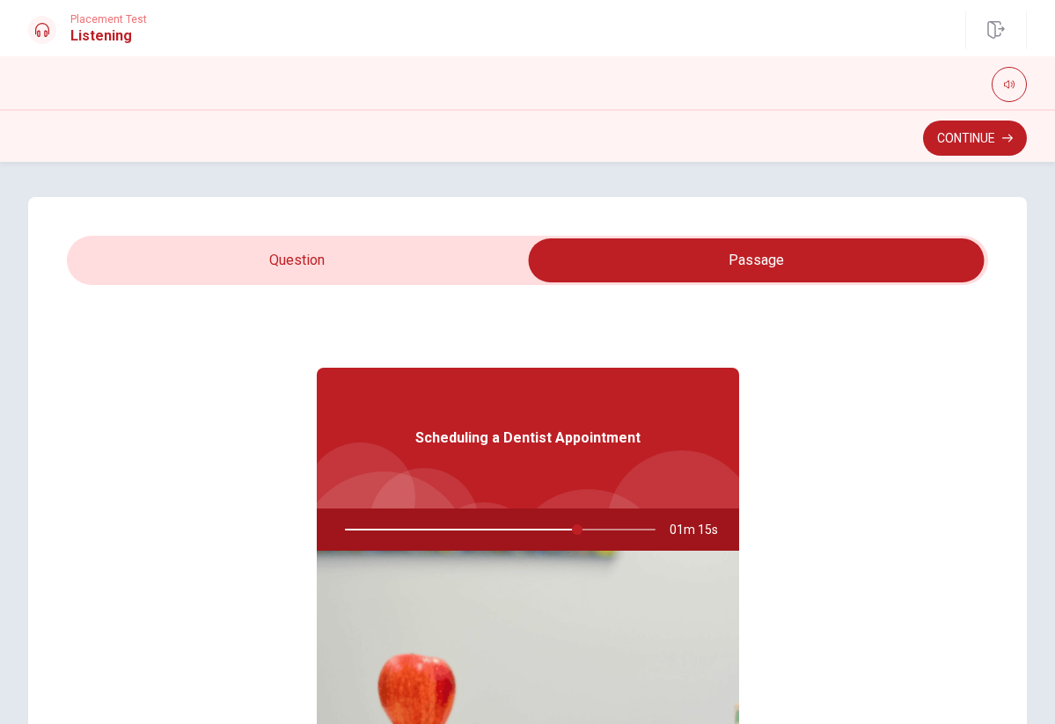
click at [329, 257] on input "checkbox" at bounding box center [756, 260] width 1382 height 44
checkbox input "false"
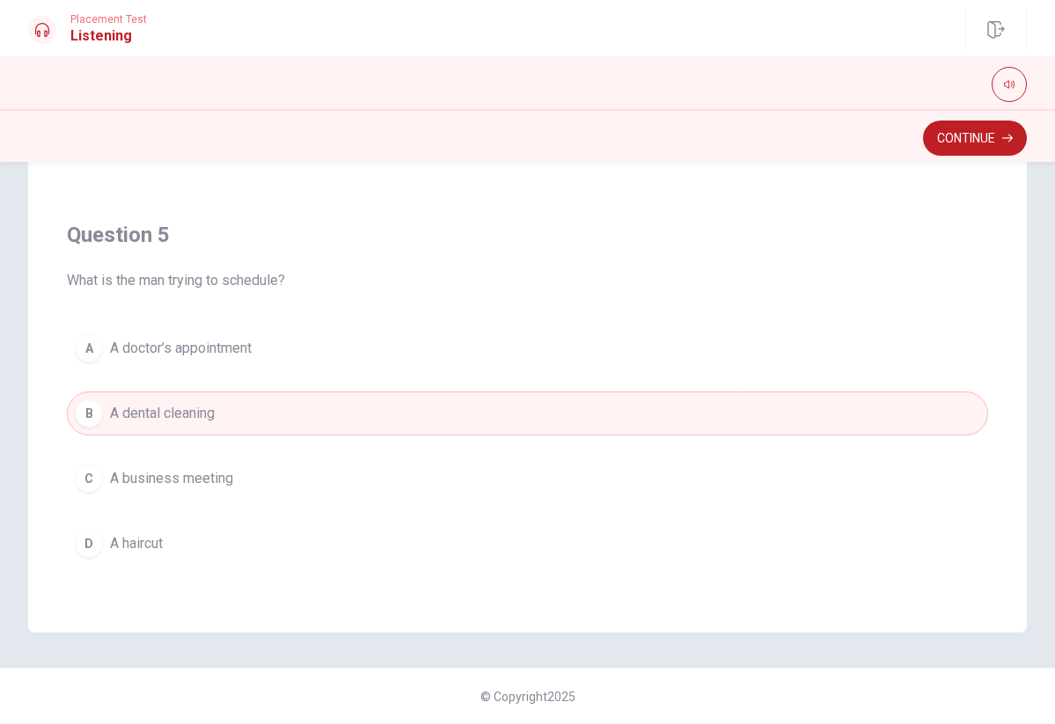
scroll to position [1425, 0]
click at [961, 140] on button "Continue" at bounding box center [975, 138] width 104 height 35
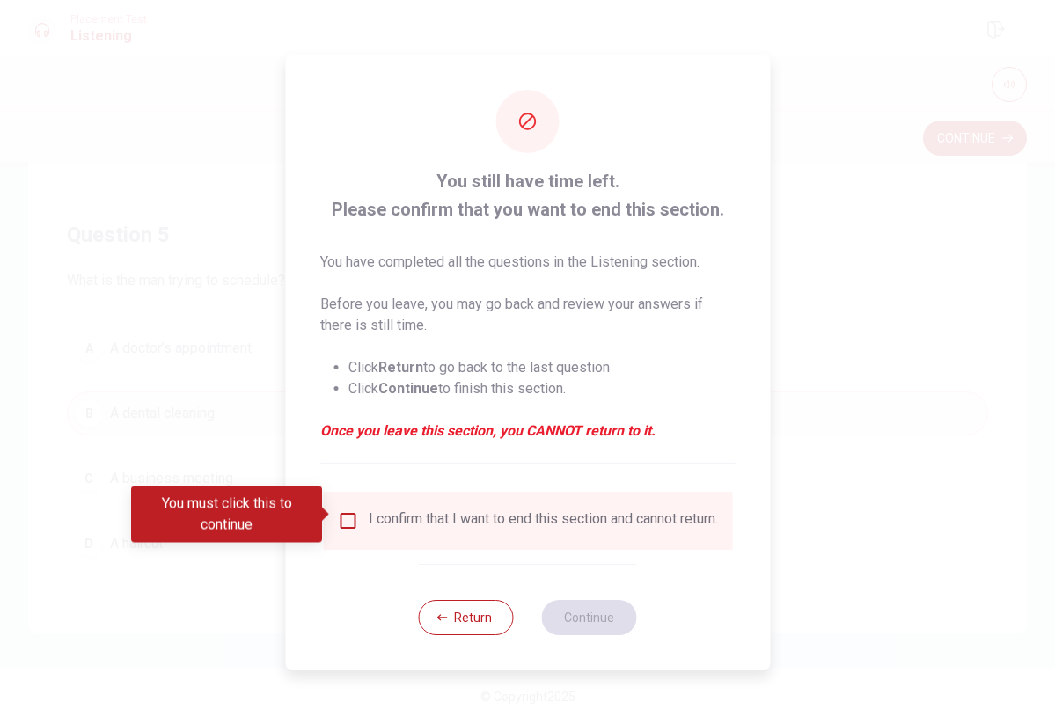
click at [863, 464] on div at bounding box center [527, 362] width 1055 height 724
click at [462, 625] on button "Return" at bounding box center [466, 617] width 95 height 35
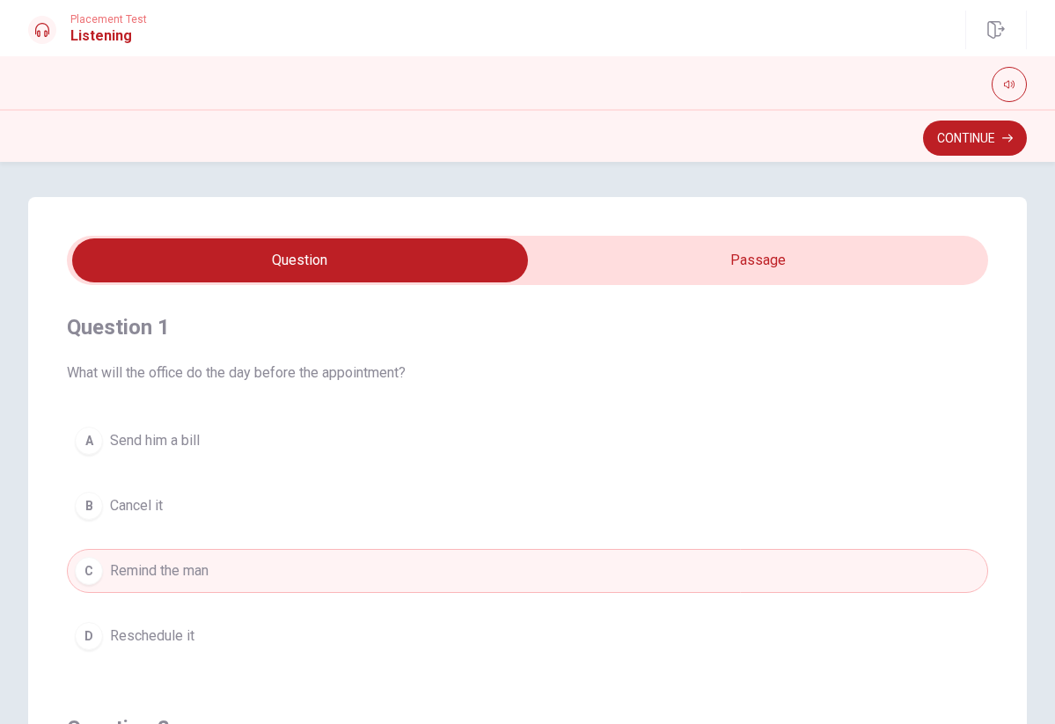
scroll to position [0, 0]
type input "81"
click at [703, 269] on input "checkbox" at bounding box center [300, 260] width 1382 height 44
checkbox input "true"
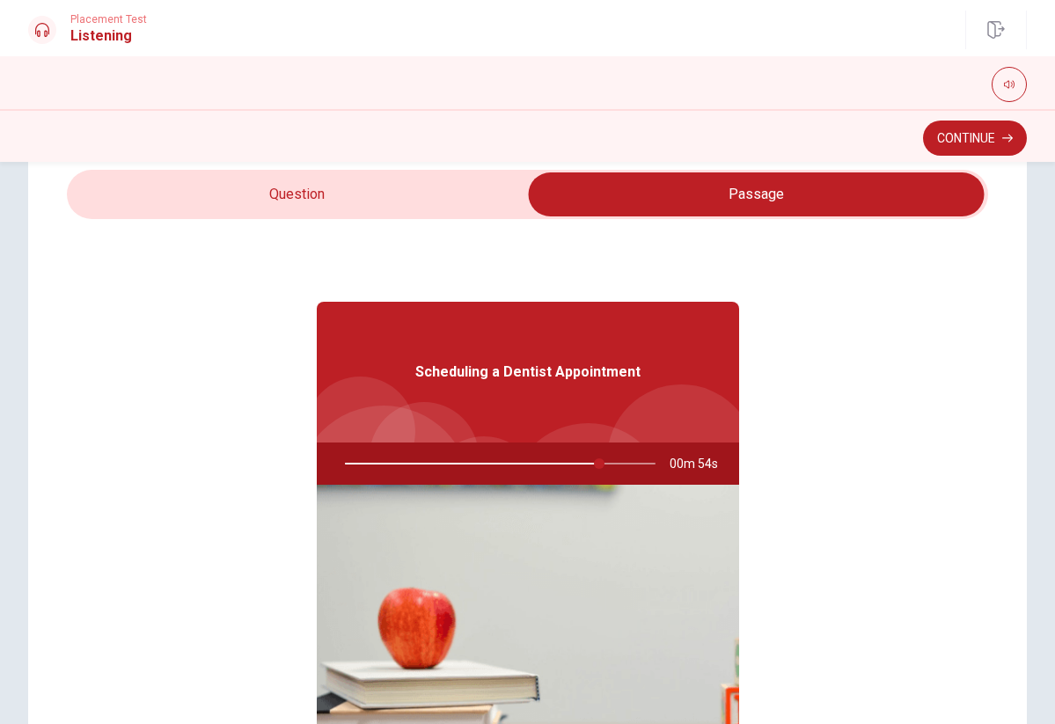
scroll to position [44, 0]
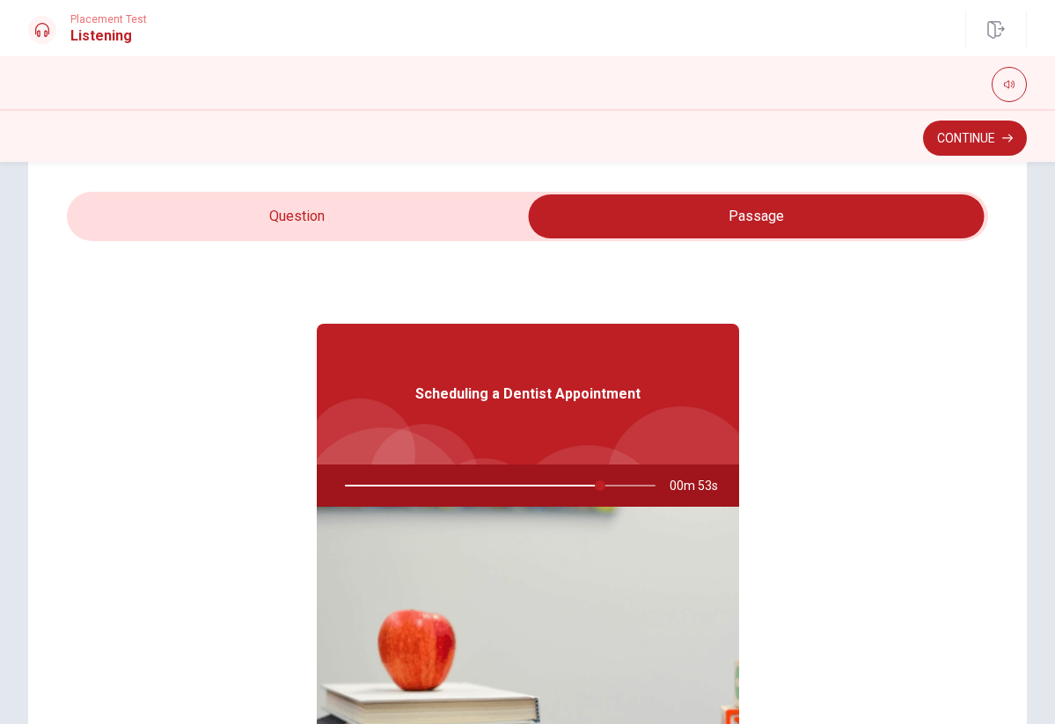
type input "83"
click at [332, 224] on input "checkbox" at bounding box center [756, 216] width 1382 height 44
checkbox input "false"
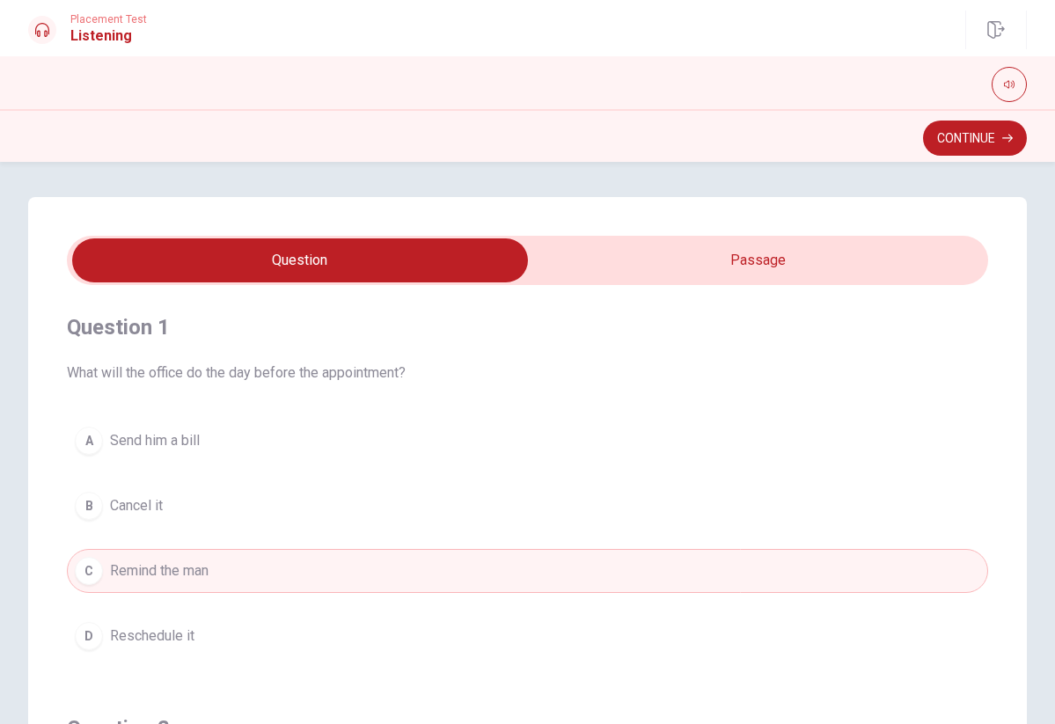
scroll to position [0, 0]
type input "92"
click at [770, 264] on input "checkbox" at bounding box center [300, 260] width 1382 height 44
checkbox input "true"
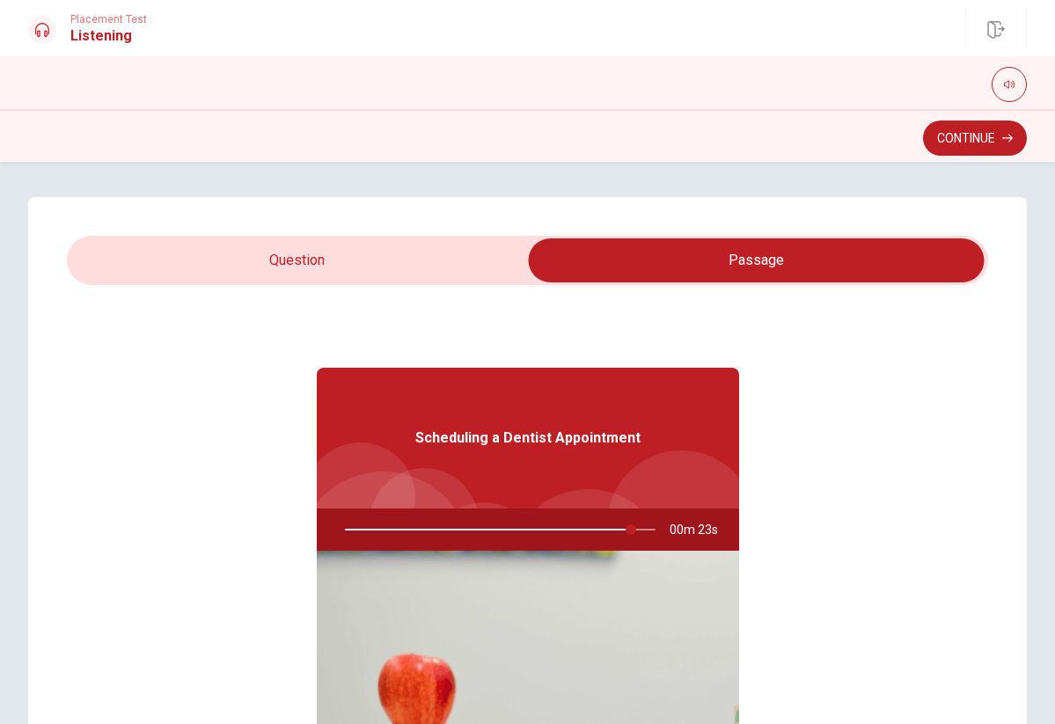
type input "93"
click at [364, 245] on input "checkbox" at bounding box center [756, 260] width 1382 height 44
checkbox input "false"
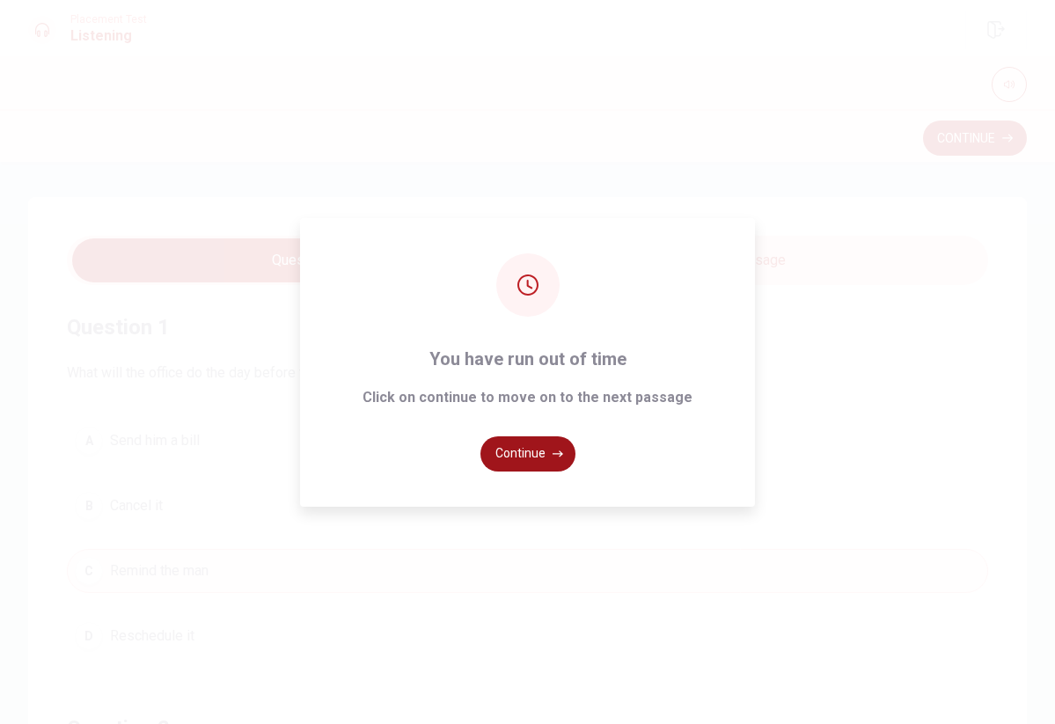
click at [544, 455] on button "Continue" at bounding box center [527, 453] width 95 height 35
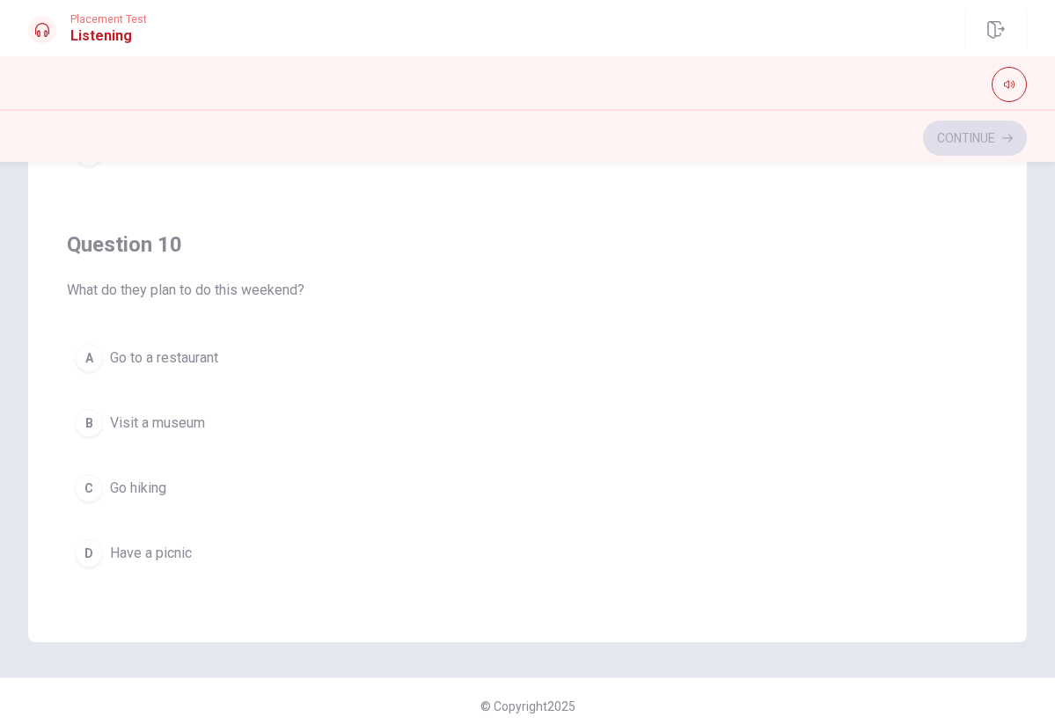
scroll to position [267, 0]
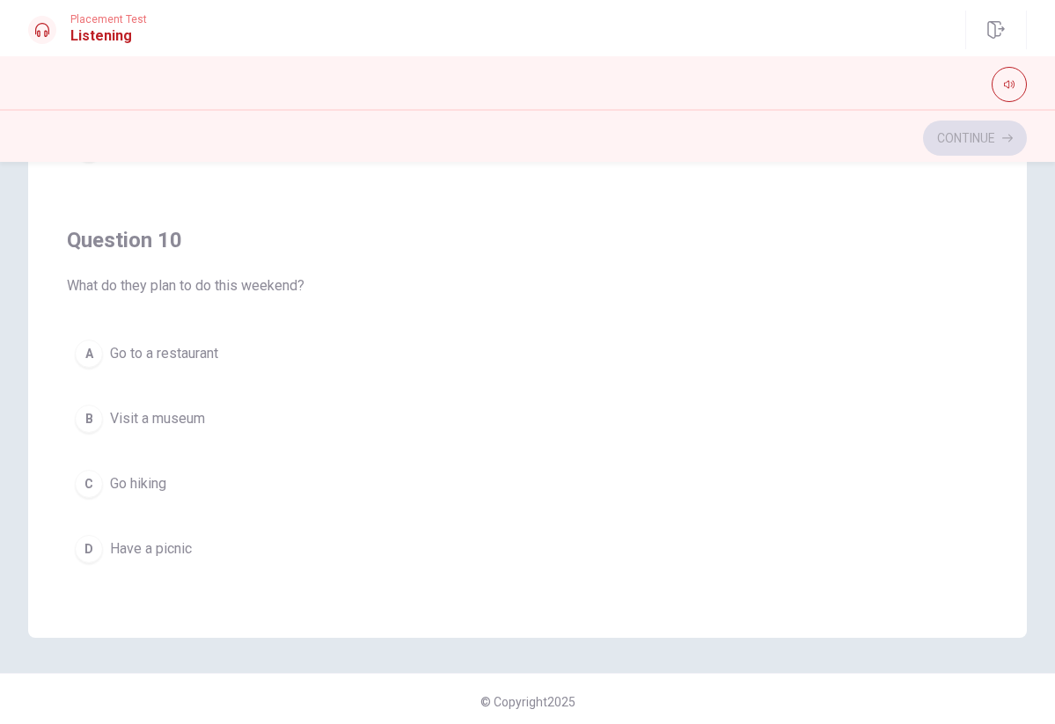
click at [177, 544] on span "Have a picnic" at bounding box center [151, 548] width 82 height 21
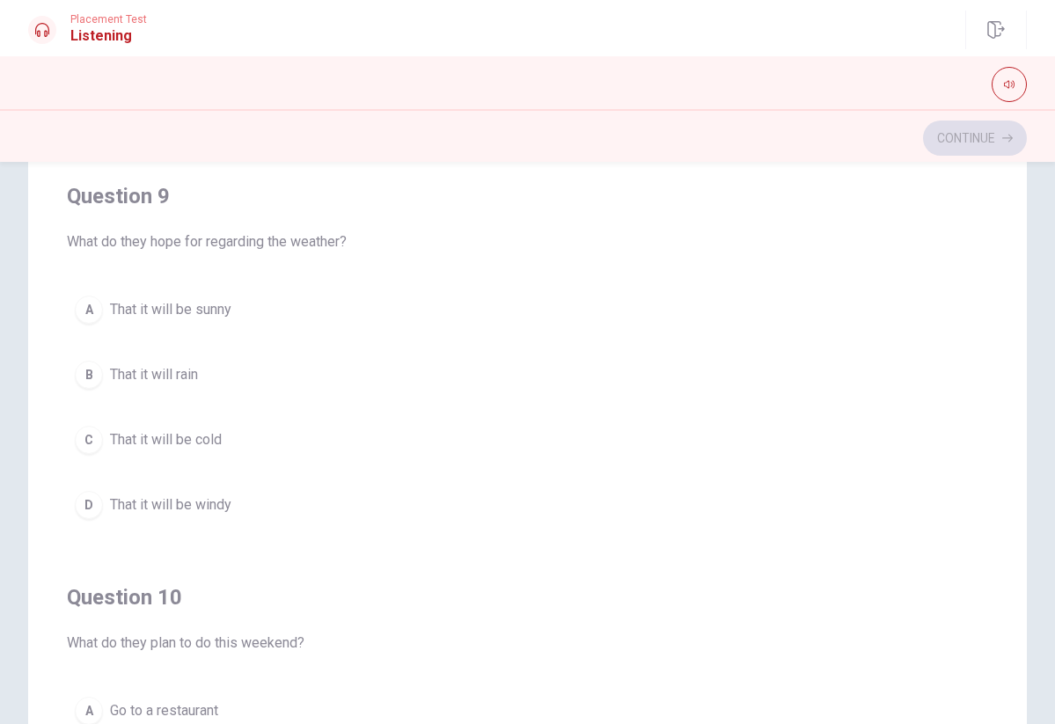
scroll to position [1195, 0]
click at [173, 311] on span "That it will be sunny" at bounding box center [170, 309] width 121 height 21
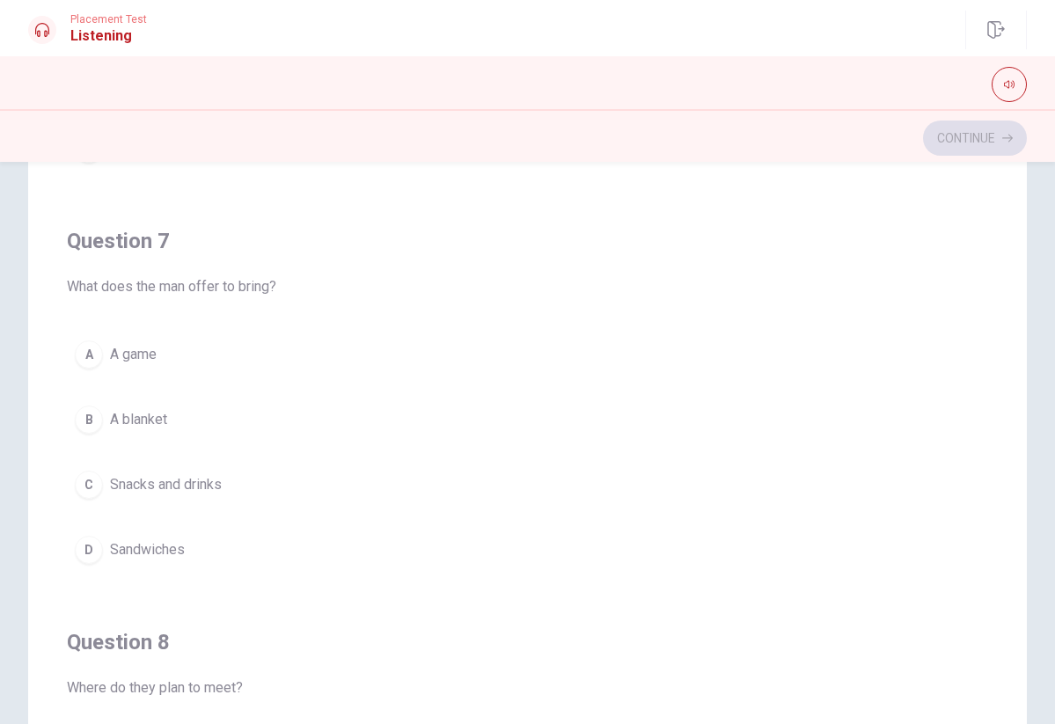
scroll to position [347, 0]
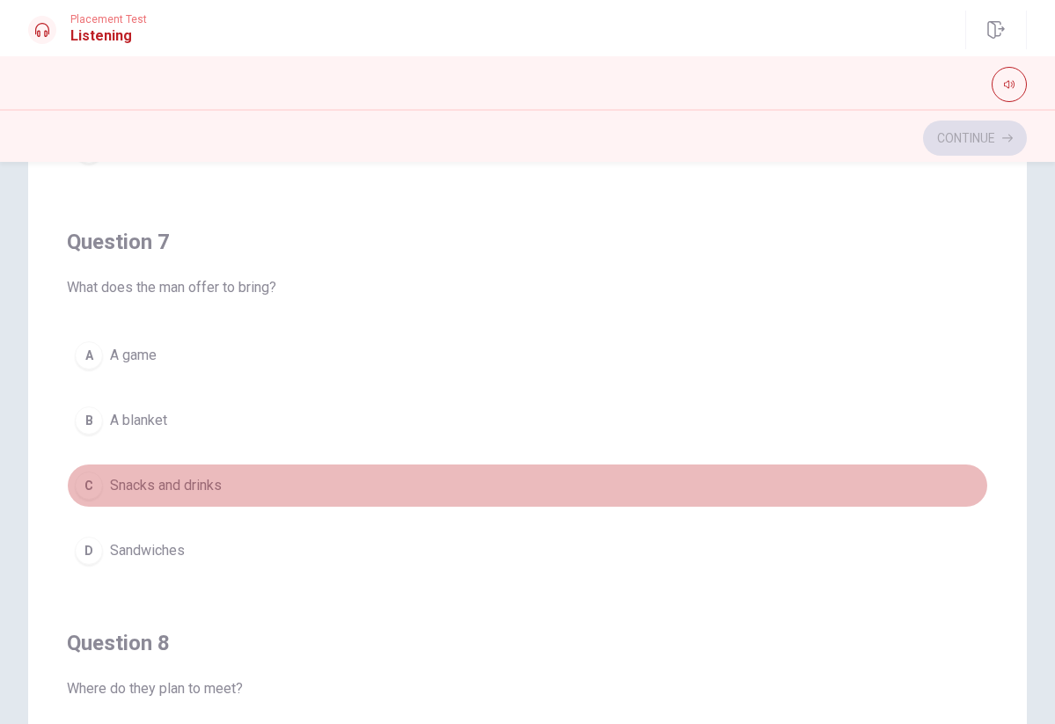
click at [192, 482] on span "Snacks and drinks" at bounding box center [166, 485] width 112 height 21
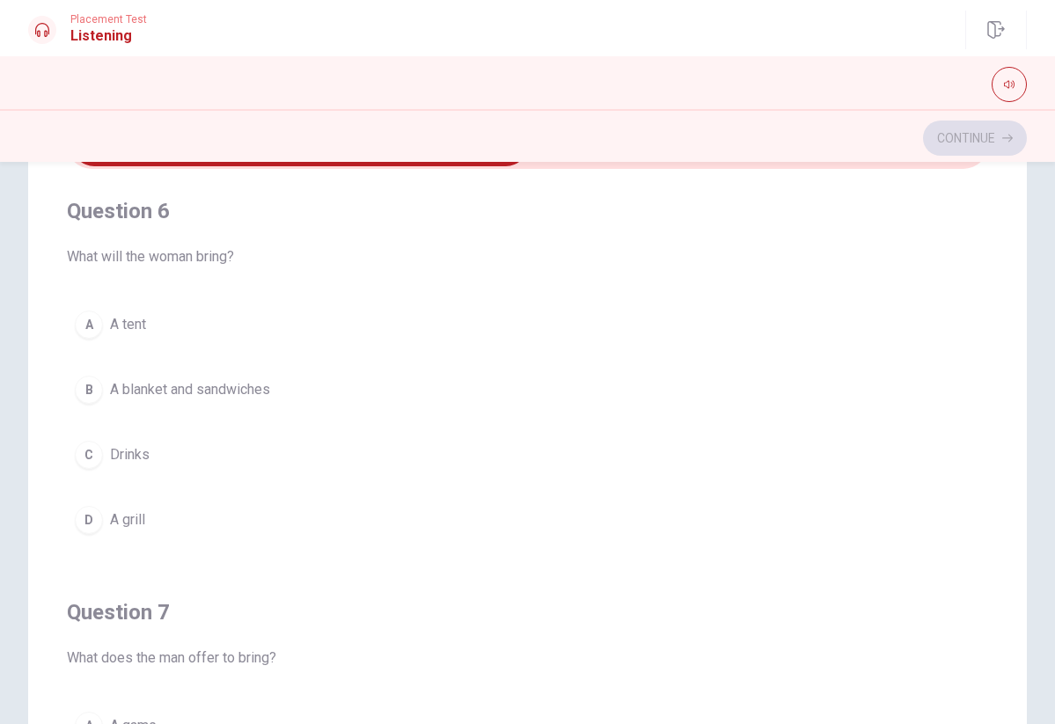
scroll to position [105, 0]
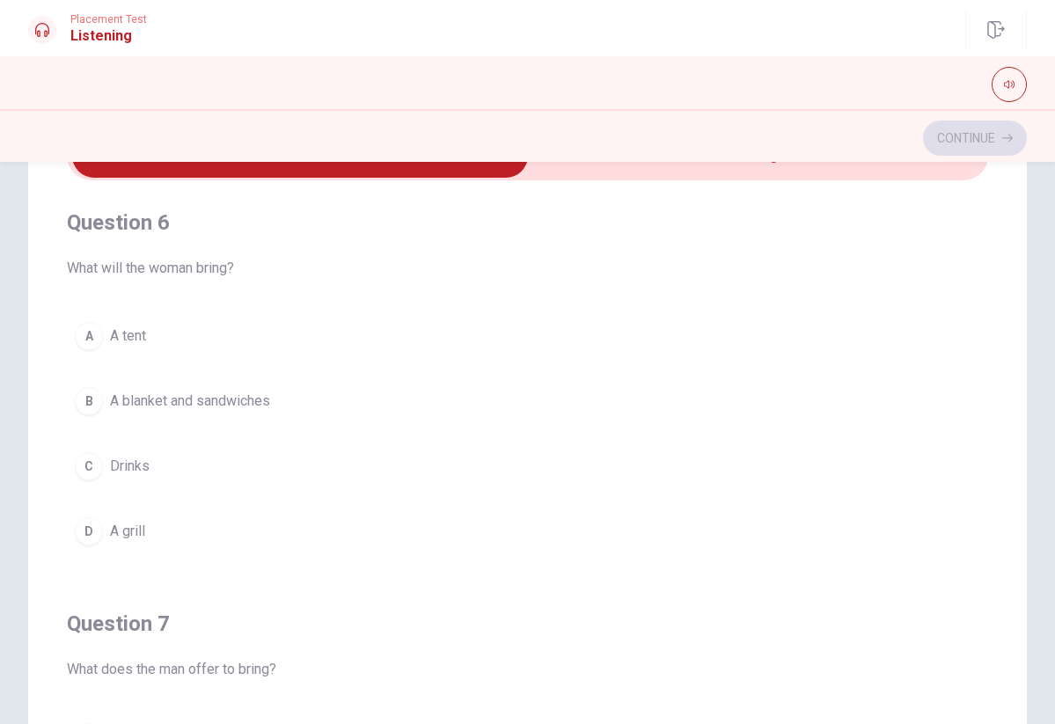
click at [205, 399] on span "A blanket and sandwiches" at bounding box center [190, 401] width 160 height 21
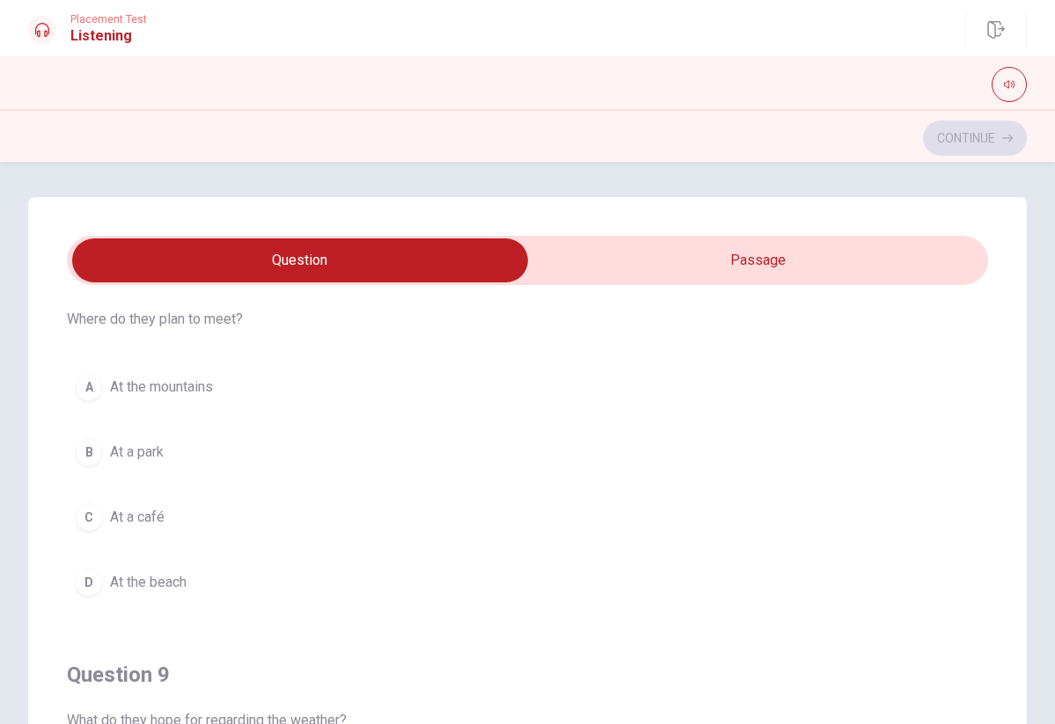
scroll to position [854, 0]
click at [147, 447] on span "At a park" at bounding box center [137, 453] width 54 height 21
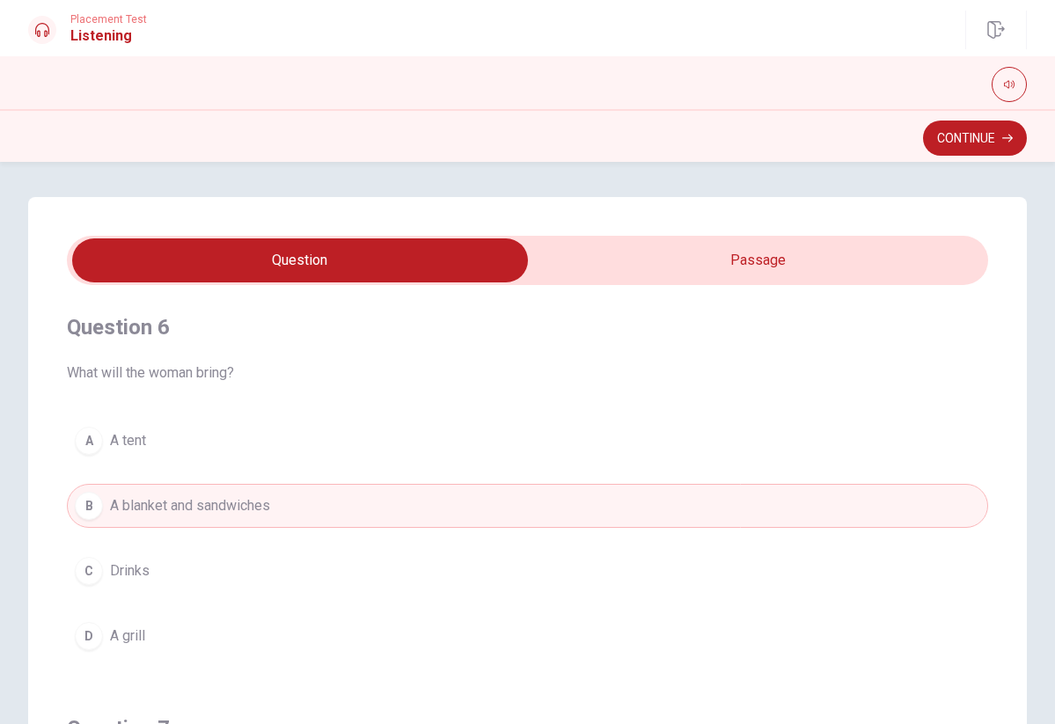
scroll to position [0, 0]
type input "80"
click at [668, 263] on input "checkbox" at bounding box center [300, 260] width 1382 height 44
checkbox input "true"
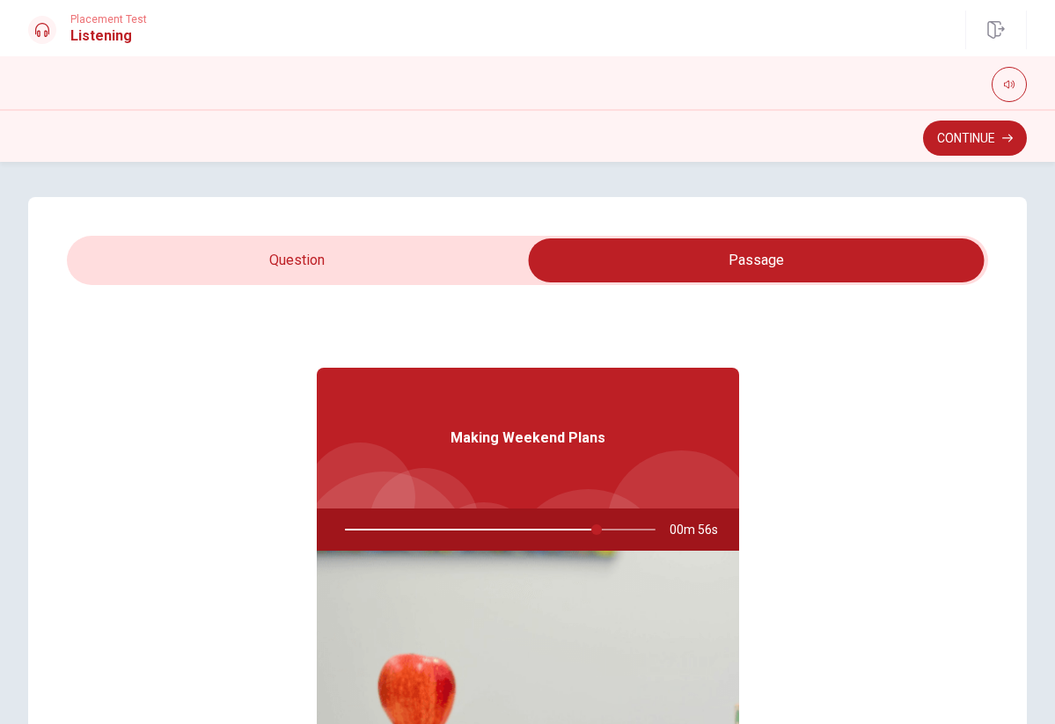
type input "82"
click at [368, 256] on input "checkbox" at bounding box center [756, 260] width 1382 height 44
checkbox input "false"
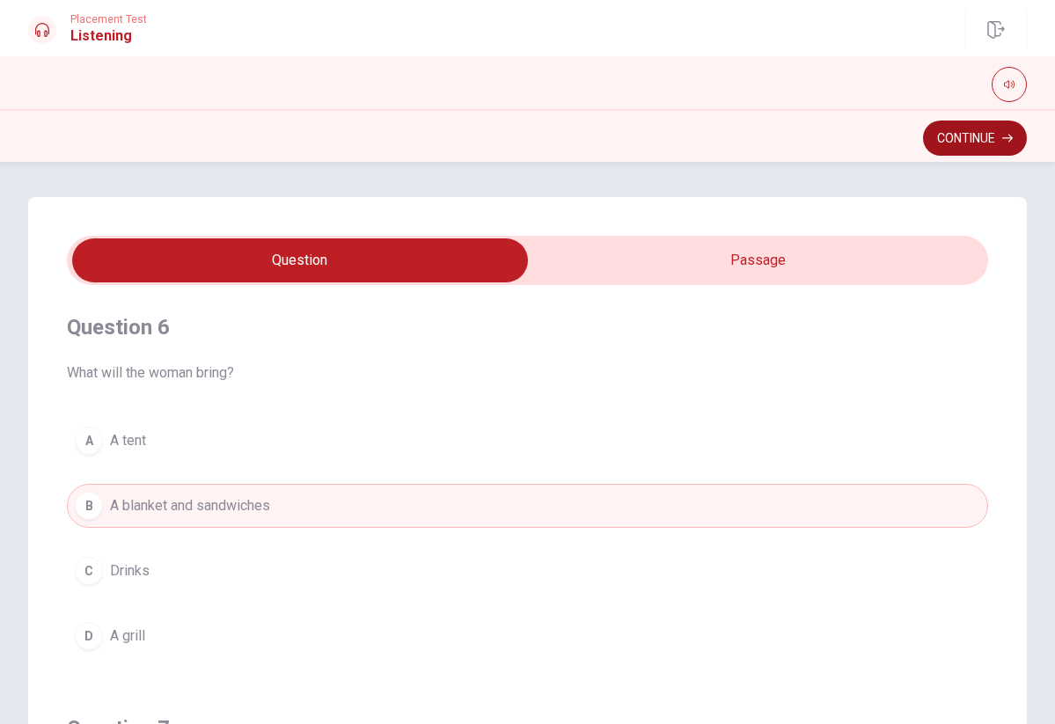
click at [949, 143] on button "Continue" at bounding box center [975, 138] width 104 height 35
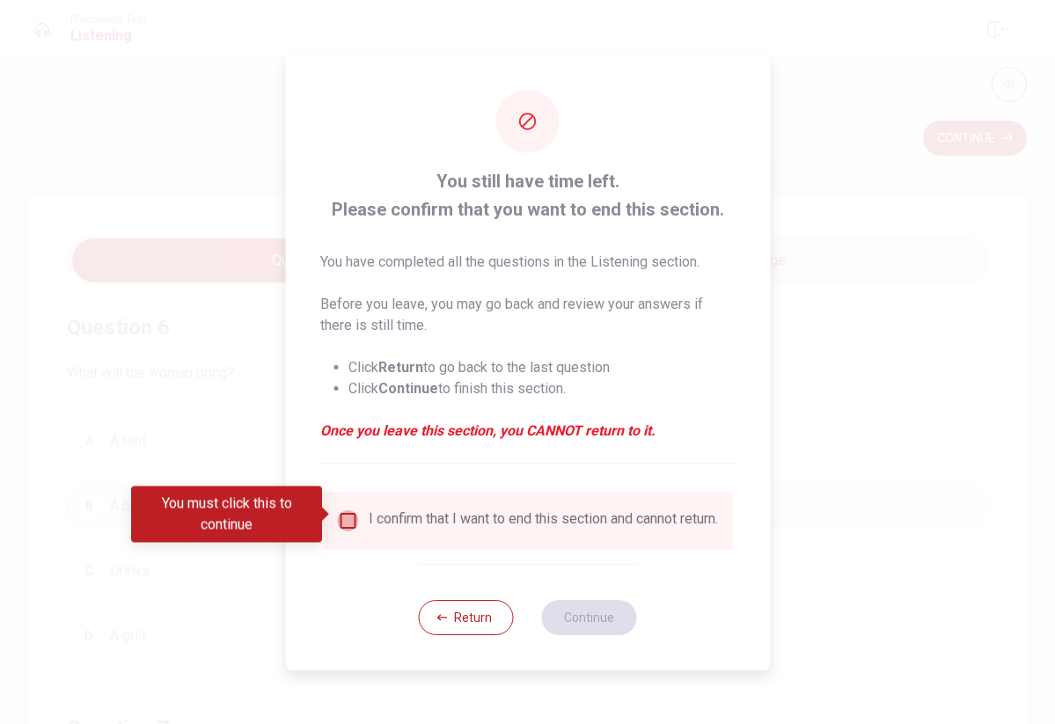
click at [346, 518] on input "You must click this to continue" at bounding box center [347, 520] width 21 height 21
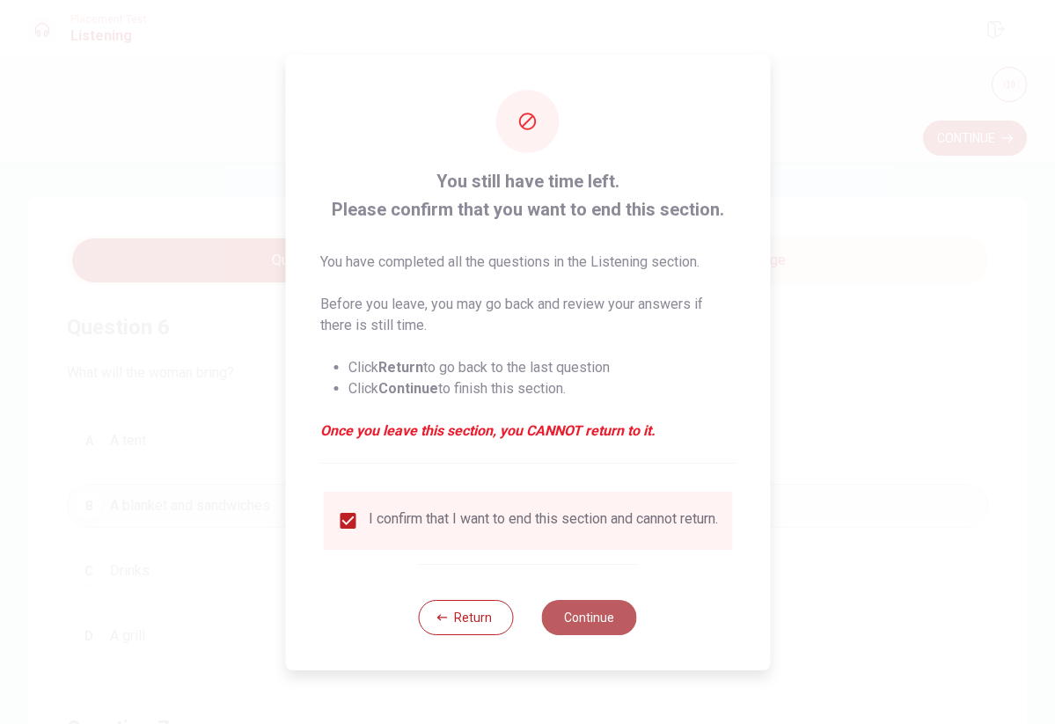
click at [583, 622] on button "Continue" at bounding box center [589, 617] width 95 height 35
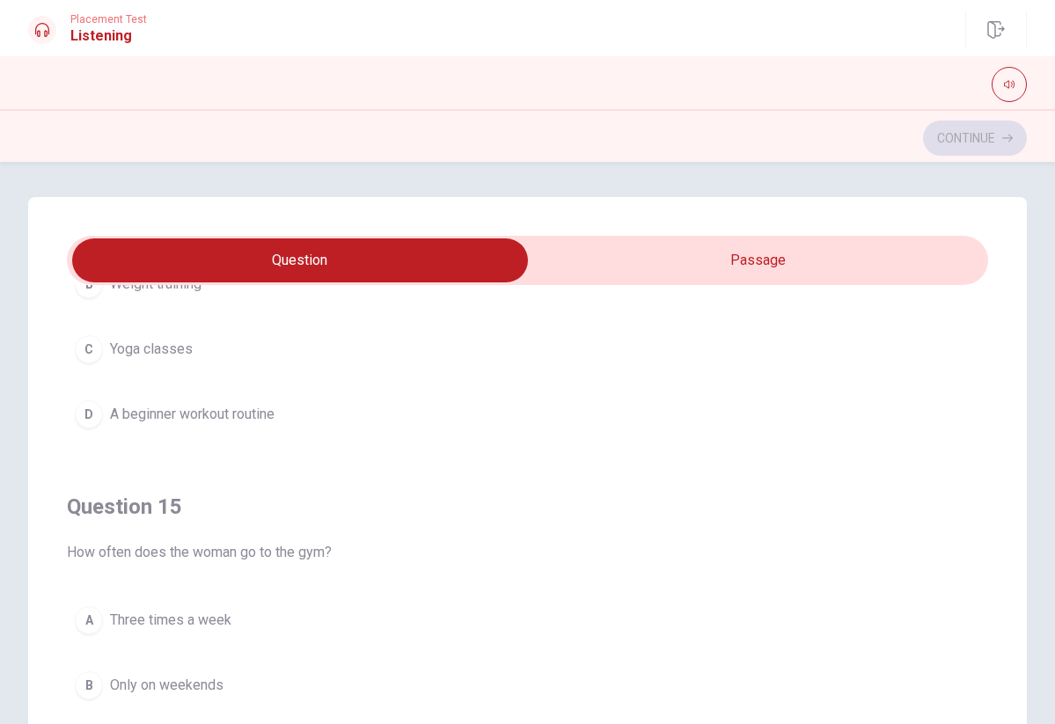
scroll to position [1425, 0]
click at [201, 618] on span "Three times a week" at bounding box center [170, 620] width 121 height 21
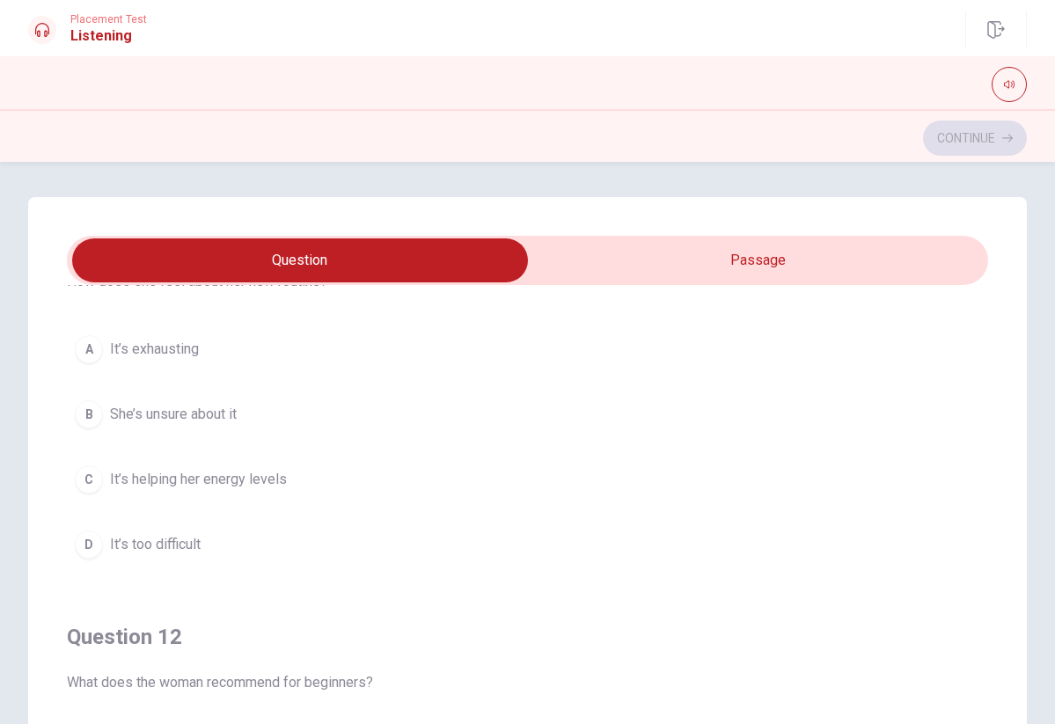
scroll to position [36, 0]
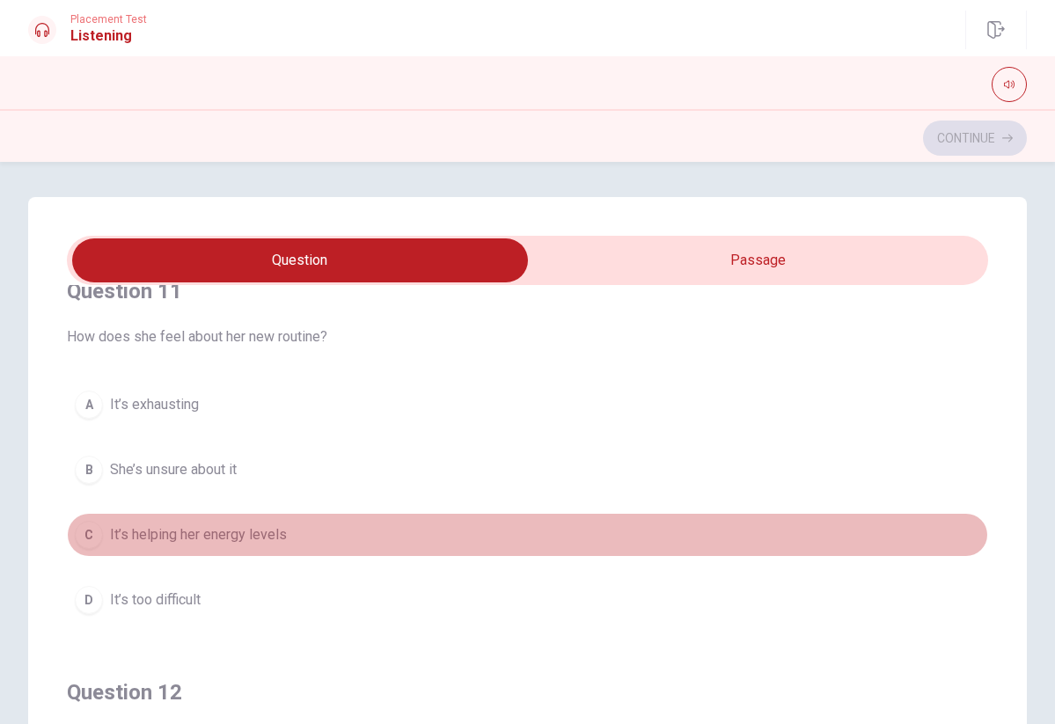
click at [252, 536] on span "It’s helping her energy levels" at bounding box center [198, 534] width 177 height 21
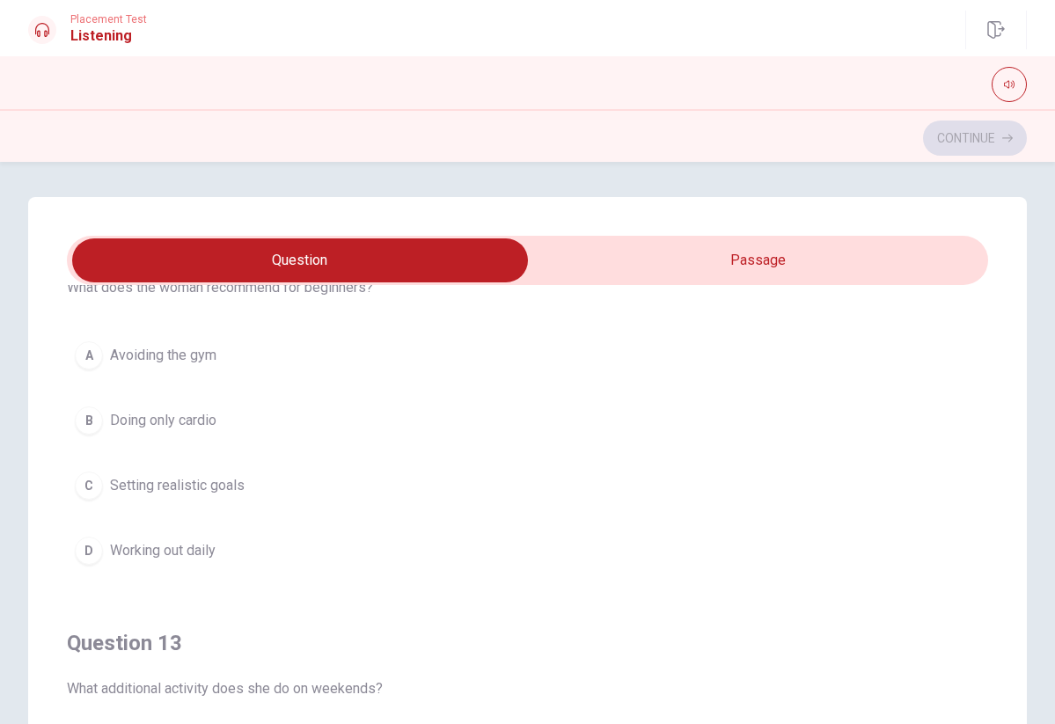
scroll to position [484, 0]
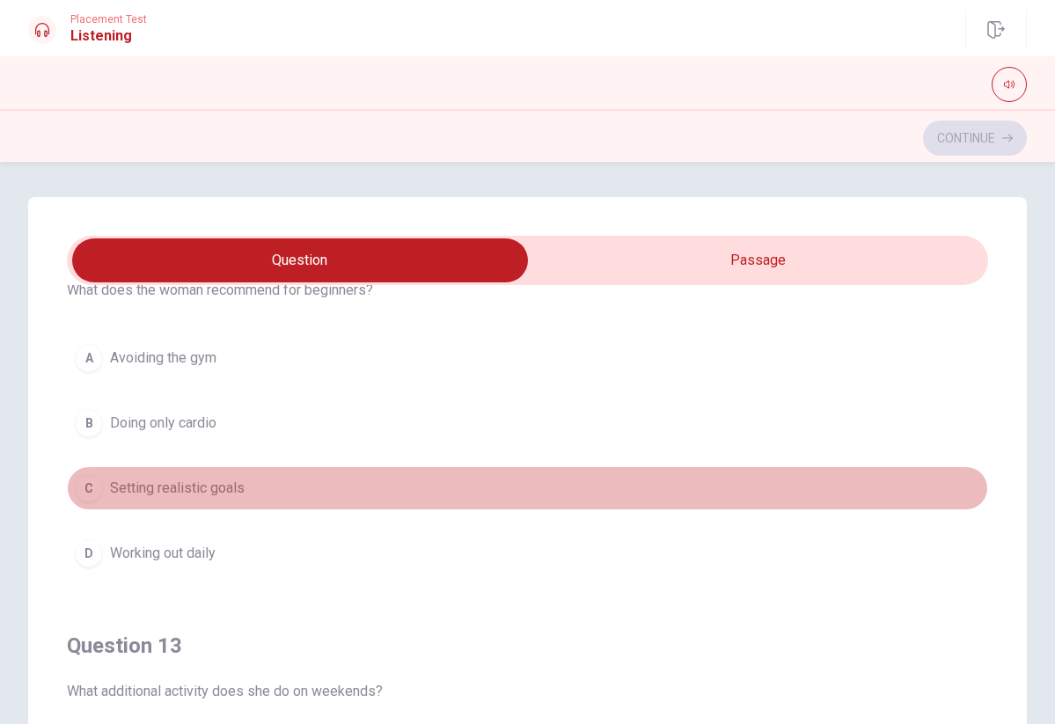
click at [216, 479] on span "Setting realistic goals" at bounding box center [177, 488] width 135 height 21
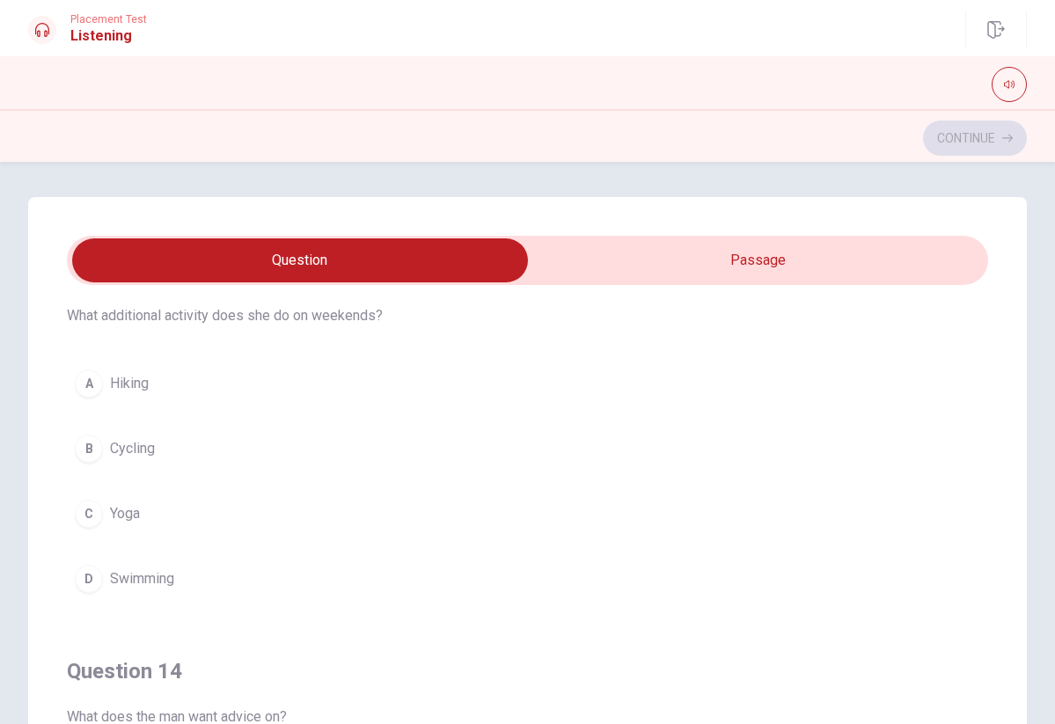
scroll to position [881, 0]
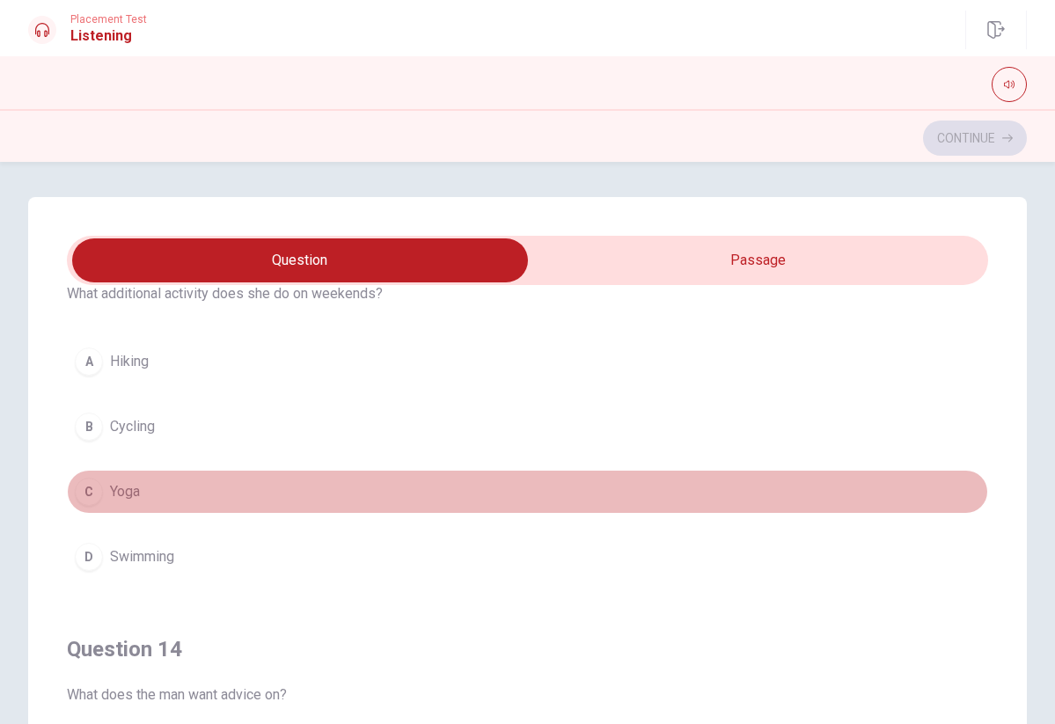
click at [145, 489] on button "C Yoga" at bounding box center [527, 492] width 921 height 44
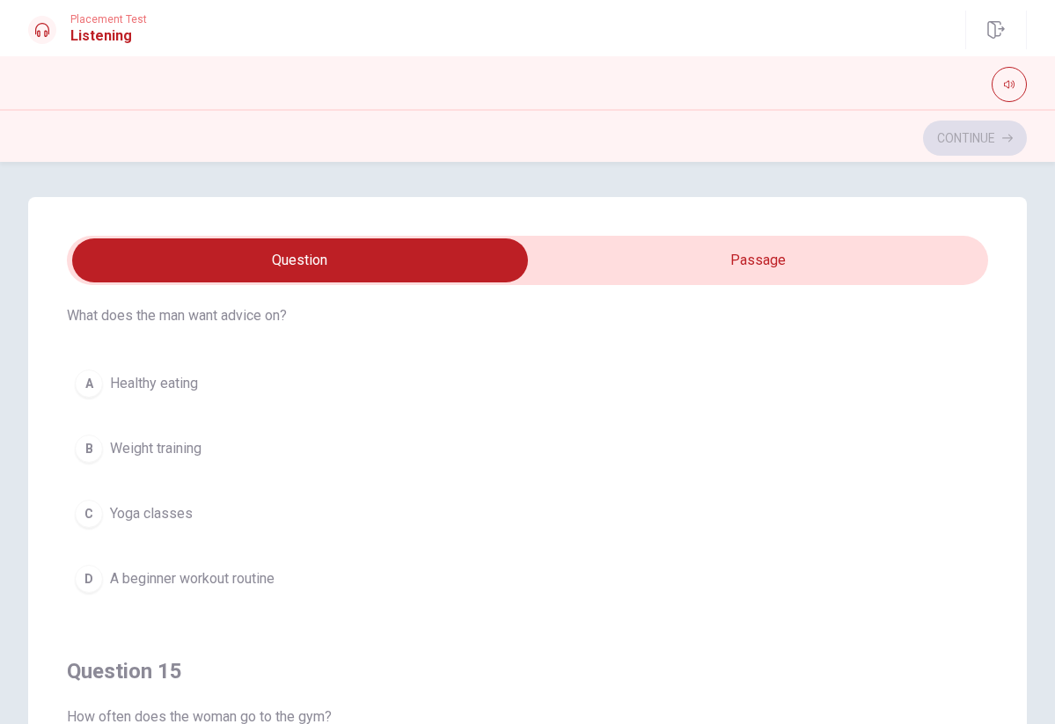
scroll to position [1267, 0]
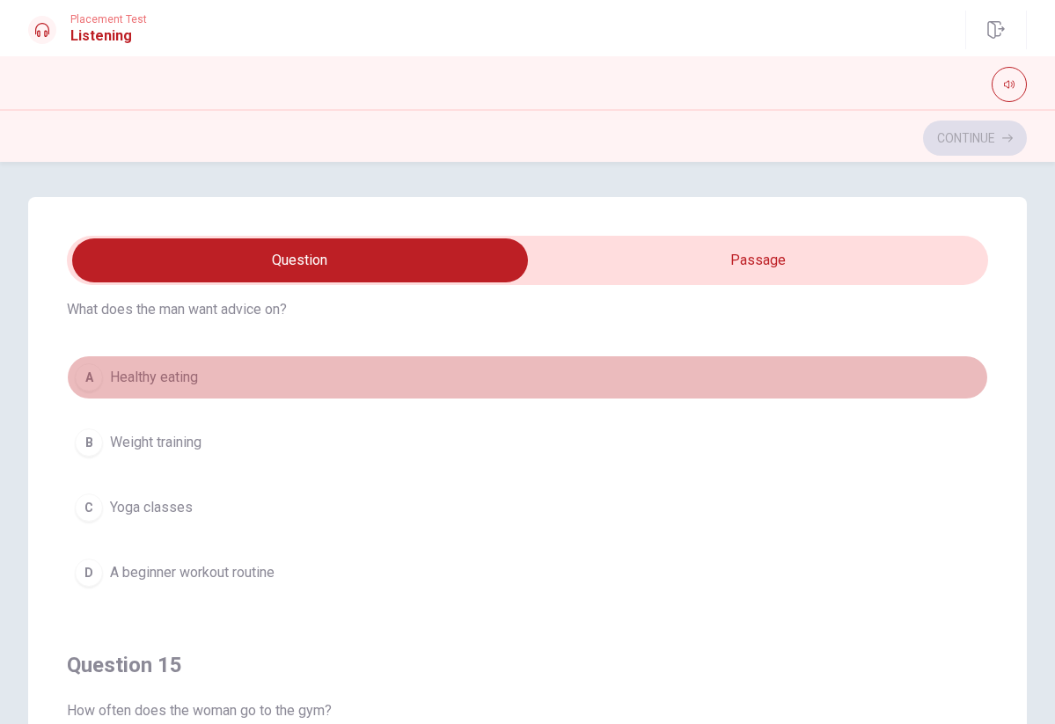
click at [214, 381] on button "A Healthy eating" at bounding box center [527, 377] width 921 height 44
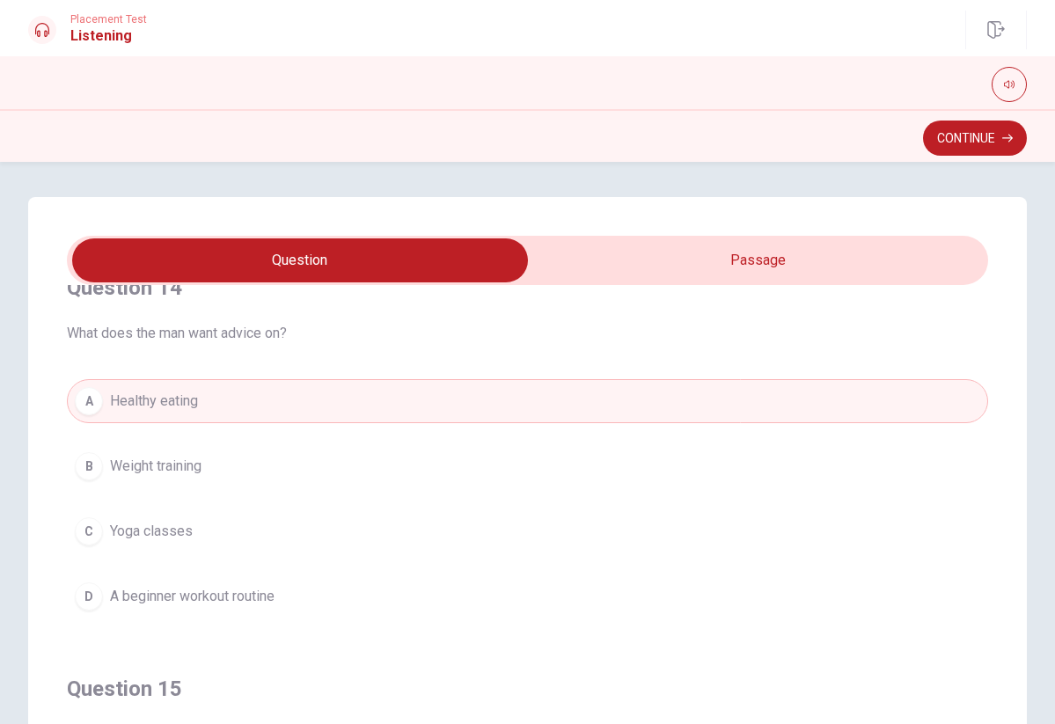
scroll to position [0, 0]
click at [946, 137] on button "Continue" at bounding box center [975, 138] width 104 height 35
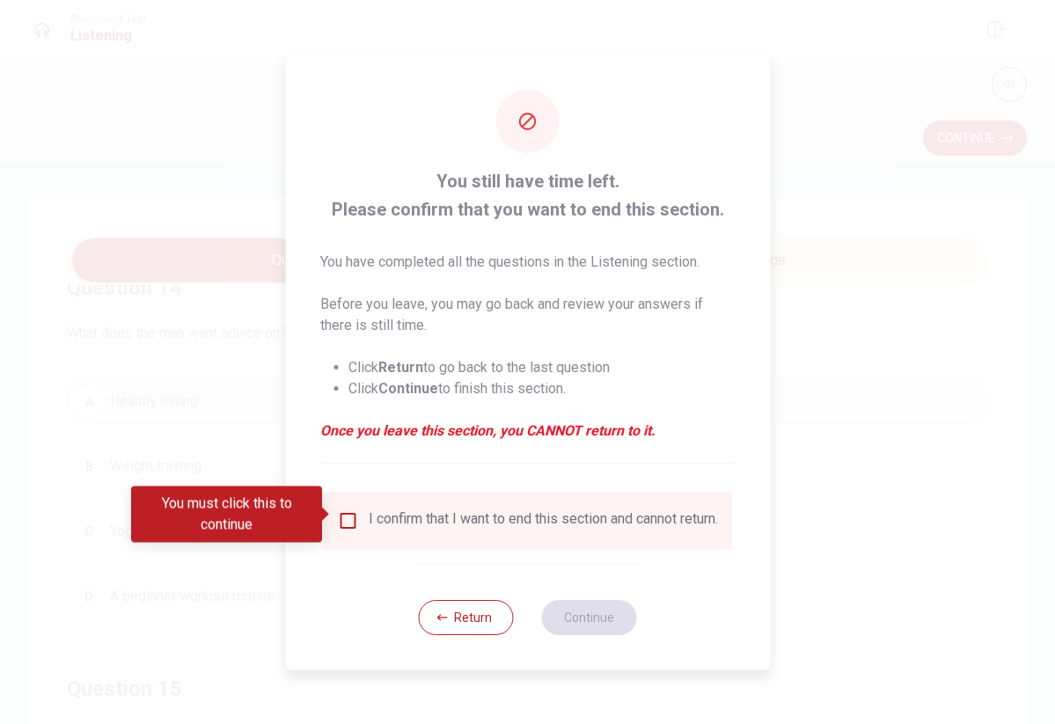
click at [345, 502] on div "I confirm that I want to end this section and cannot return." at bounding box center [527, 521] width 409 height 58
click at [345, 510] on input "You must click this to continue" at bounding box center [347, 520] width 21 height 21
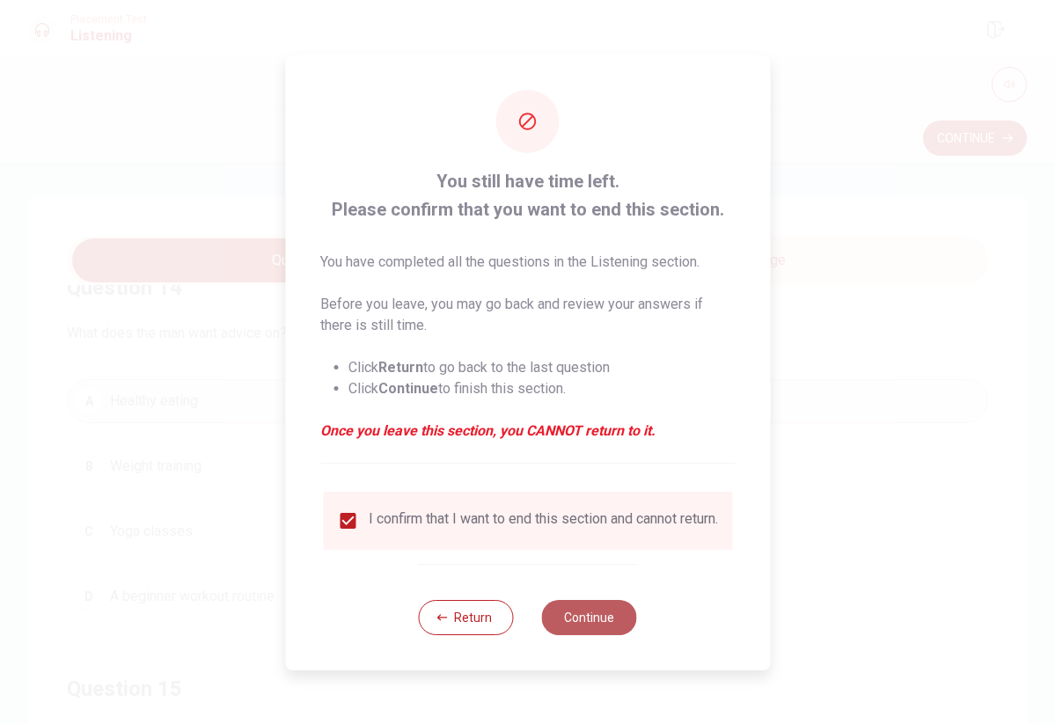
click at [605, 631] on button "Continue" at bounding box center [589, 617] width 95 height 35
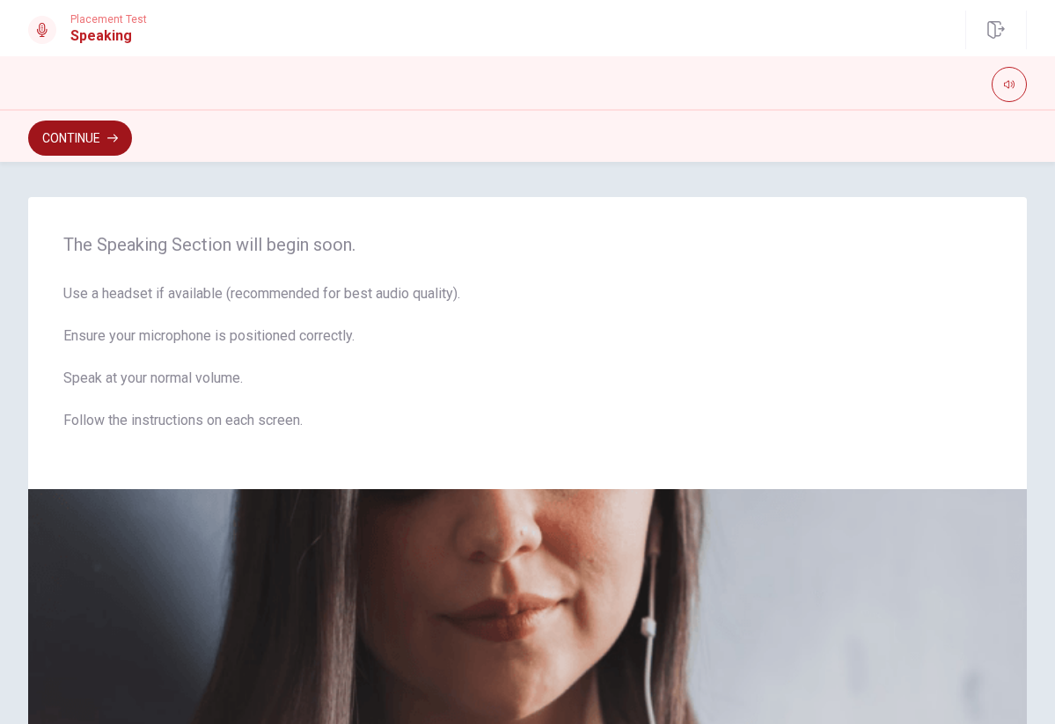
click at [80, 129] on button "Continue" at bounding box center [80, 138] width 104 height 35
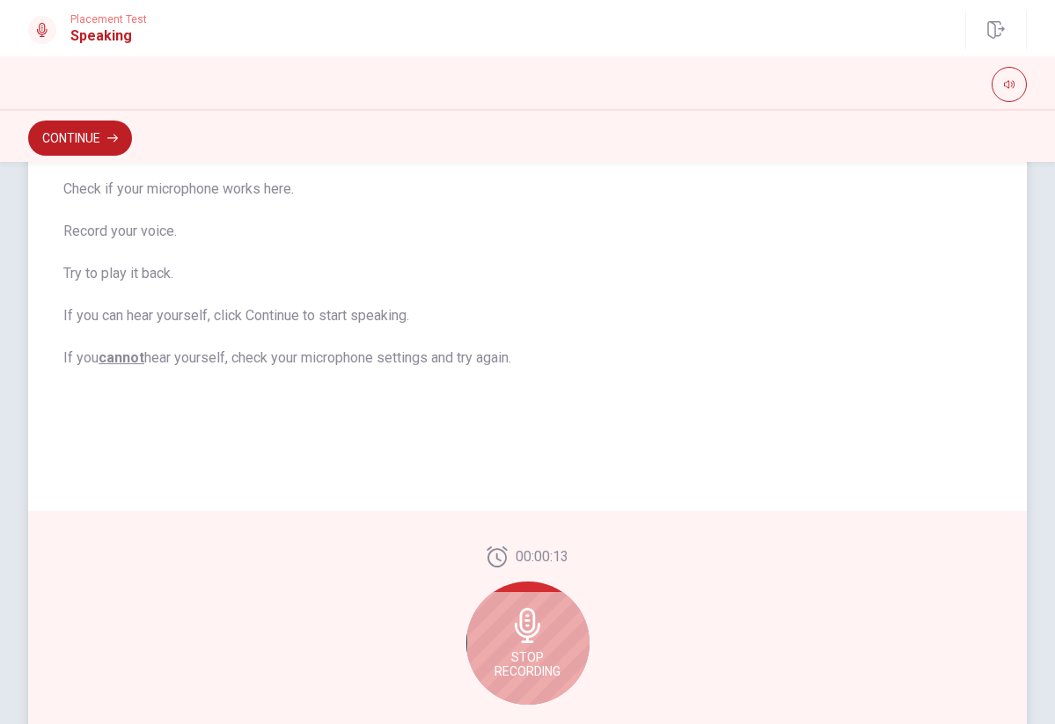
scroll to position [206, 0]
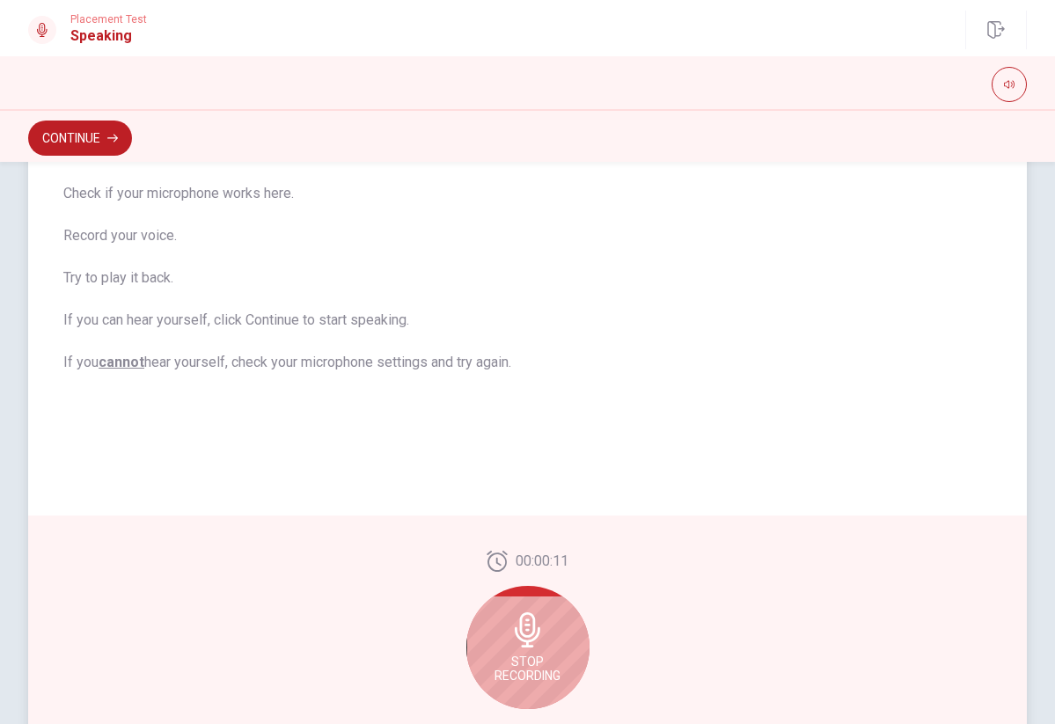
click at [567, 609] on div "Stop Recording" at bounding box center [527, 647] width 123 height 123
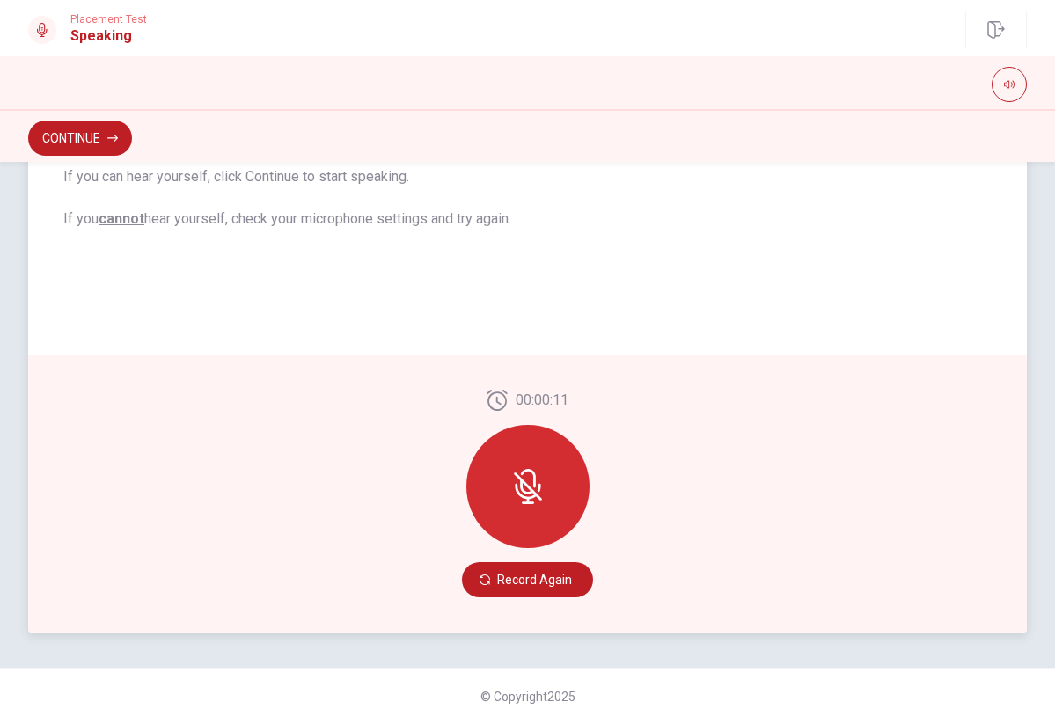
scroll to position [332, 0]
click at [508, 503] on div at bounding box center [527, 486] width 123 height 123
click at [542, 470] on icon at bounding box center [527, 486] width 35 height 35
click at [517, 587] on button "Record Again" at bounding box center [527, 579] width 131 height 35
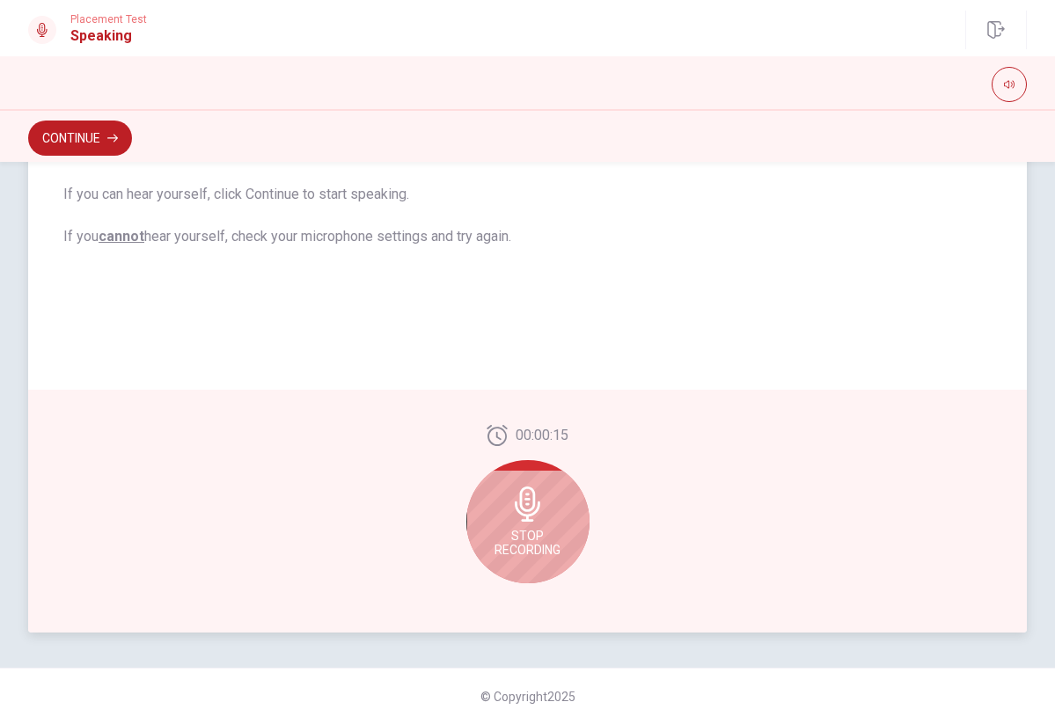
click at [504, 511] on div "Stop Recording" at bounding box center [527, 521] width 123 height 123
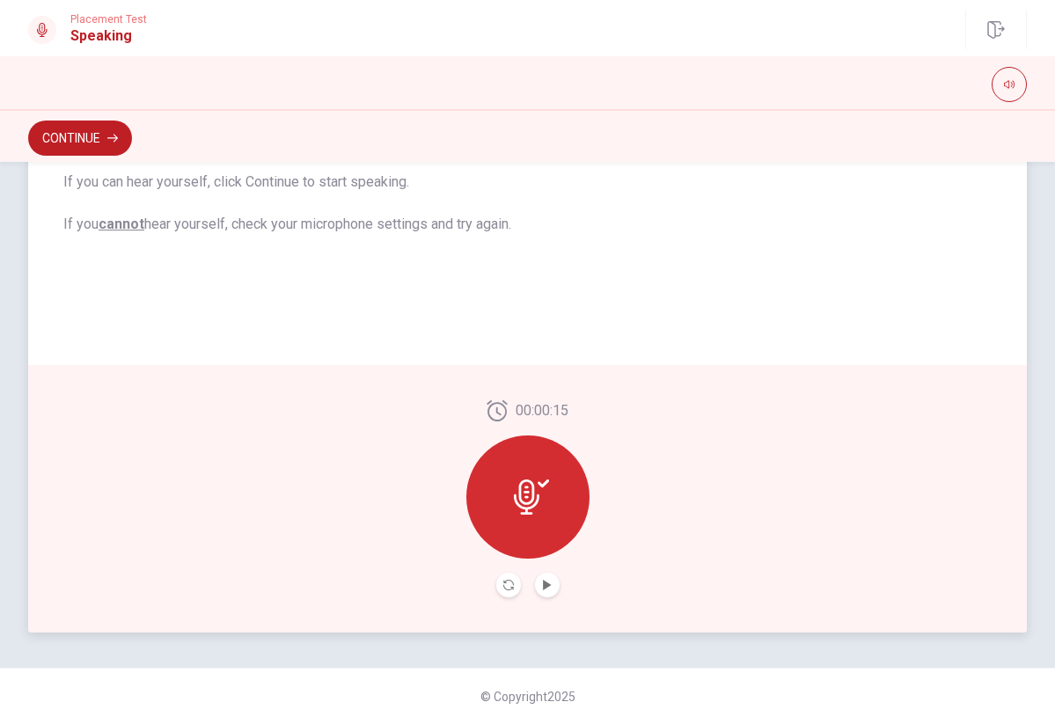
scroll to position [0, 0]
click at [532, 519] on div at bounding box center [527, 496] width 123 height 123
click at [547, 591] on button "Play Audio" at bounding box center [547, 585] width 25 height 25
click at [508, 585] on icon "Record Again" at bounding box center [508, 585] width 11 height 11
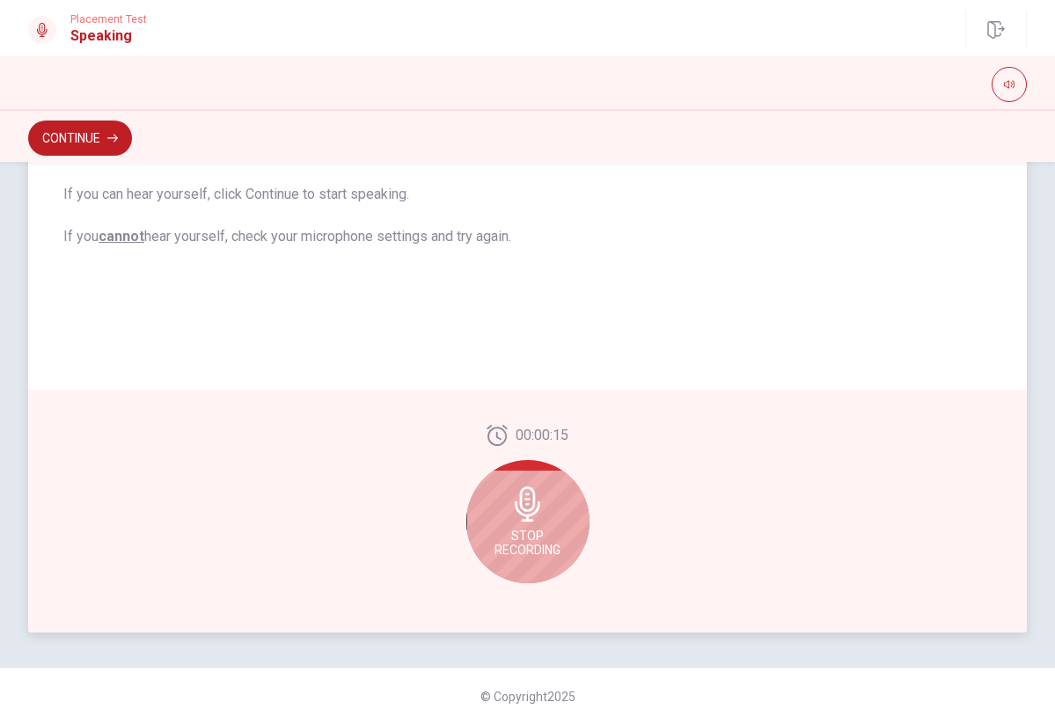
click at [524, 508] on icon at bounding box center [528, 503] width 26 height 35
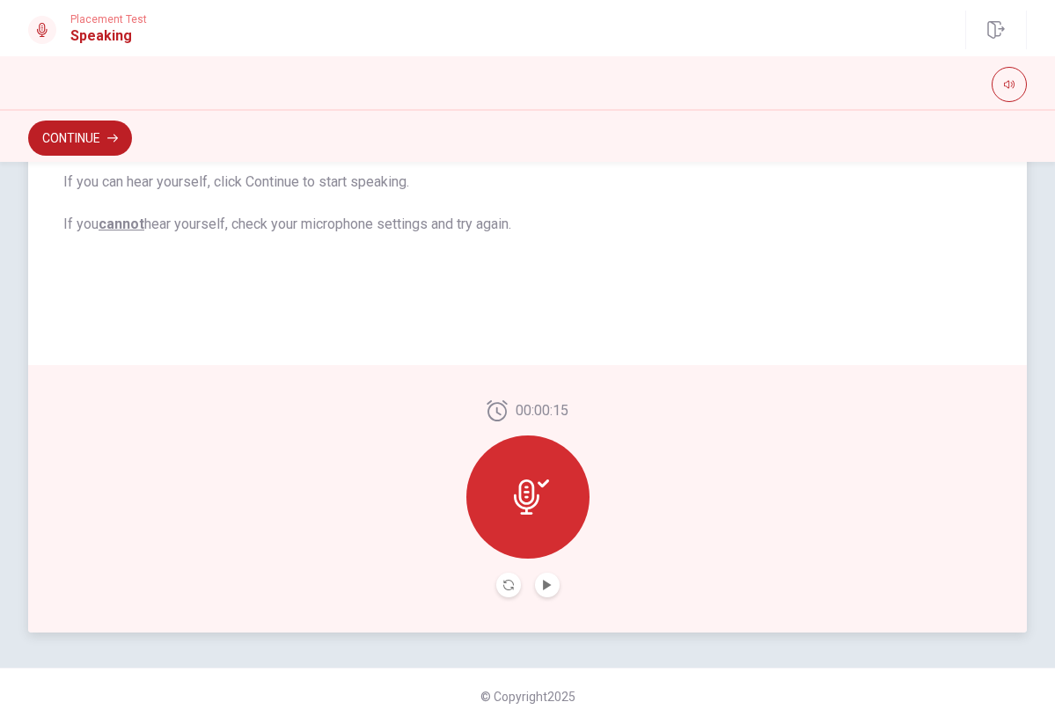
click at [640, 466] on div "00:00:15" at bounding box center [527, 498] width 998 height 267
click at [492, 488] on div at bounding box center [527, 496] width 123 height 123
click at [528, 493] on icon at bounding box center [527, 496] width 26 height 35
click at [539, 485] on icon at bounding box center [542, 483] width 11 height 8
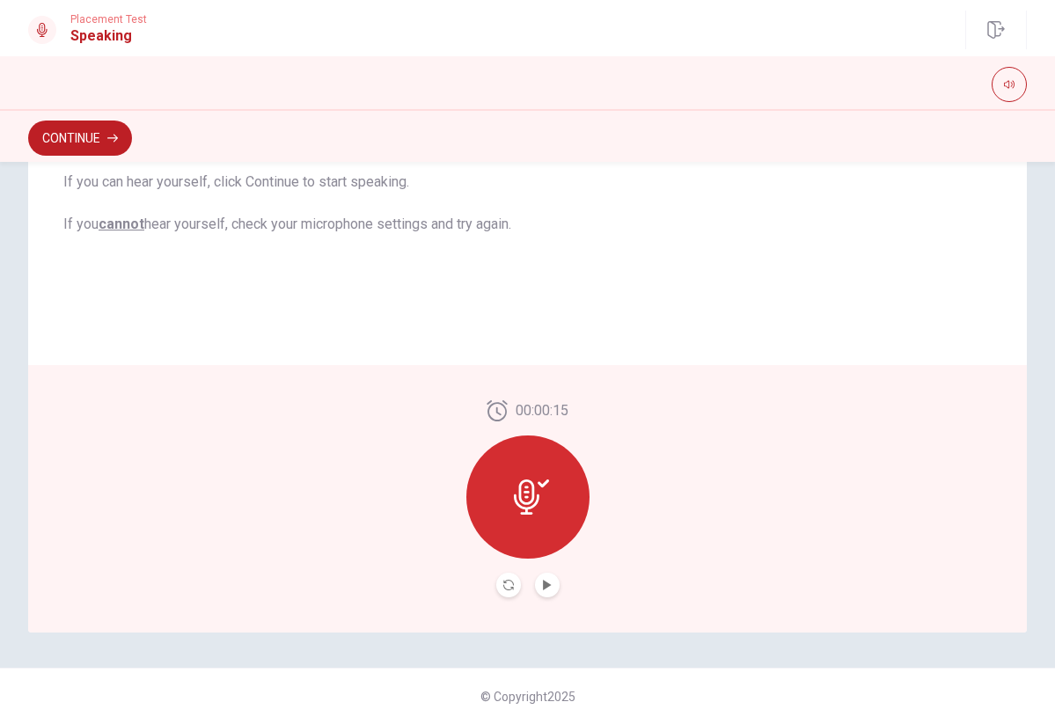
click at [514, 539] on div at bounding box center [527, 496] width 123 height 123
click at [523, 489] on icon at bounding box center [531, 496] width 35 height 35
click at [540, 491] on icon at bounding box center [531, 496] width 35 height 35
click at [507, 593] on button "Record Again" at bounding box center [508, 585] width 25 height 25
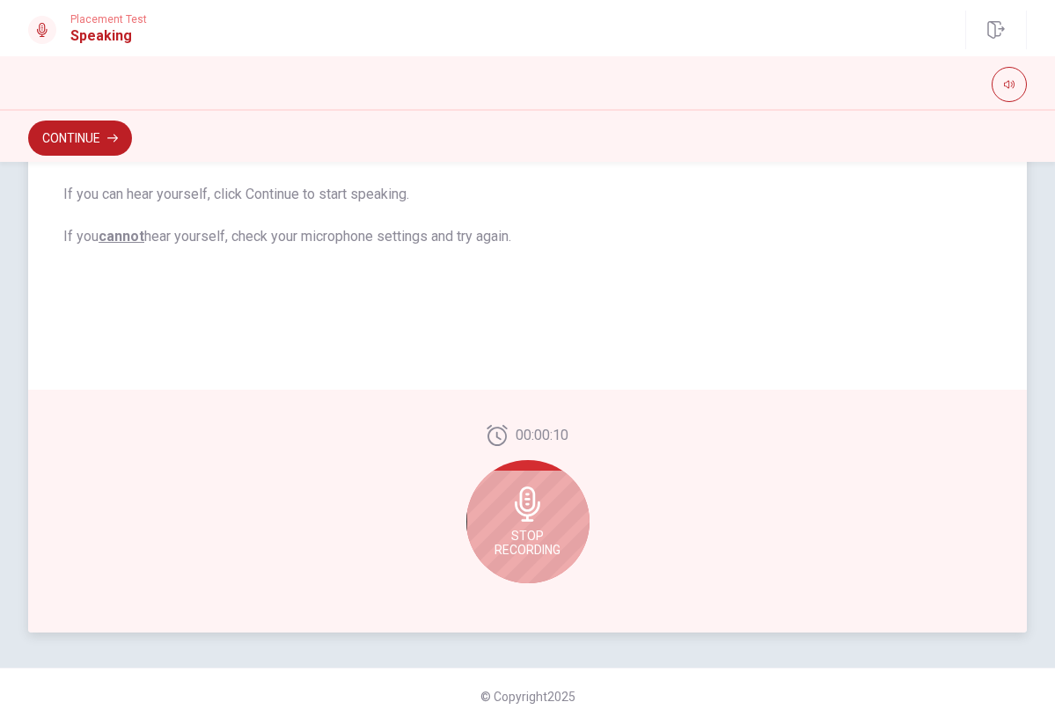
click at [520, 510] on icon at bounding box center [527, 503] width 35 height 35
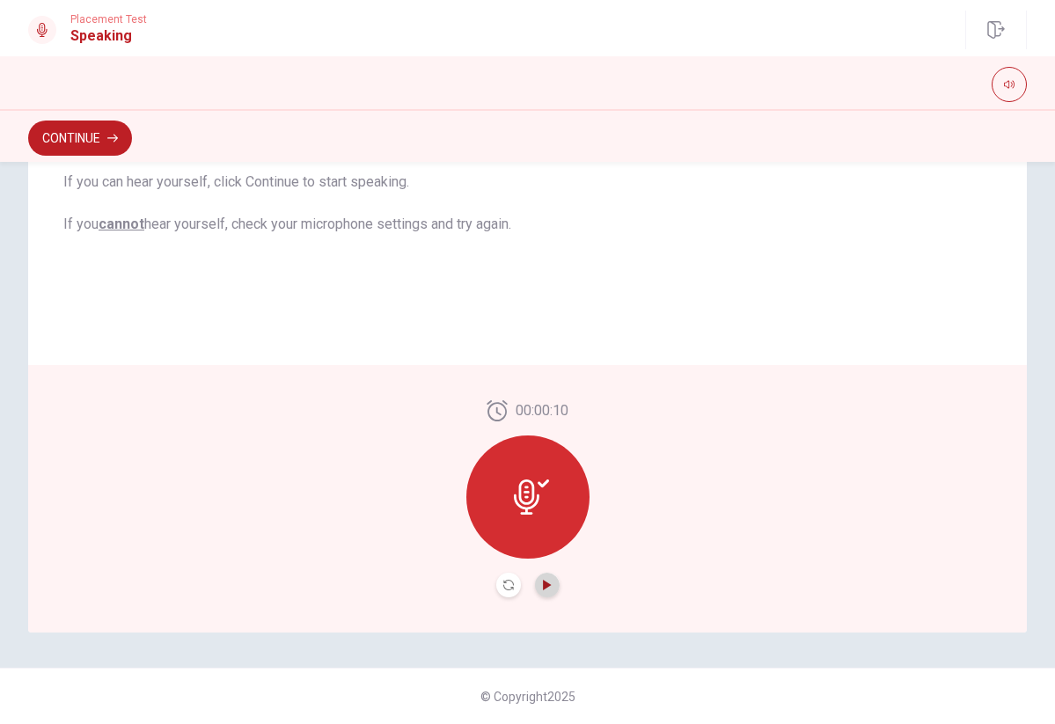
click at [550, 588] on icon "Play Audio" at bounding box center [547, 585] width 11 height 11
click at [81, 137] on button "Continue" at bounding box center [80, 138] width 104 height 35
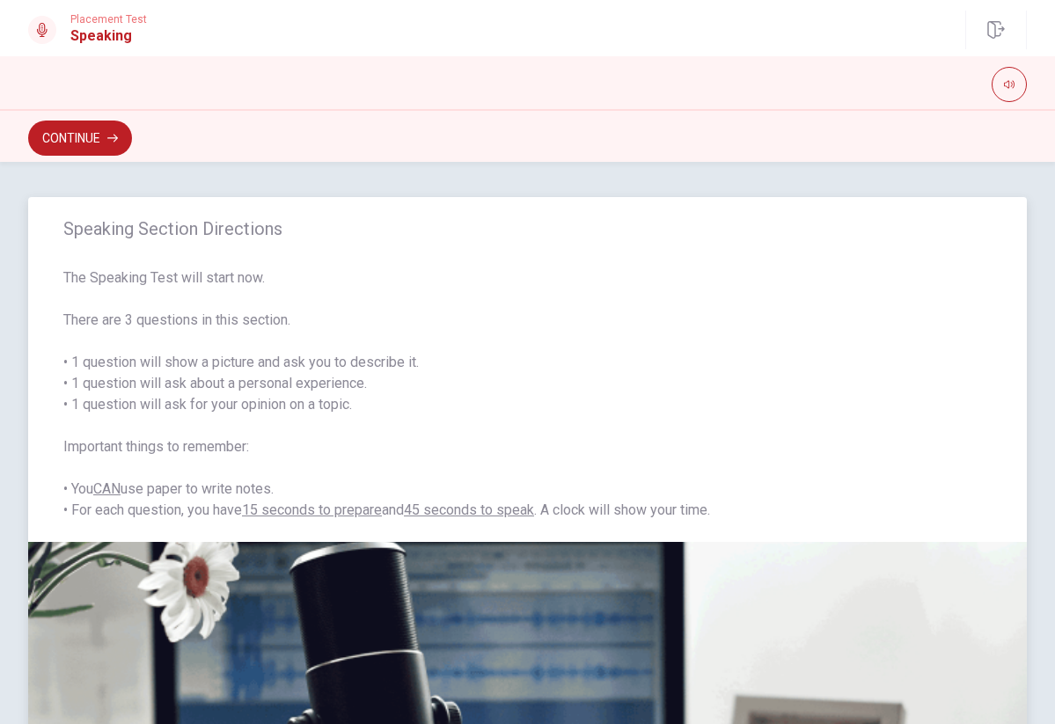
scroll to position [0, 0]
click at [59, 146] on button "Continue" at bounding box center [80, 138] width 104 height 35
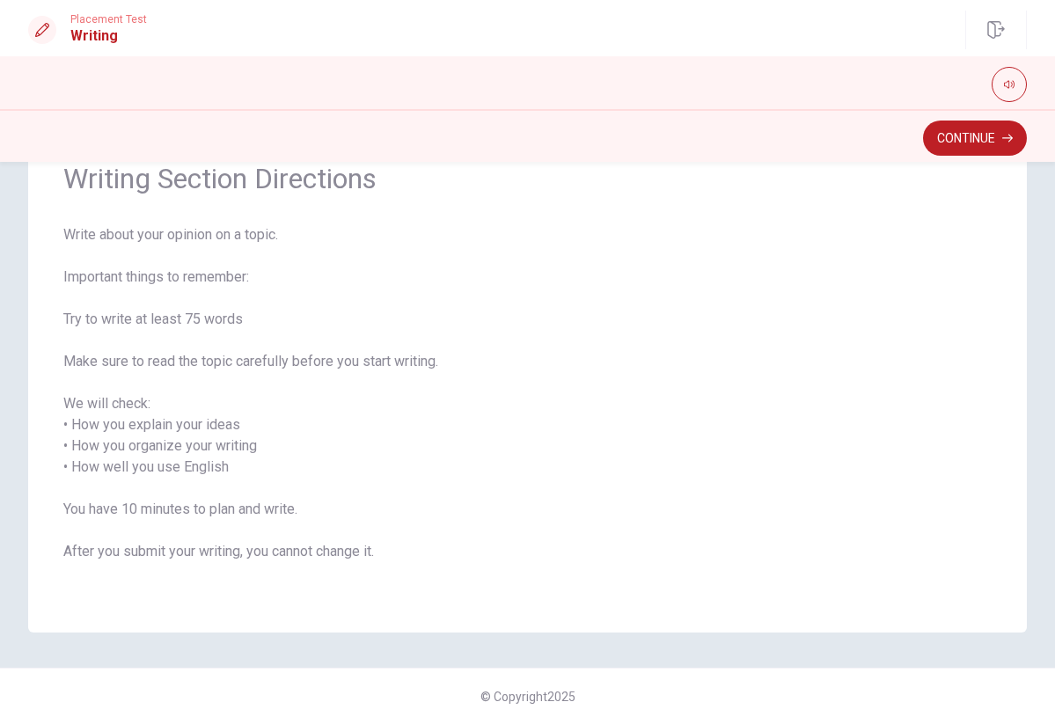
scroll to position [85, 0]
click at [946, 143] on button "Continue" at bounding box center [975, 138] width 104 height 35
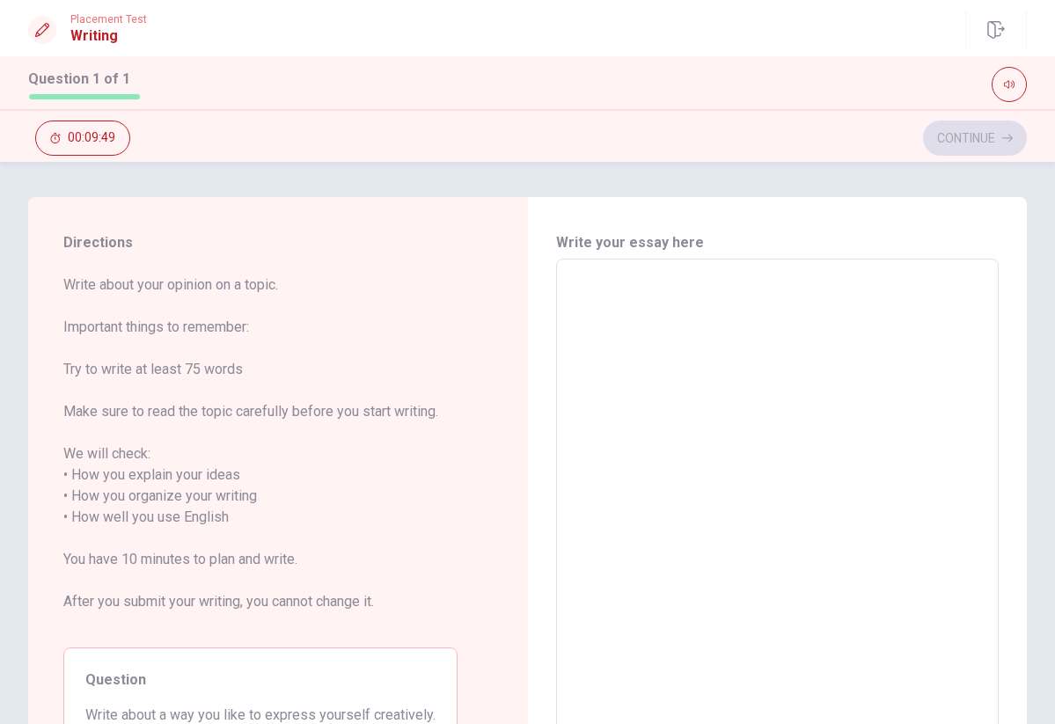
scroll to position [0, 0]
click at [618, 258] on div "Write your essay here x ​ Word count : 0" at bounding box center [777, 507] width 443 height 551
click at [607, 282] on textarea at bounding box center [777, 507] width 419 height 467
type textarea "t"
type textarea "x"
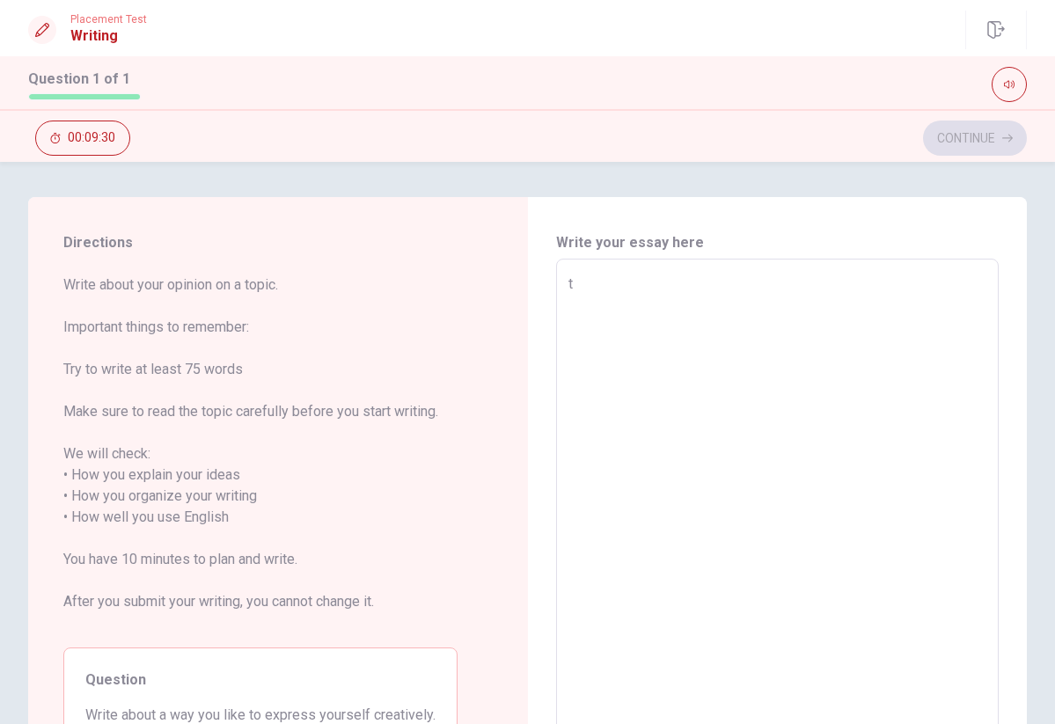
type textarea "th"
type textarea "x"
type textarea "t"
type textarea "x"
type textarea "T"
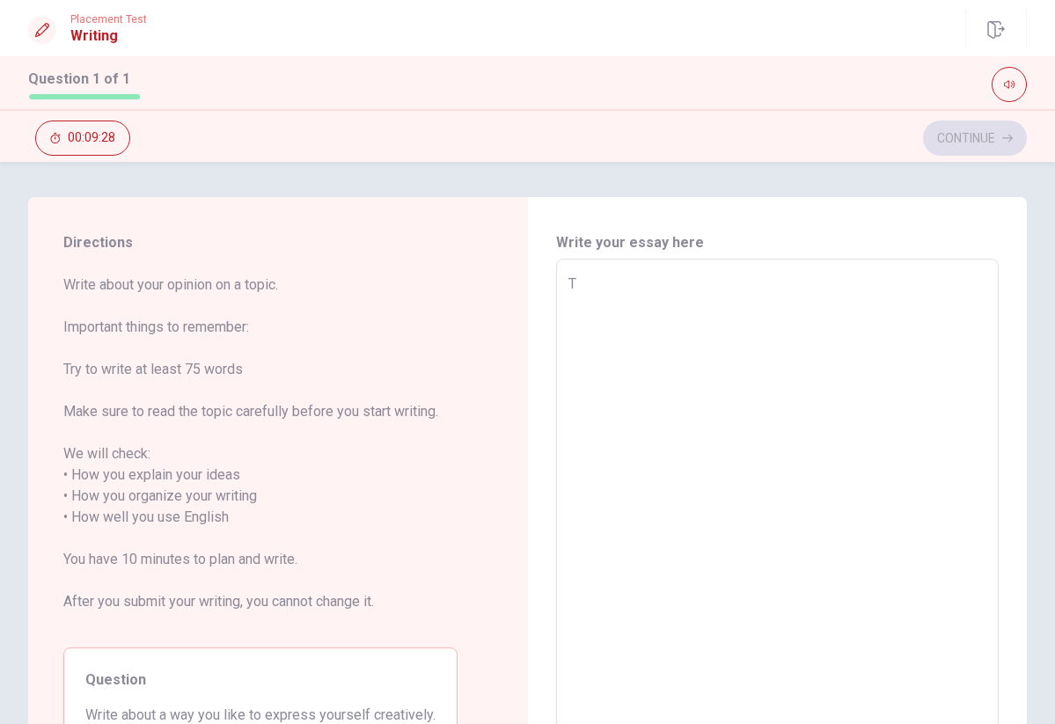
type textarea "x"
type textarea "Th"
type textarea "x"
type textarea "The"
type textarea "x"
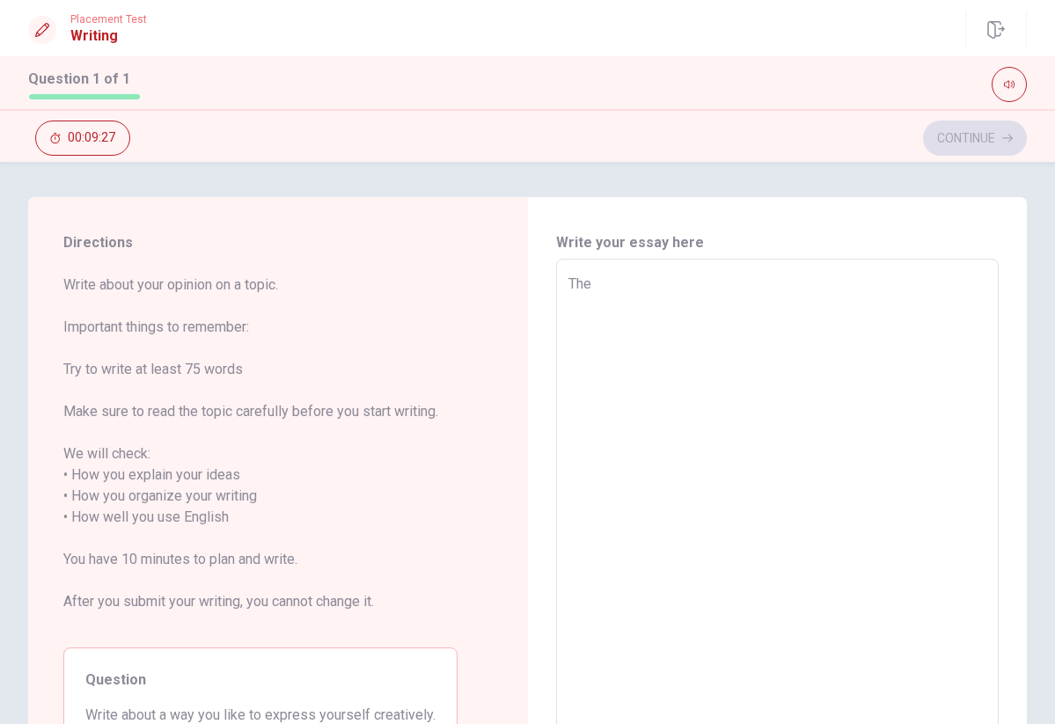
type textarea "The"
type textarea "x"
type textarea "The M"
type textarea "x"
type textarea "The Mo"
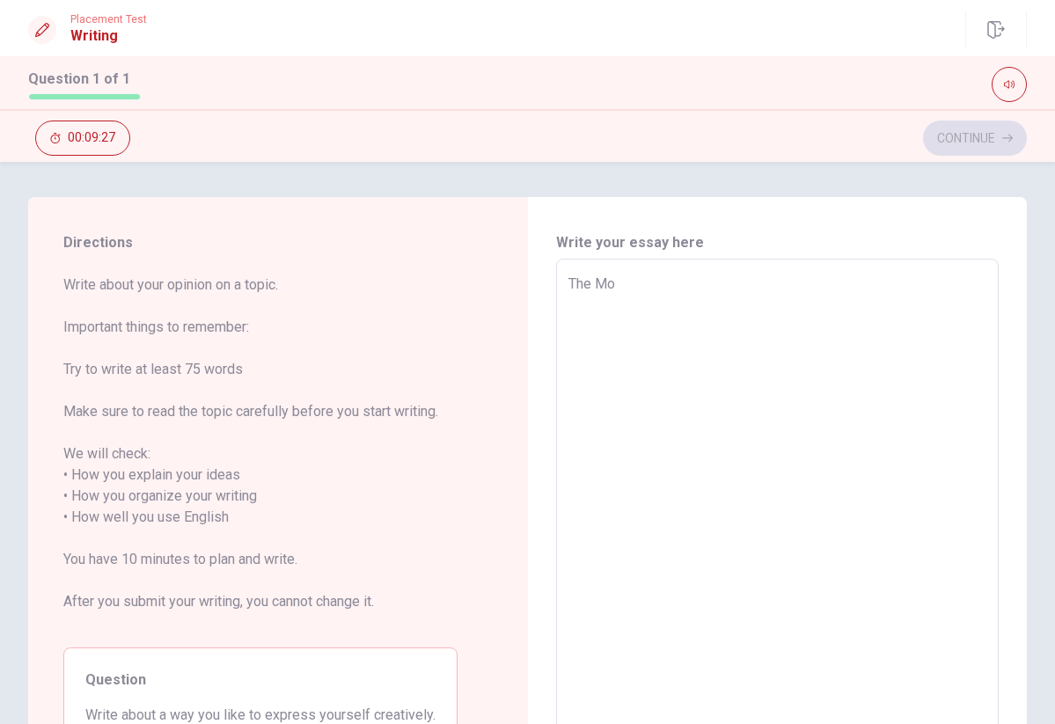
type textarea "x"
type textarea "The Mot"
type textarea "x"
type textarea "The Moto"
type textarea "x"
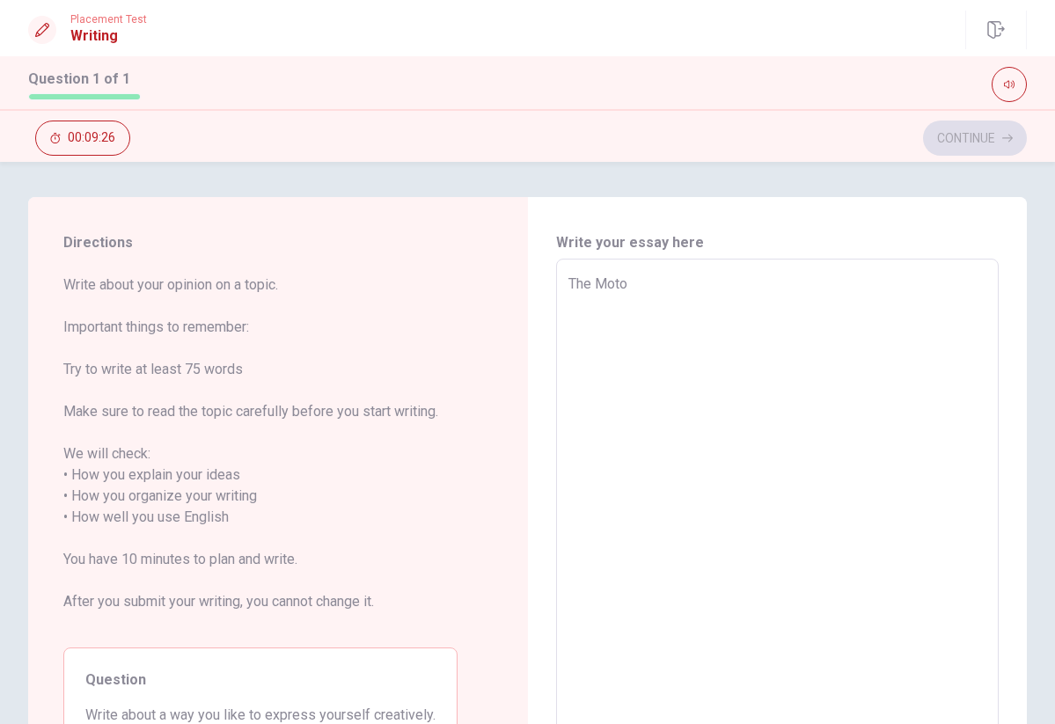
type textarea "The Motot"
type textarea "x"
type textarea "The Moto"
type textarea "x"
type textarea "The Motor"
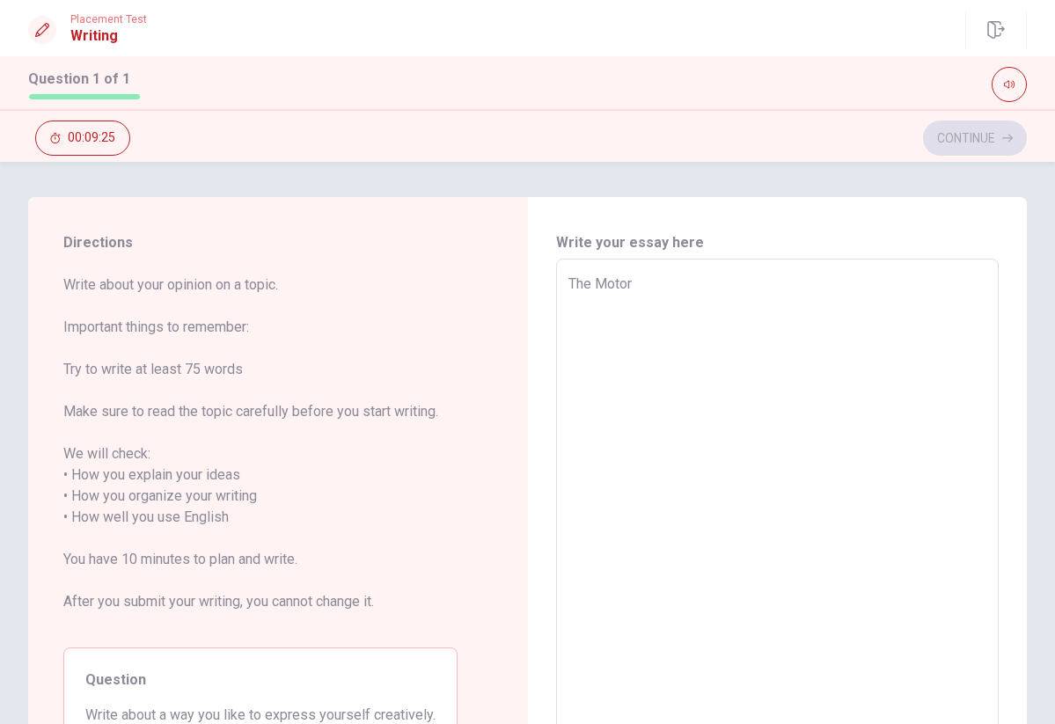
type textarea "x"
type textarea "The Motor"
type textarea "x"
type textarea "The Motor h"
type textarea "x"
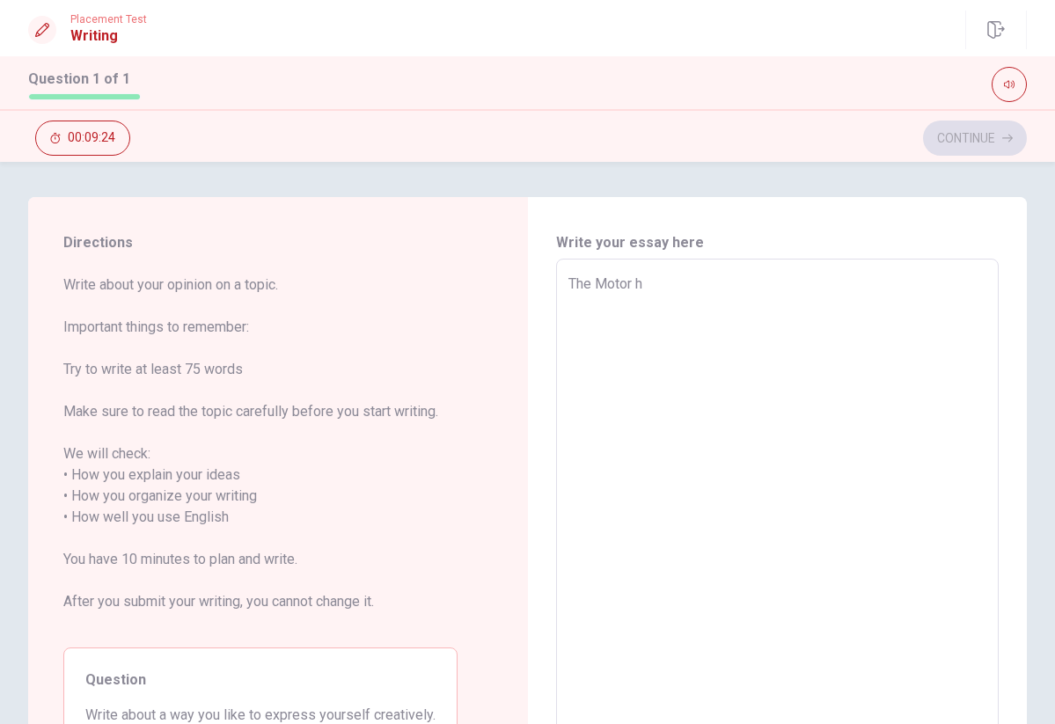
type textarea "The Motor ho"
type textarea "x"
type textarea "The Motor hom"
type textarea "x"
type textarea "The Motor home"
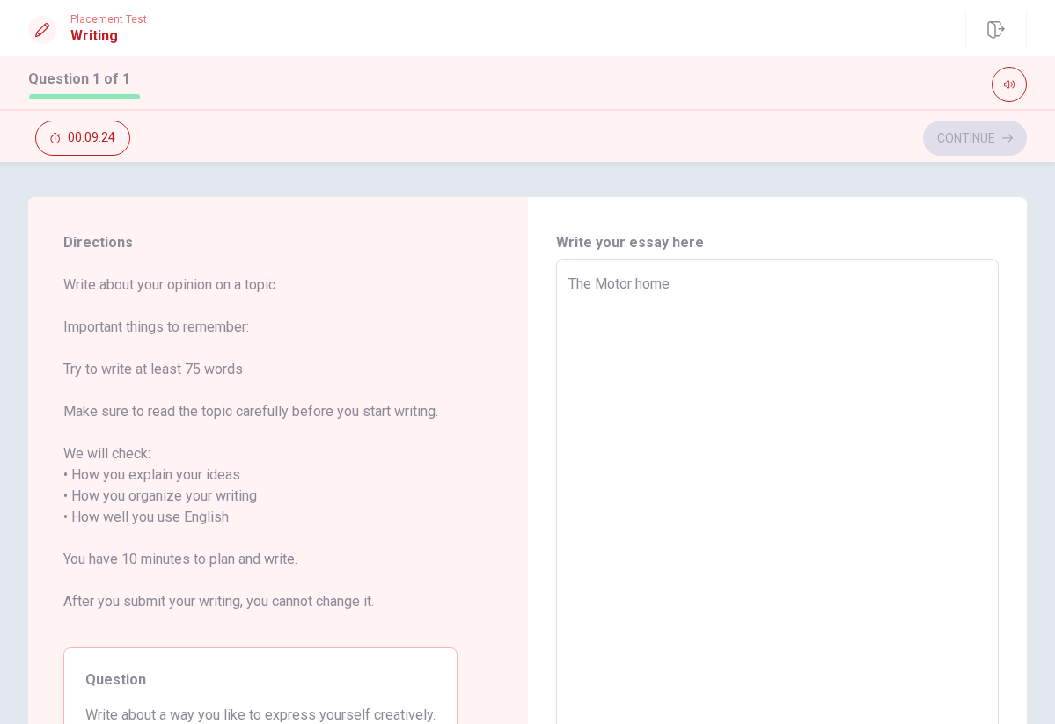
type textarea "x"
type textarea "The Motor home"
type textarea "x"
type textarea "The Motor home t"
type textarea "x"
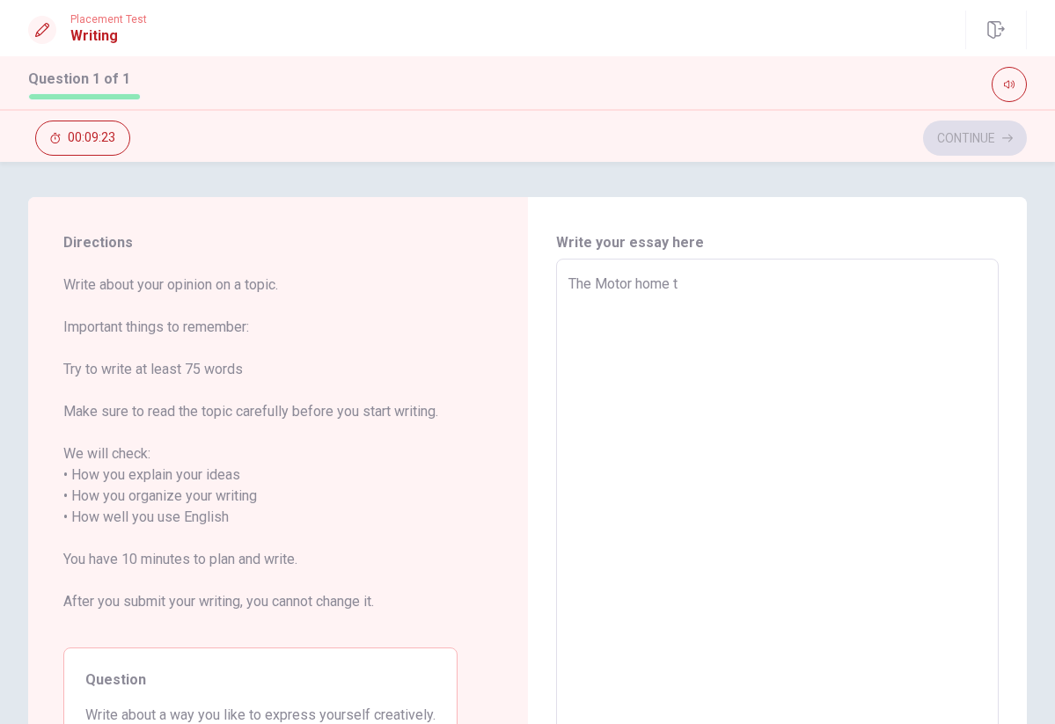
type textarea "The Motor home tr"
type textarea "x"
type textarea "The Motor home tri"
type textarea "x"
type textarea "The Motor home trip"
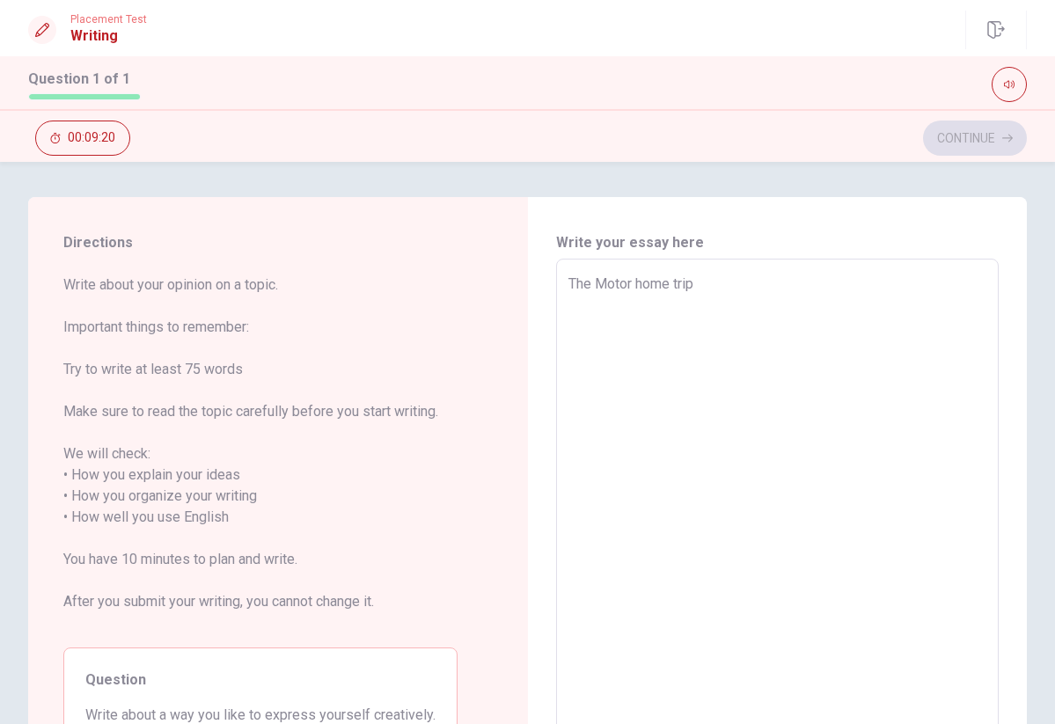
type textarea "x"
type textarea "The Motor home tri"
type textarea "x"
type textarea "The Motor home trio"
type textarea "x"
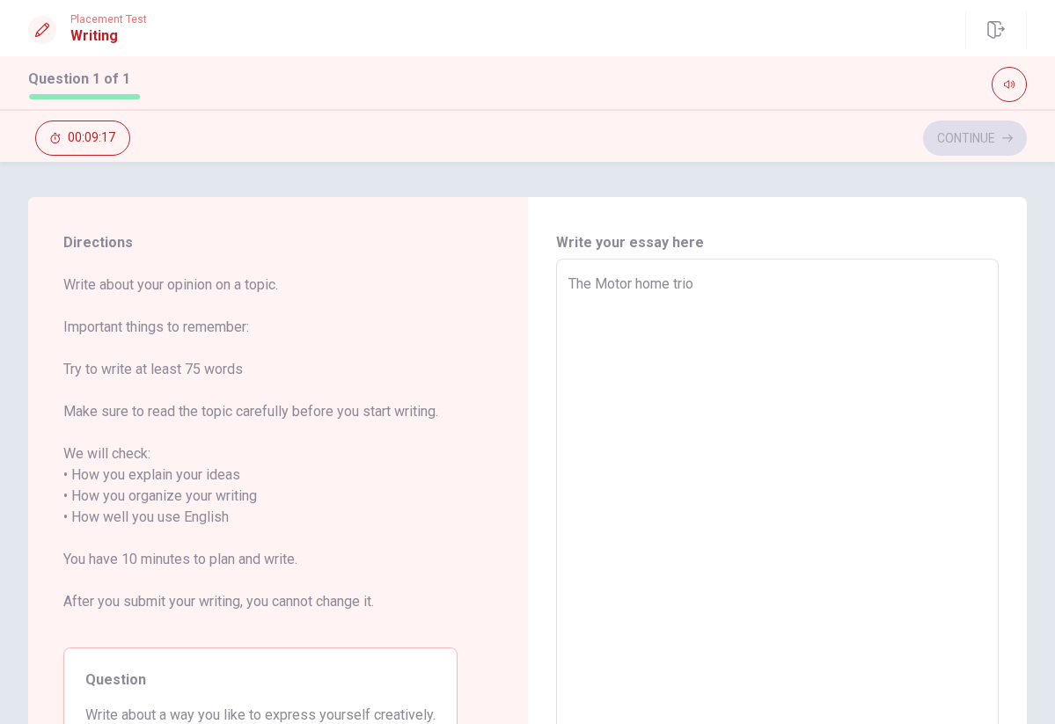
type textarea "The Motor home tri"
type textarea "x"
type textarea "The Motor home trip"
type textarea "x"
type textarea "The Motor home trip"
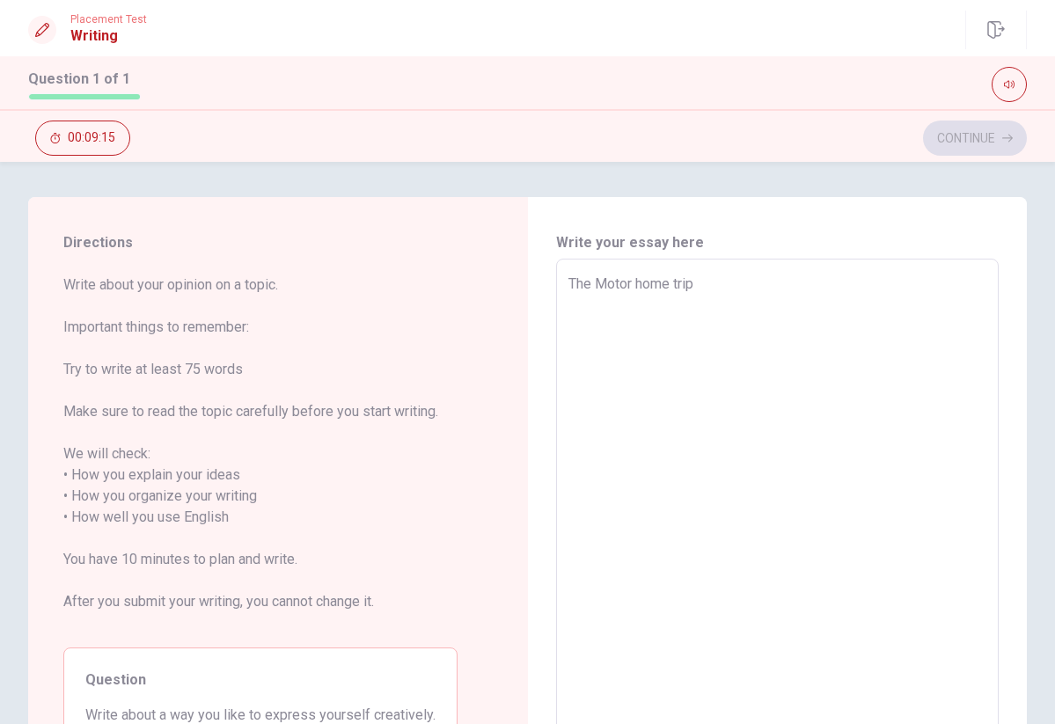
type textarea "x"
type textarea "The Motor home trip e"
type textarea "x"
type textarea "The Motor home trip ex"
type textarea "x"
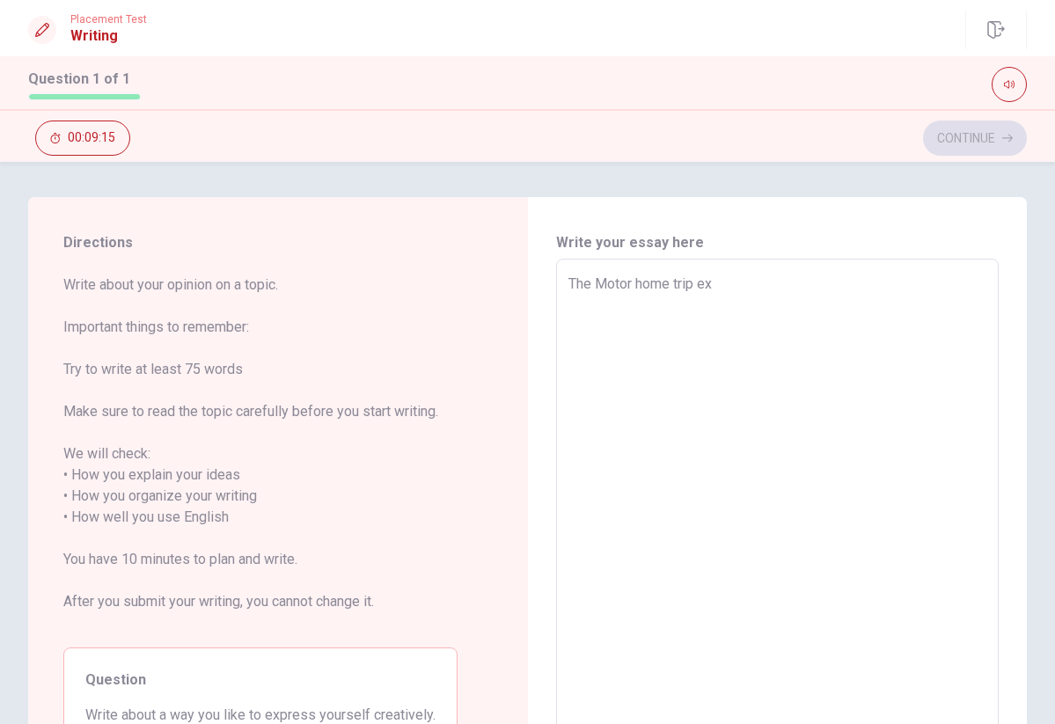
type textarea "The Motor home trip exp"
type textarea "x"
type textarea "The Motor home trip expe"
type textarea "x"
type textarea "The Motor home trip exper"
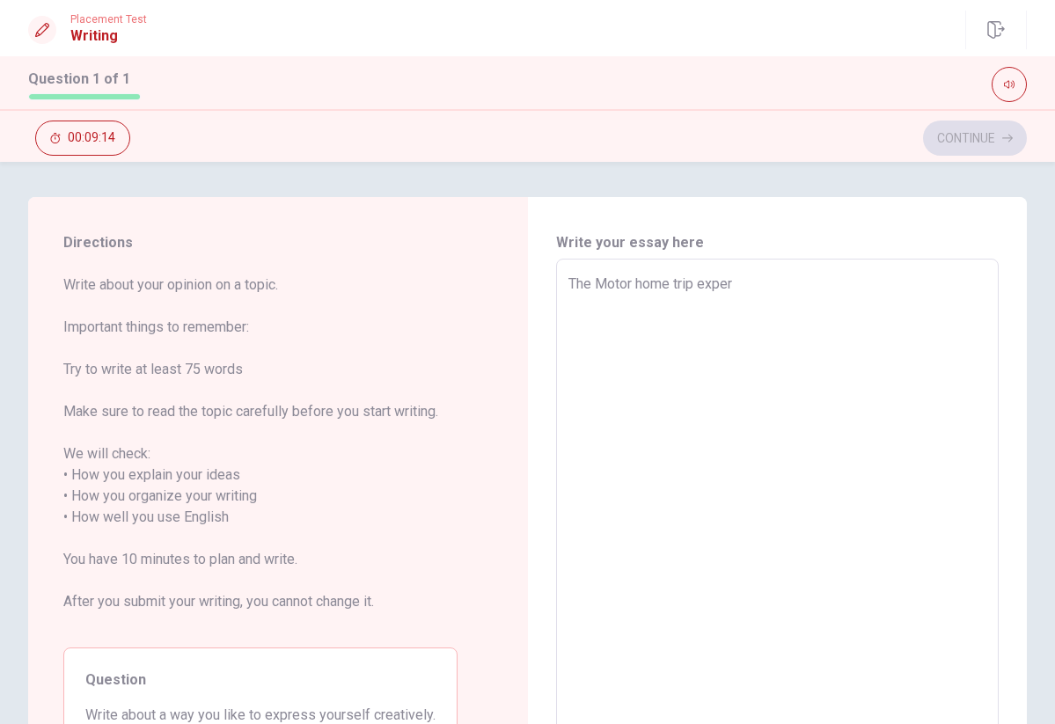
type textarea "x"
type textarea "The Motor home trip experi"
type textarea "x"
type textarea "The Motor home trip experie"
type textarea "x"
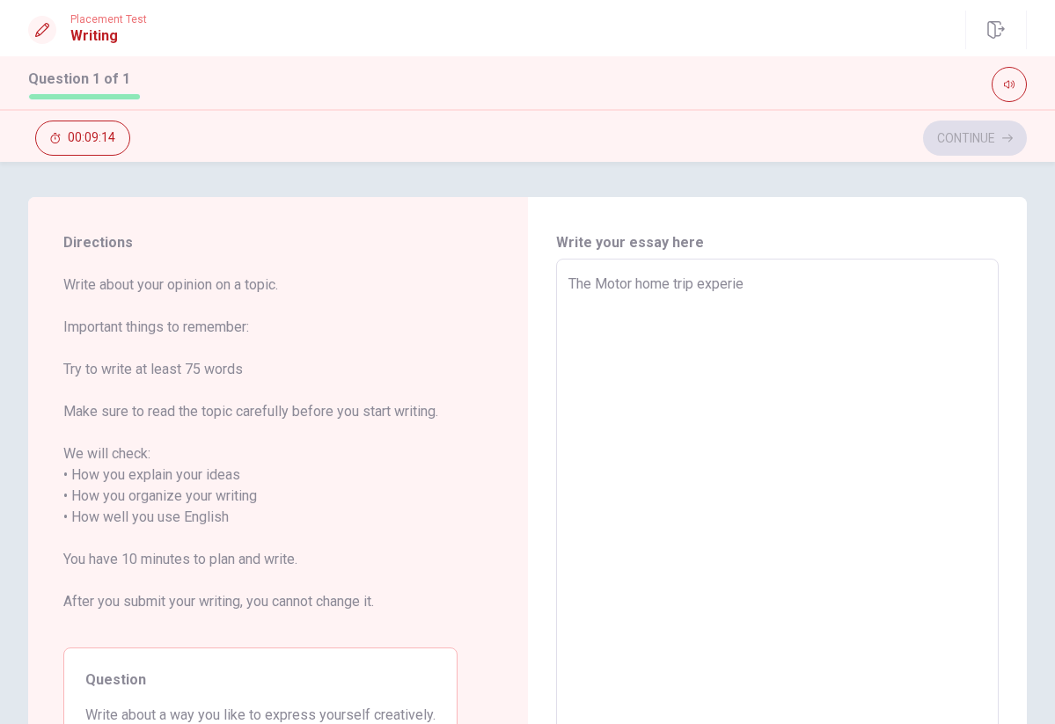
type textarea "The Motor home trip experien"
type textarea "x"
type textarea "The Motor home trip experienc"
type textarea "x"
type textarea "The Motor home trip experience"
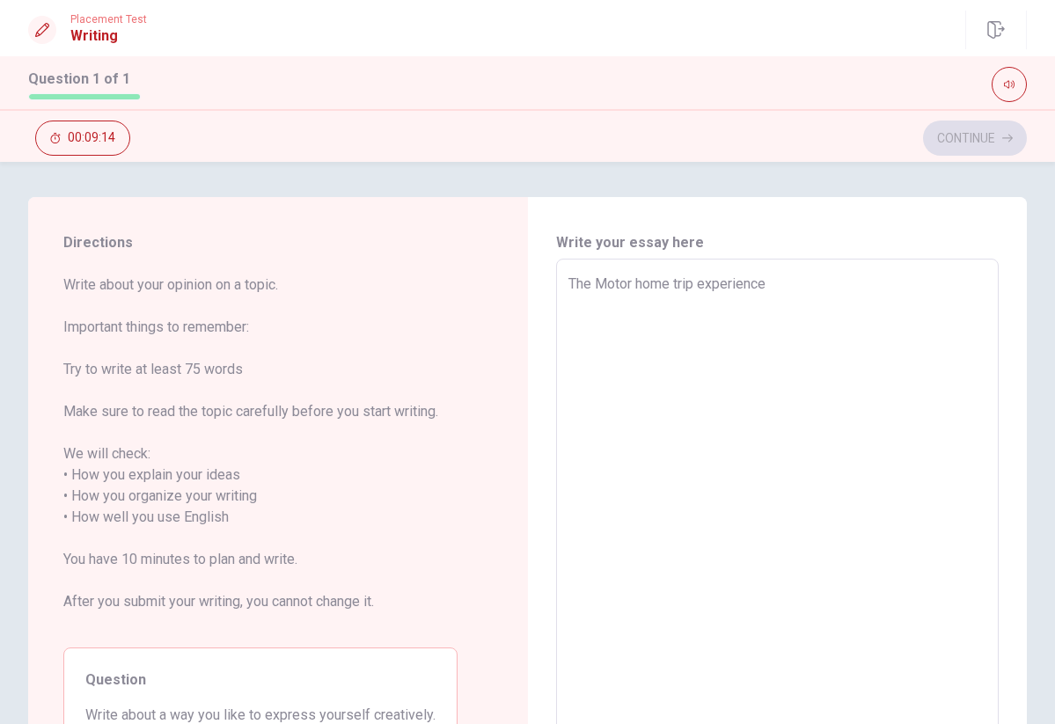
type textarea "x"
type textarea "The Motor home trip experience"
type textarea "x"
type textarea "The Motor home trip experience"
type textarea "x"
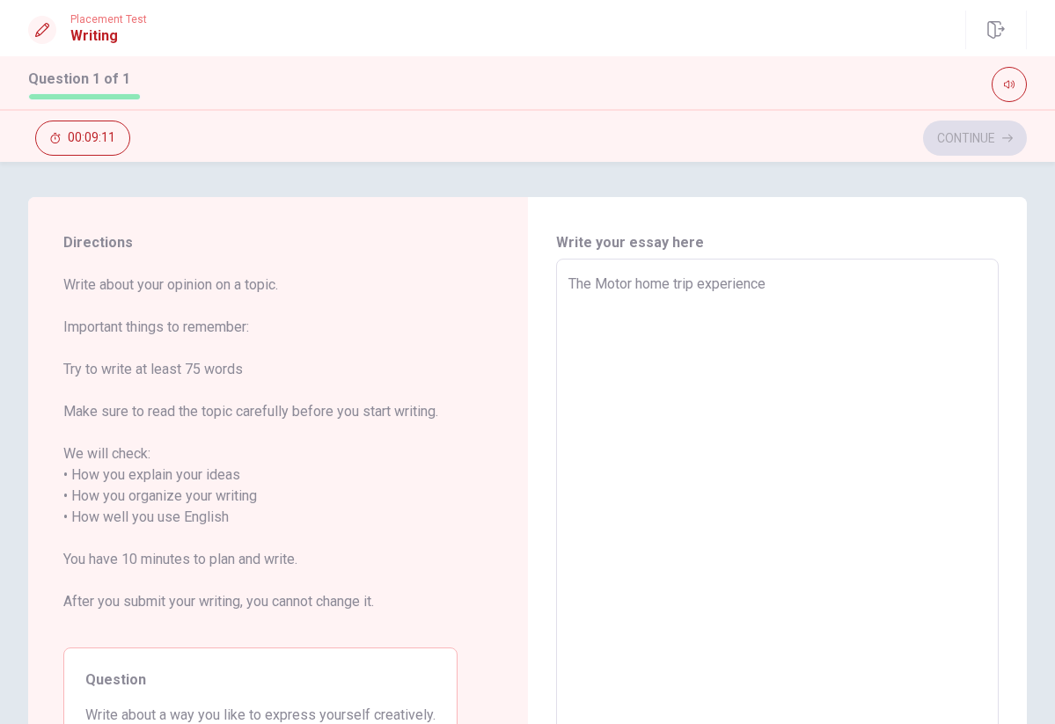
type textarea "The Motor home trip experience L"
type textarea "x"
type textarea "The Motor home trip experience La"
type textarea "x"
type textarea "The Motor home trip experience Las"
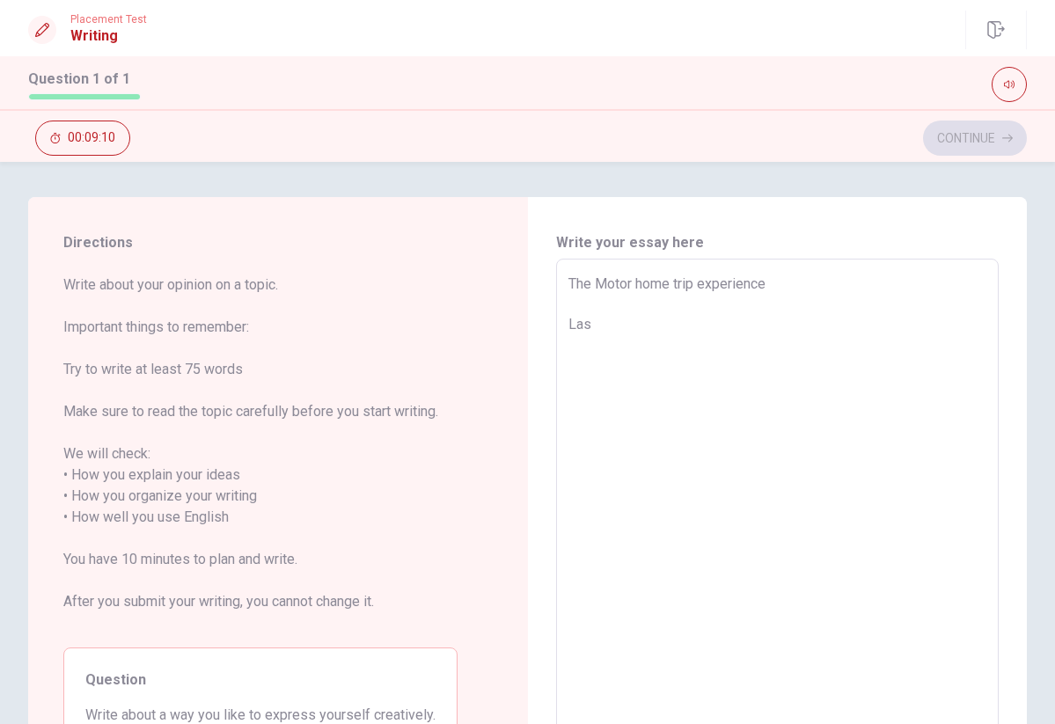
type textarea "x"
type textarea "The Motor home trip experience Las"
type textarea "x"
type textarea "The Motor home trip experience Las"
type textarea "x"
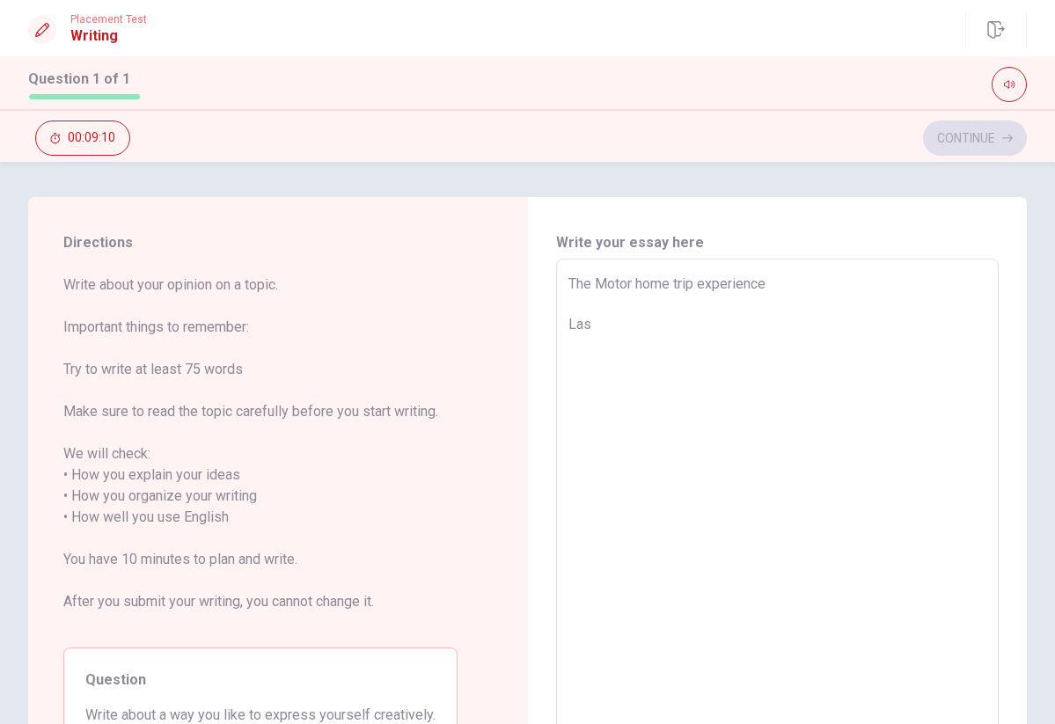
type textarea "The Motor home trip experience Last"
type textarea "x"
type textarea "The Motor home trip experience Last"
type textarea "x"
type textarea "The Motor home trip experience Last m"
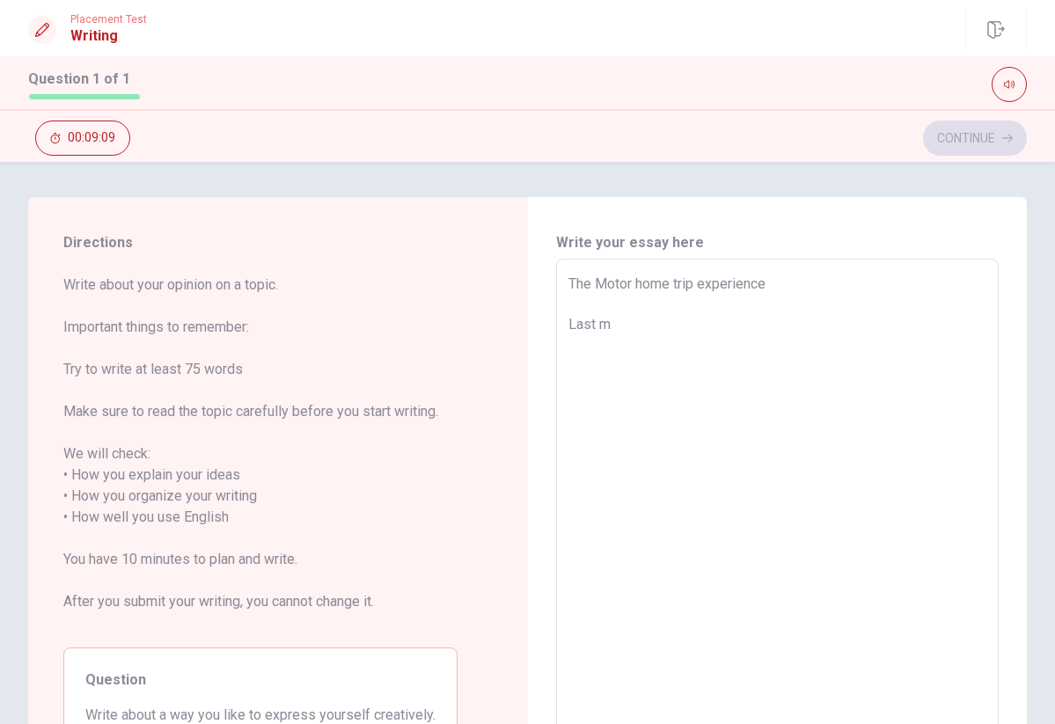
type textarea "x"
type textarea "The Motor home trip experience Last mo"
type textarea "x"
type textarea "The Motor home trip experience Last [PERSON_NAME]"
type textarea "x"
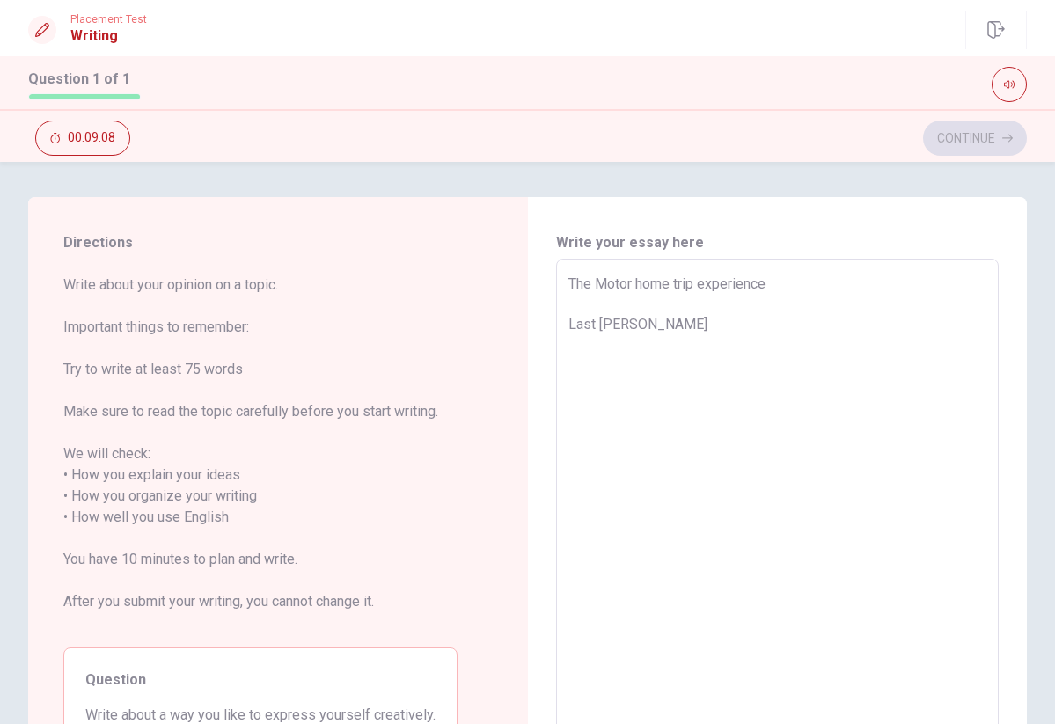
type textarea "The Motor home trip experience Last moyh"
type textarea "x"
type textarea "The Motor home trip experience Last [PERSON_NAME]"
type textarea "x"
type textarea "The Motor home trip experience Last mo"
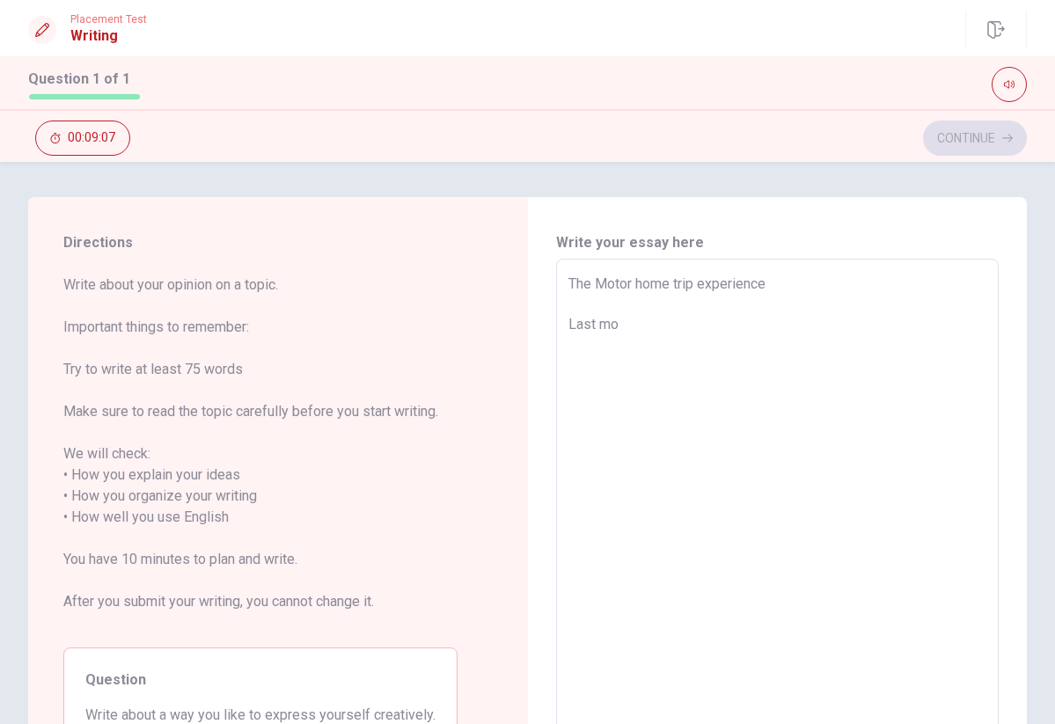
type textarea "x"
type textarea "The Motor home trip experience [DATE]"
type textarea "x"
type textarea "The Motor home trip experience Last mont"
type textarea "x"
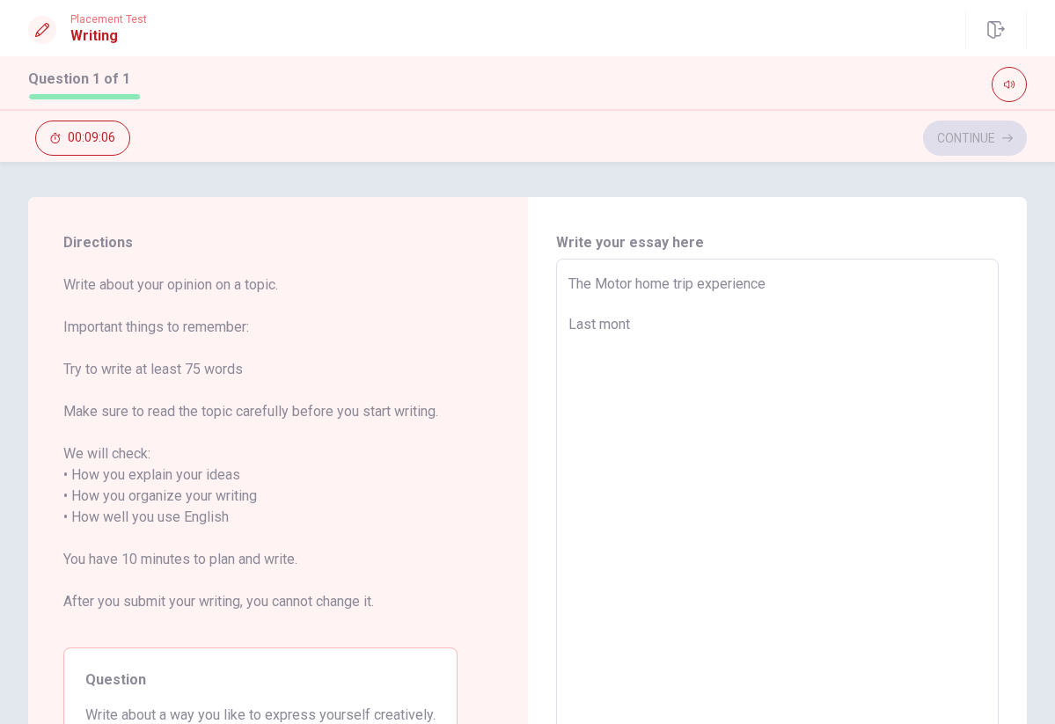
type textarea "The Motor home trip experience Last month"
type textarea "x"
type textarea "The Motor home trip experience Last month"
type textarea "x"
type textarea "The Motor home trip experience Last month m"
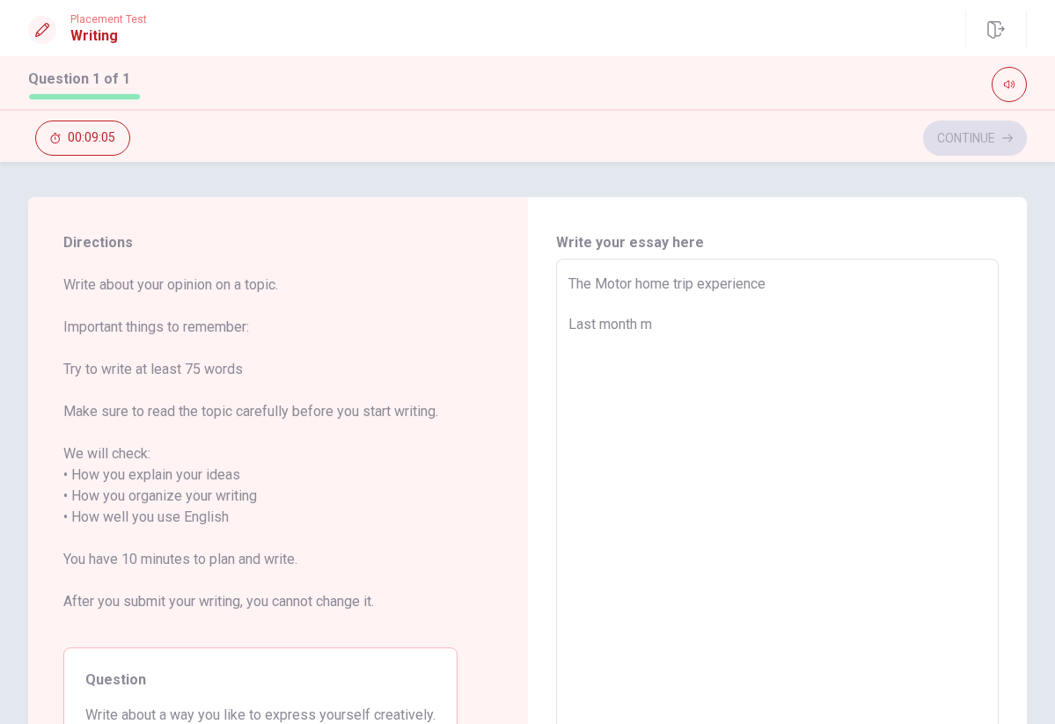
type textarea "x"
type textarea "The Motor home trip experience Last month my"
type textarea "x"
type textarea "The Motor home trip experience Last month myu"
type textarea "x"
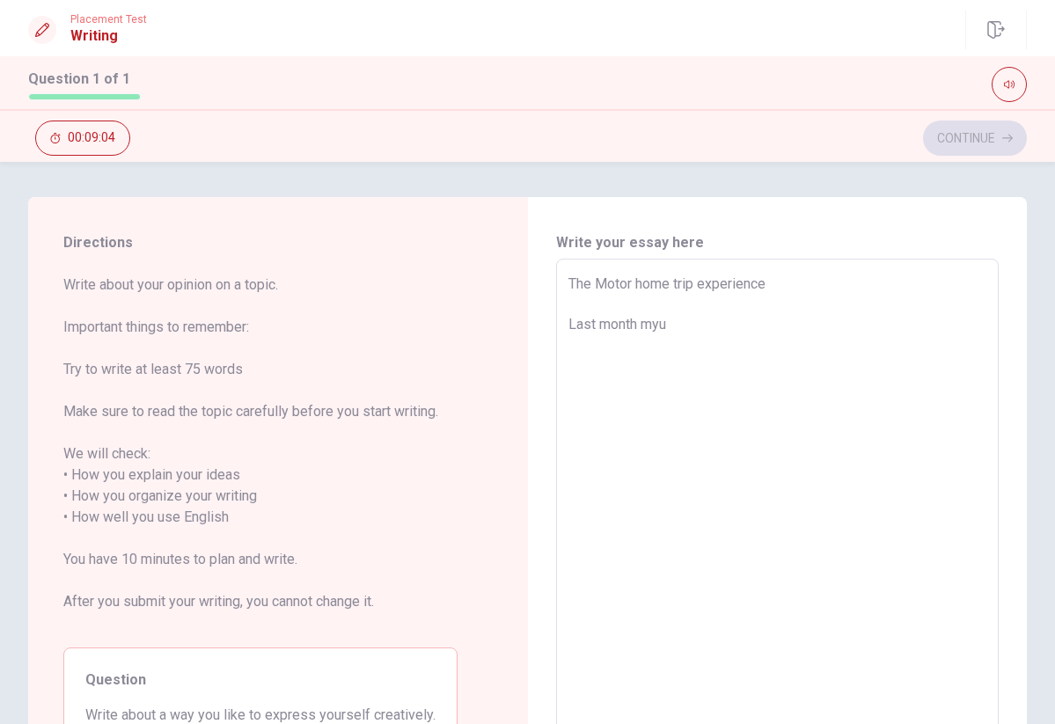
type textarea "The Motor home trip experience Last month my"
type textarea "x"
type textarea "The Motor home trip experience Last month m"
type textarea "x"
type textarea "The Motor home trip experience Last month my"
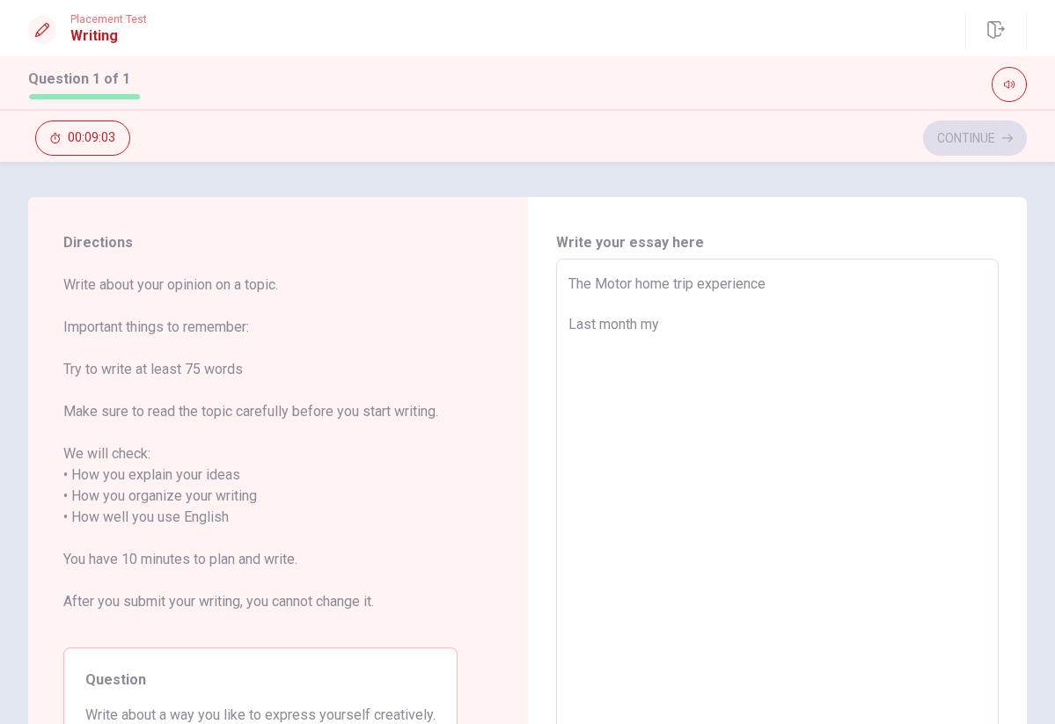
type textarea "x"
type textarea "The Motor home trip experience Last month my"
type textarea "x"
type textarea "The Motor home trip experience Last month my f"
type textarea "x"
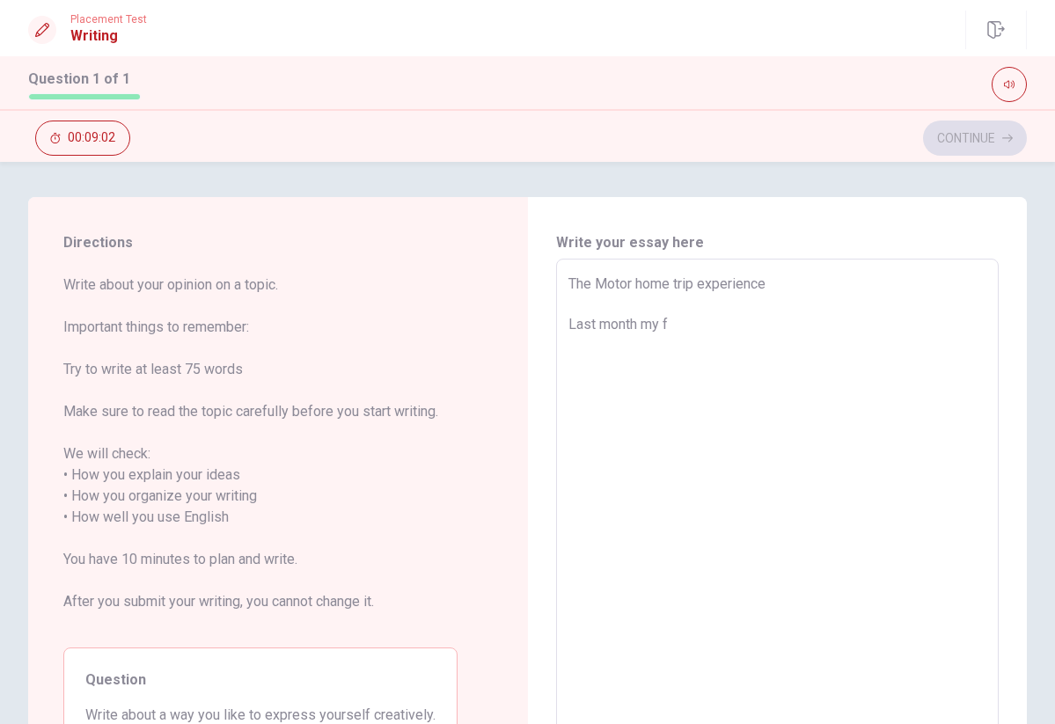
type textarea "The Motor home trip experience Last month my fa"
type textarea "x"
type textarea "The Motor home trip experience Last month my fam"
type textarea "x"
type textarea "The Motor home trip experience Last month my fami"
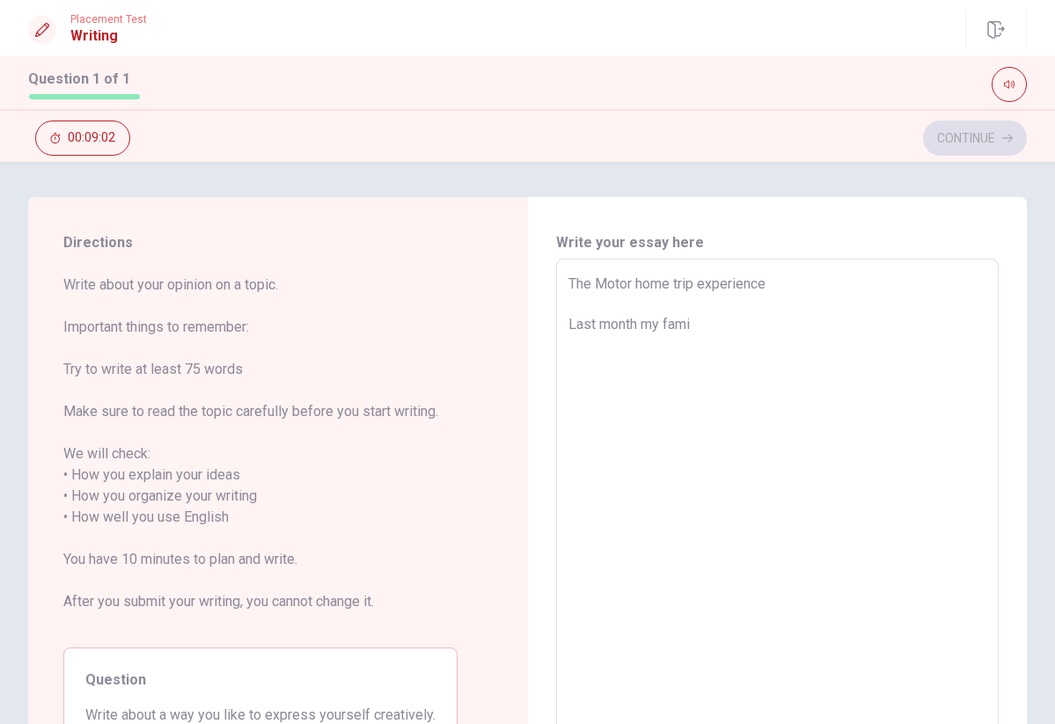
type textarea "x"
type textarea "The Motor home trip experience Last month my famil"
type textarea "x"
type textarea "The Motor home trip experience Last month my familu"
type textarea "x"
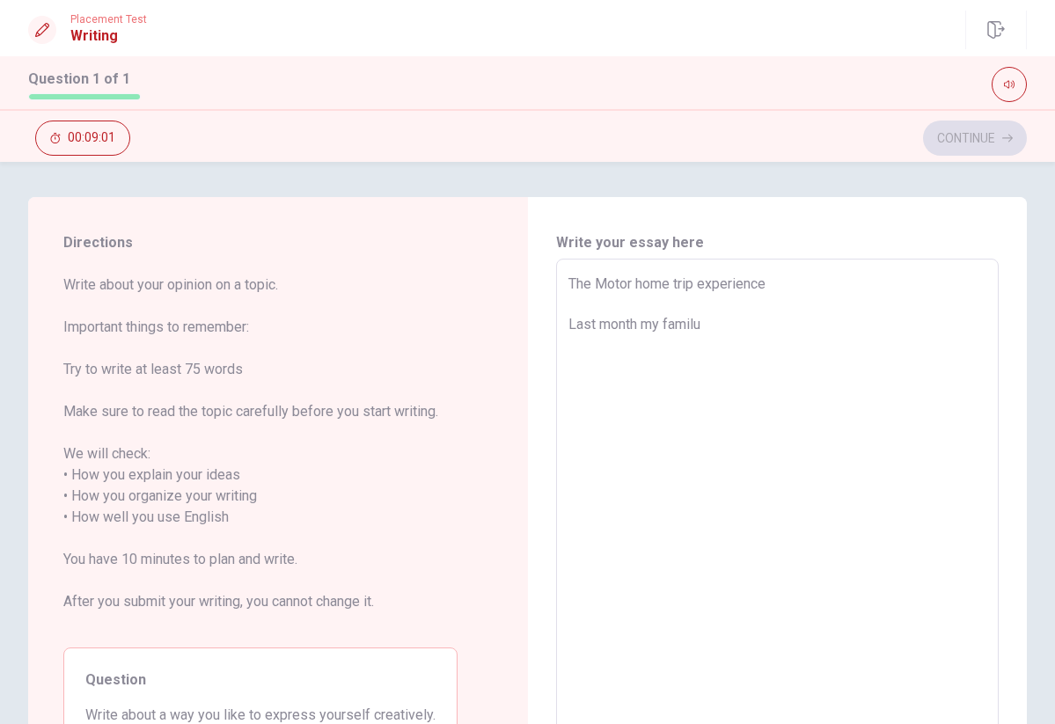
type textarea "The Motor home trip experience Last month my famil"
type textarea "x"
type textarea "The Motor home trip experience Last month my family"
type textarea "x"
type textarea "The Motor home trip experience Last month my family"
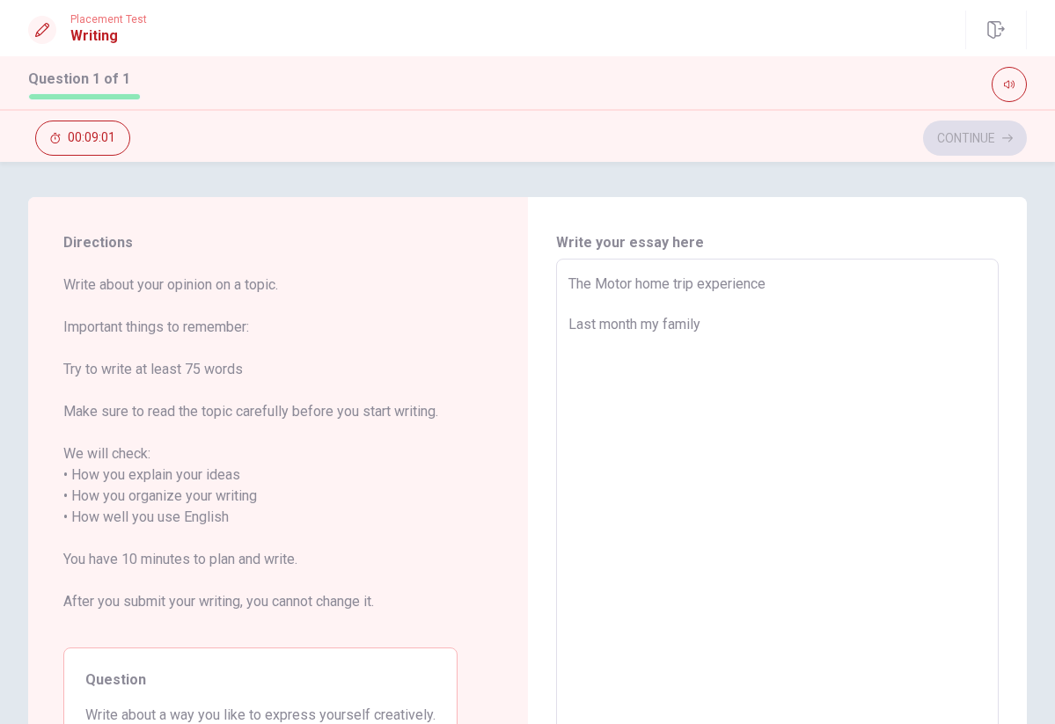
type textarea "x"
type textarea "The Motor home trip experience Last month my family a"
type textarea "x"
type textarea "The Motor home trip experience Last month my family an"
type textarea "x"
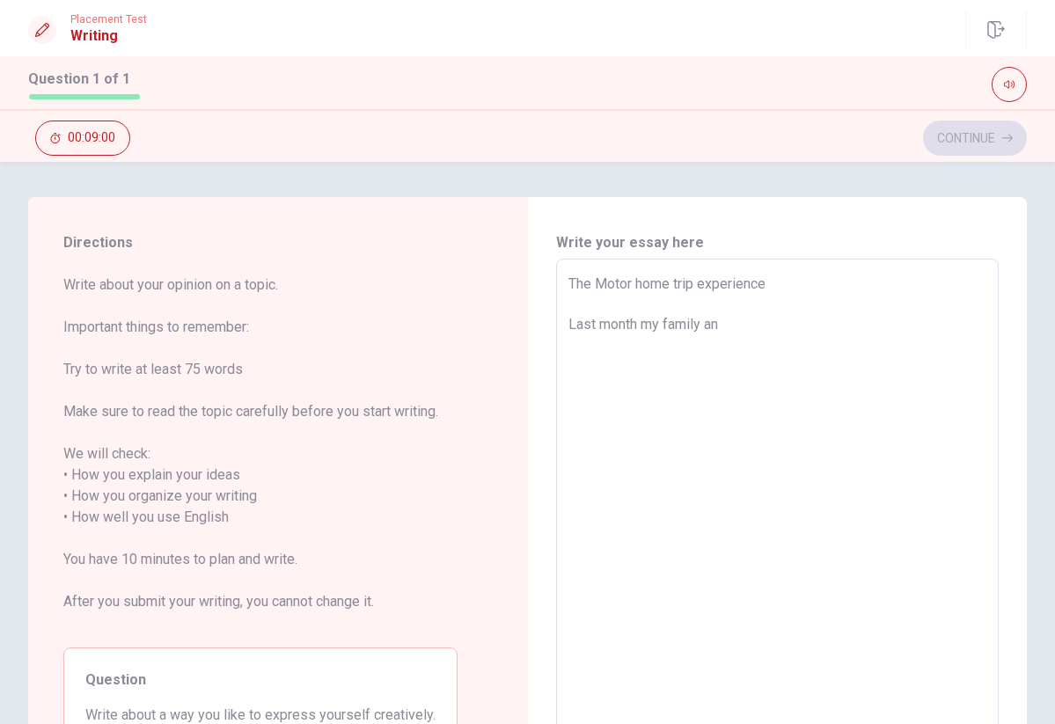
type textarea "The Motor home trip experience Last month my family and"
type textarea "x"
type textarea "The Motor home trip experience Last month my family and"
type textarea "x"
type textarea "The Motor home trip experience Last month my family and I"
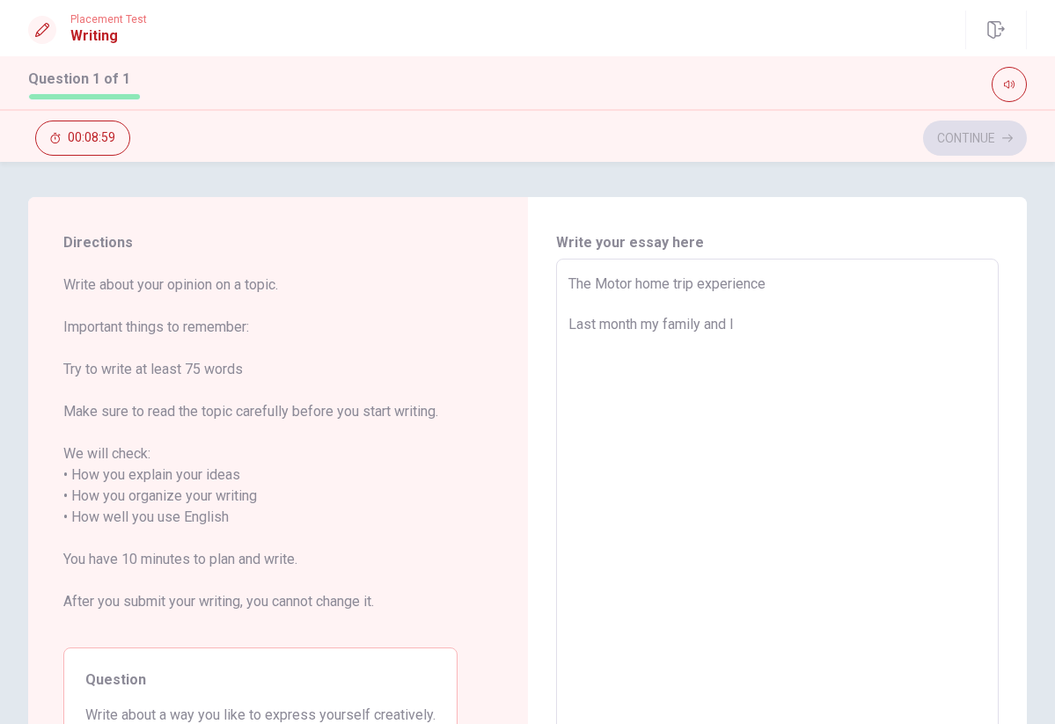
type textarea "x"
type textarea "The Motor home trip experience Last month my family and I,"
type textarea "x"
type textarea "The Motor home trip experience Last month my family and I,"
type textarea "x"
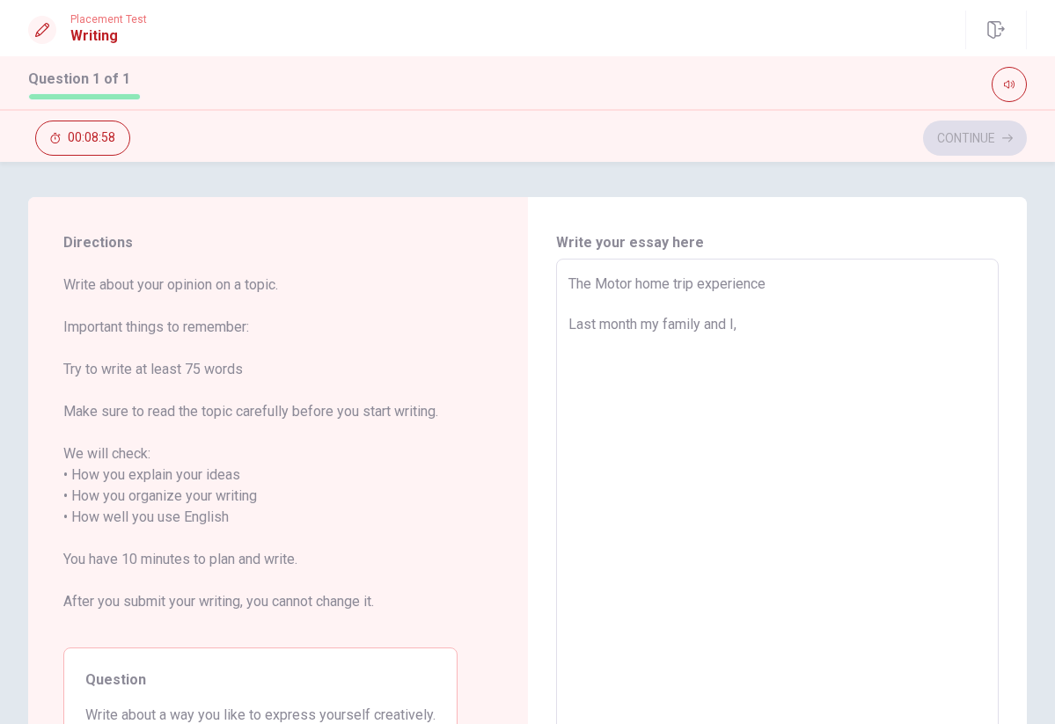
type textarea "The Motor home trip experience Last month my family and I, t"
type textarea "x"
type textarea "The Motor home trip experience Last month my family and I, tr"
type textarea "x"
type textarea "The Motor home trip experience Last month my family and I, tra"
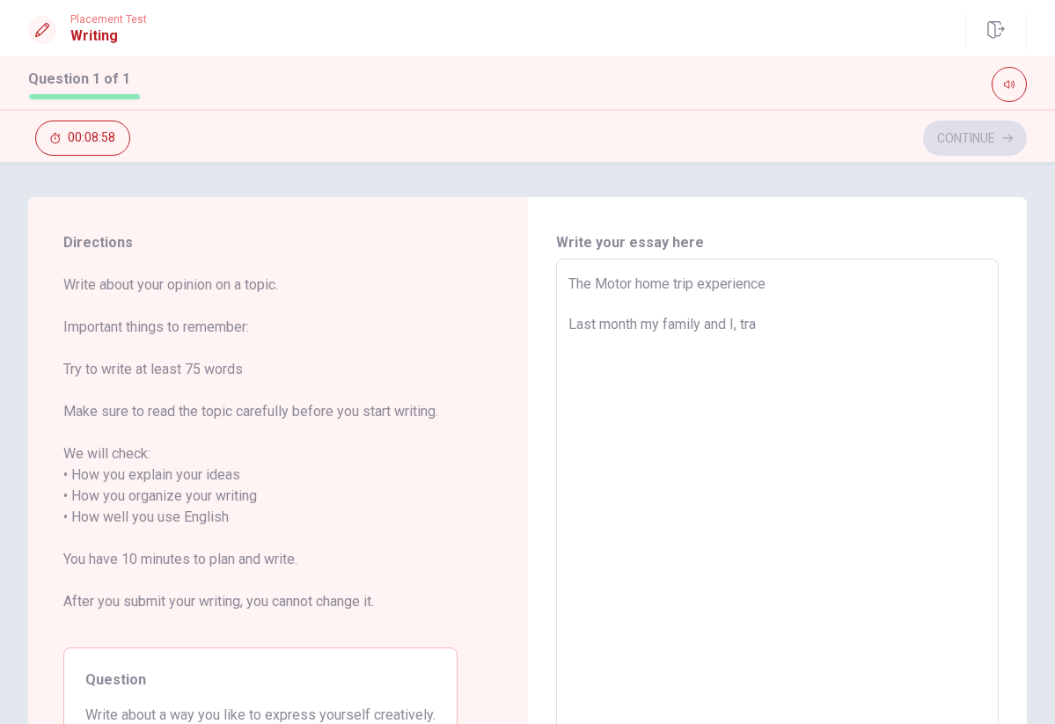
type textarea "x"
type textarea "The Motor home trip experience Last month my family and I, trav"
type textarea "x"
type textarea "The Motor home trip experience Last month my family and I, trave"
type textarea "x"
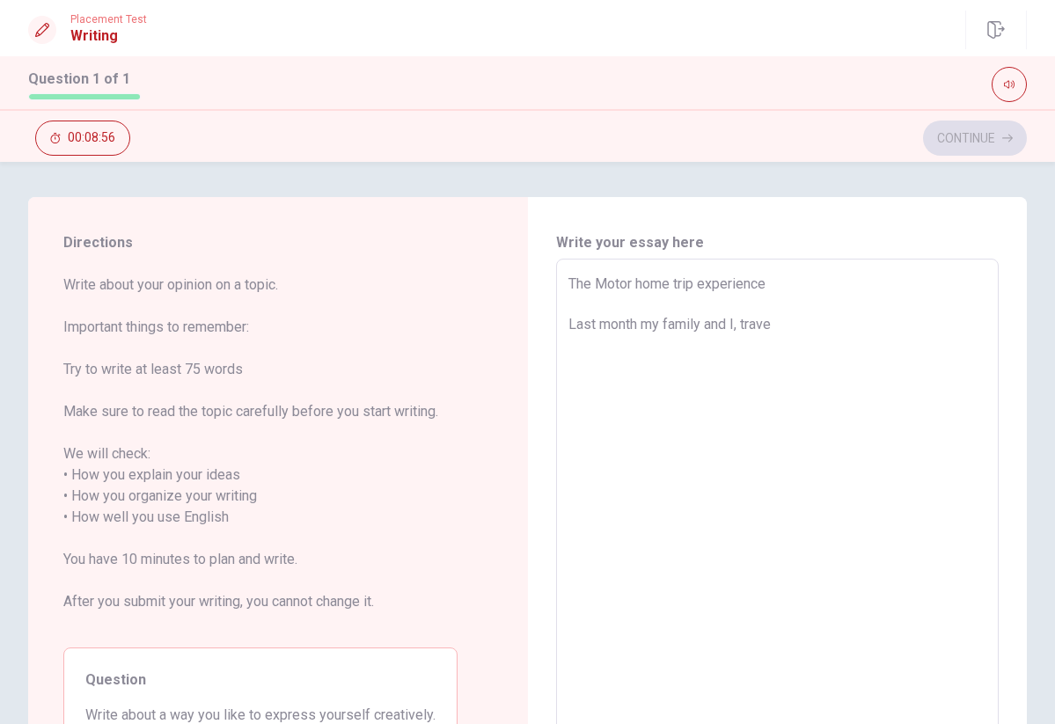
type textarea "The Motor home trip experience Last month my family and I, travel"
type textarea "x"
type textarea "The Motor home trip experience Last month my family and I, trave"
type textarea "x"
type textarea "The Motor home trip experience Last month my family and I, trav"
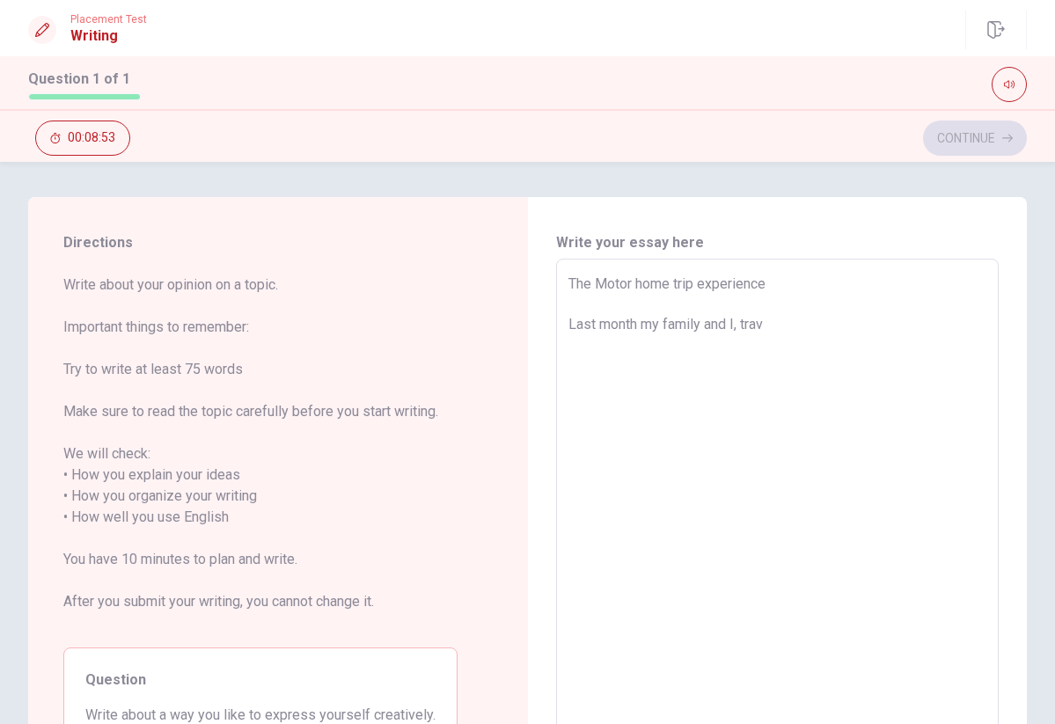
type textarea "x"
type textarea "The Motor home trip experience Last month my family and I, tra"
type textarea "x"
type textarea "The Motor home trip experience Last month my family and I, tr"
type textarea "x"
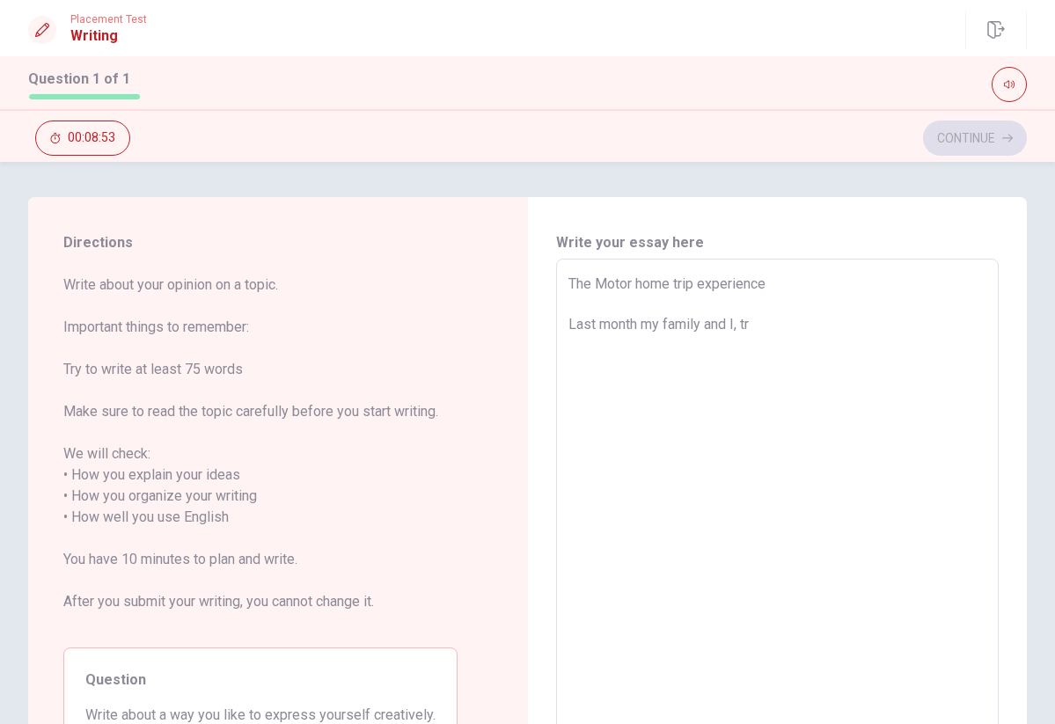
type textarea "The Motor home trip experience Last month my family and I, t"
type textarea "x"
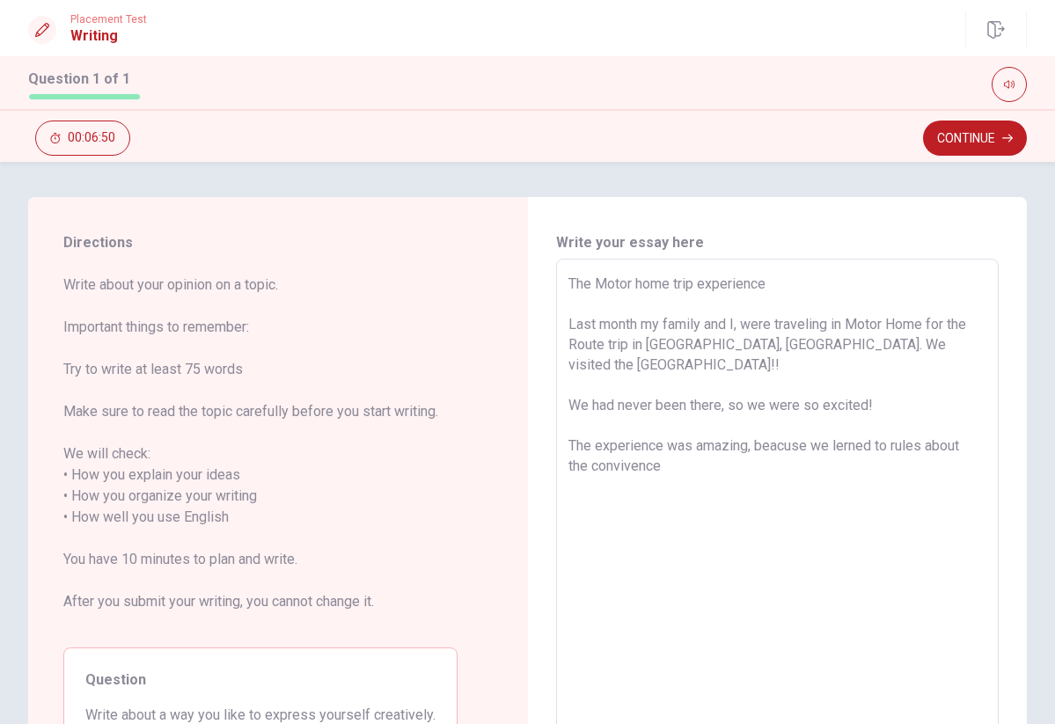
click at [974, 420] on textarea "The Motor home trip experience Last month my family and I, were traveling in Mo…" at bounding box center [777, 507] width 419 height 467
click at [923, 434] on textarea "The Motor home trip experience Last month my family and I, were traveling in Mo…" at bounding box center [777, 507] width 419 height 467
click at [922, 427] on textarea "The Motor home trip experience Last month my family and I, were traveling in Mo…" at bounding box center [777, 507] width 419 height 467
click at [923, 428] on textarea "The Motor home trip experience Last month my family and I, were traveling in Mo…" at bounding box center [777, 507] width 419 height 467
click at [944, 429] on textarea "The Motor home trip experience Last month my family and I, were traveling in Mo…" at bounding box center [777, 507] width 419 height 467
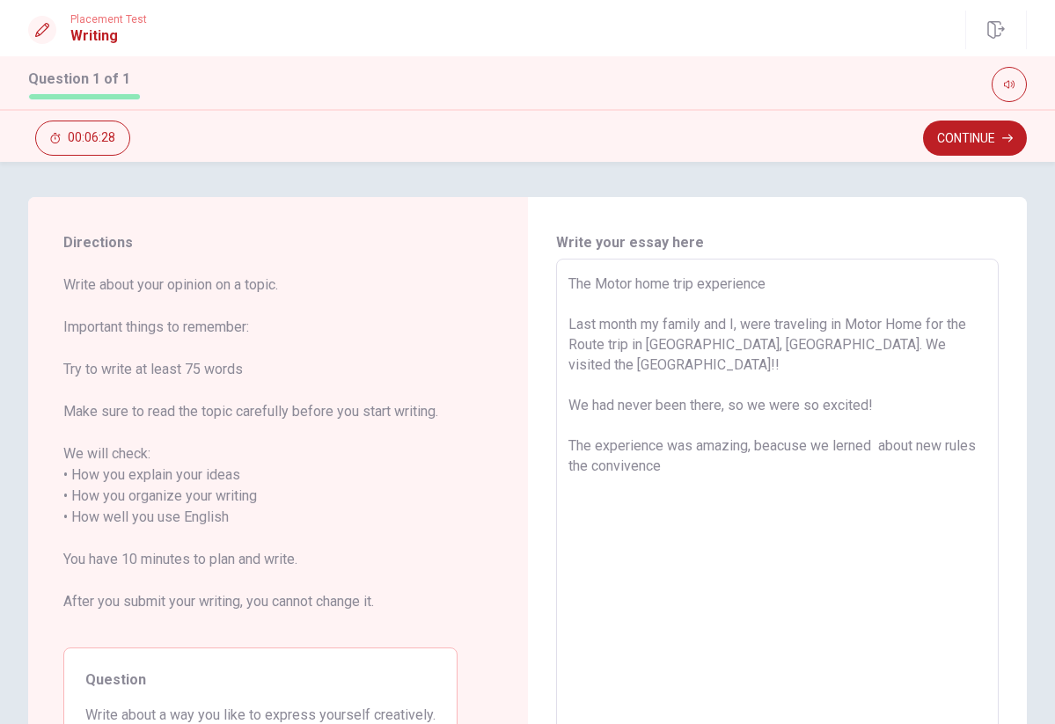
click at [688, 444] on textarea "The Motor home trip experience Last month my family and I, were traveling in Mo…" at bounding box center [777, 507] width 419 height 467
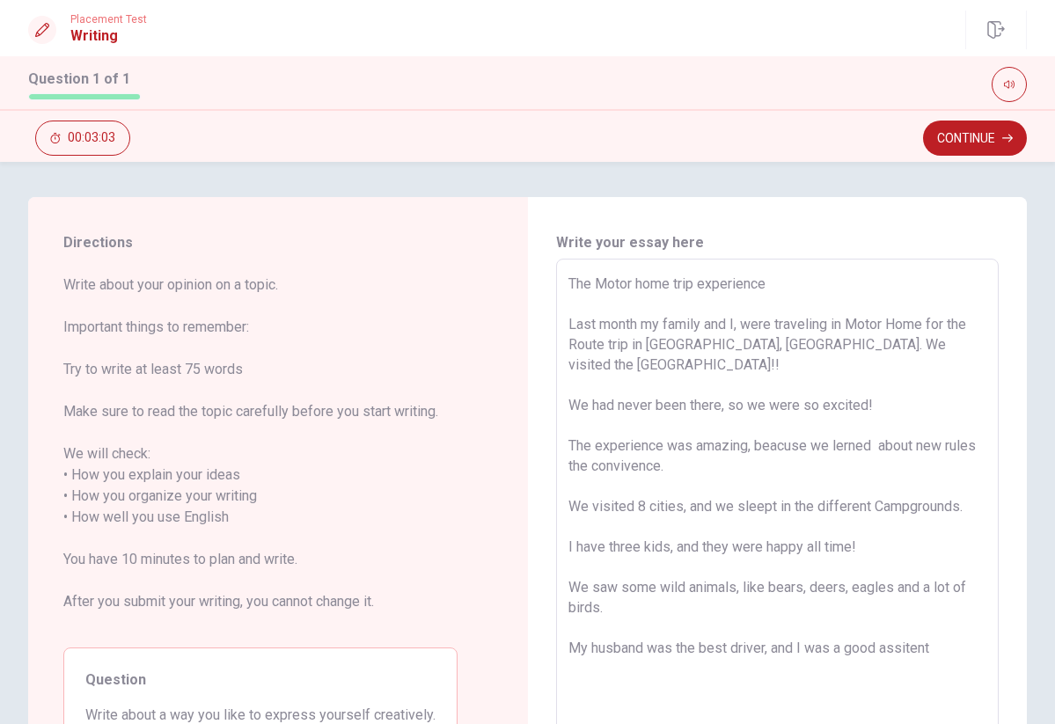
click at [880, 626] on textarea "The Motor home trip experience Last month my family and I, were traveling in Mo…" at bounding box center [777, 507] width 419 height 467
click at [960, 631] on textarea "The Motor home trip experience Last month my family and I, were traveling in Mo…" at bounding box center [777, 507] width 419 height 467
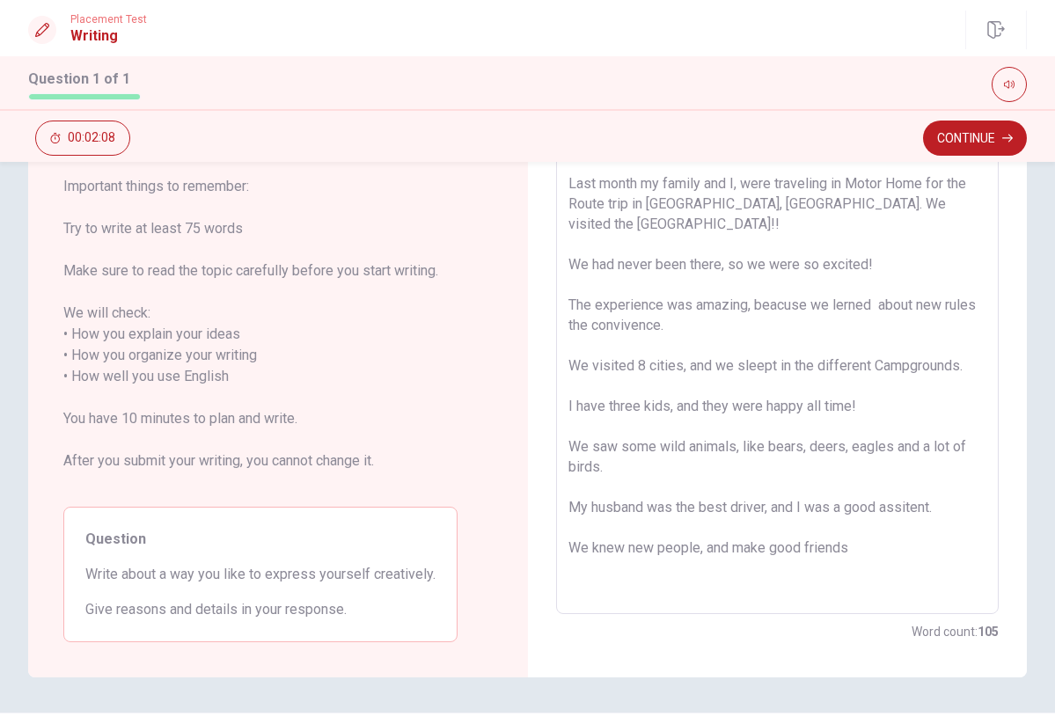
scroll to position [172, 0]
